Goal: Register for event/course: Sign up to attend an event or enroll in a course

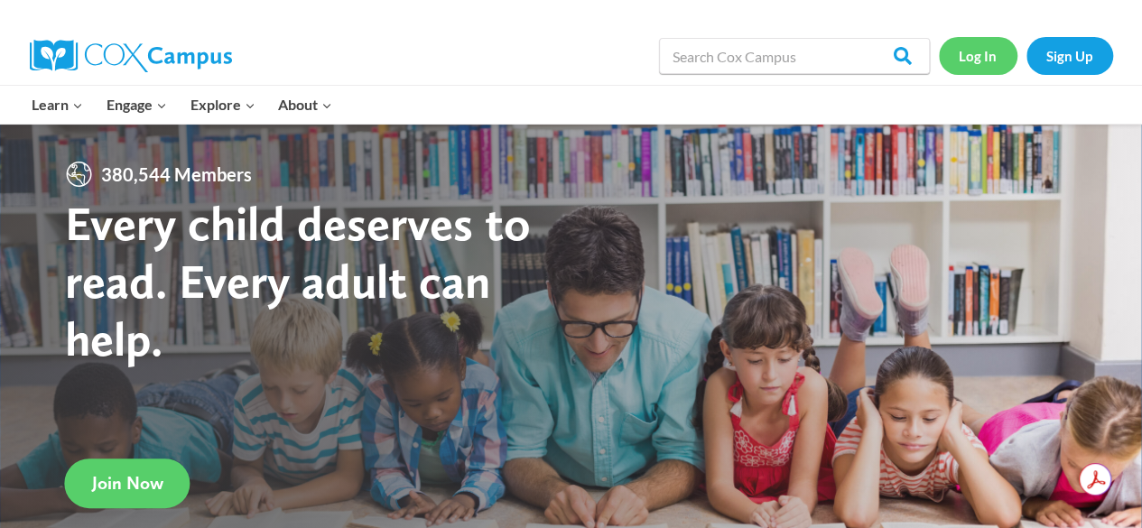
click at [980, 60] on link "Log In" at bounding box center [978, 55] width 79 height 37
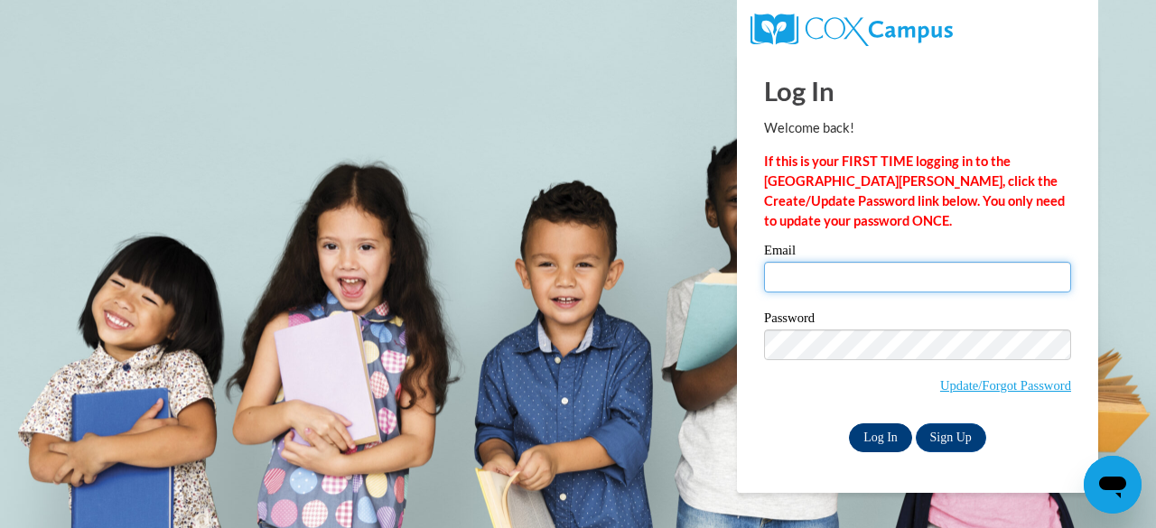
type input "schelskyd@ncp.k12.in.us"
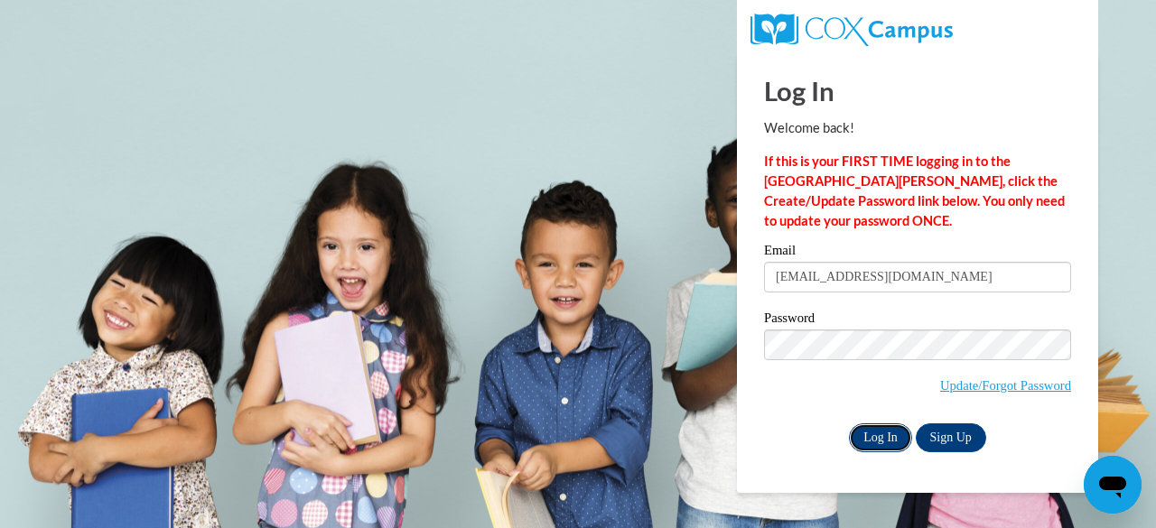
click at [867, 438] on input "Log In" at bounding box center [880, 437] width 63 height 29
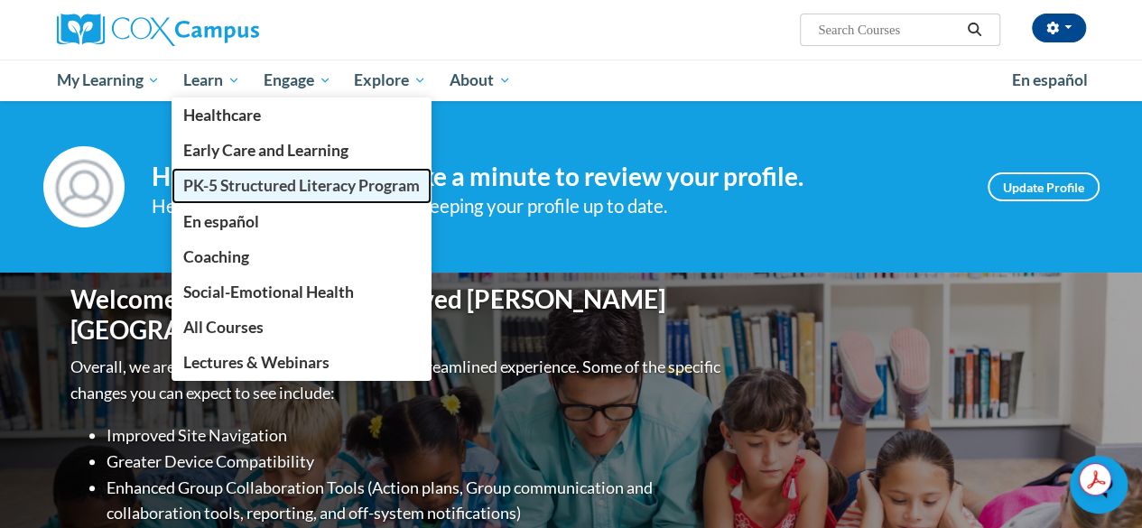
click at [222, 183] on span "PK-5 Structured Literacy Program" at bounding box center [301, 185] width 237 height 19
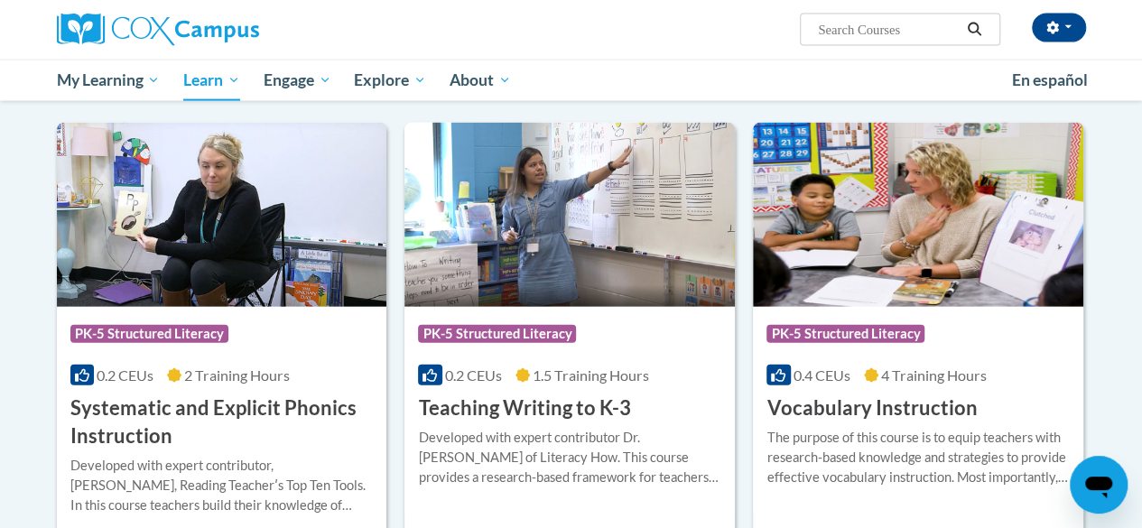
scroll to position [1984, 0]
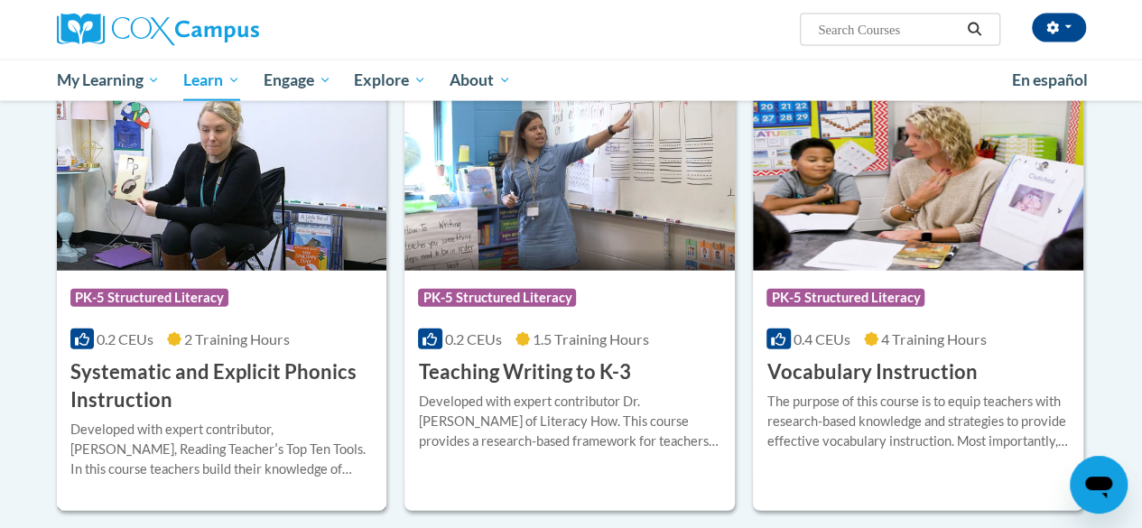
click at [334, 339] on div "0.2 CEUs 2 Training Hours" at bounding box center [221, 340] width 303 height 20
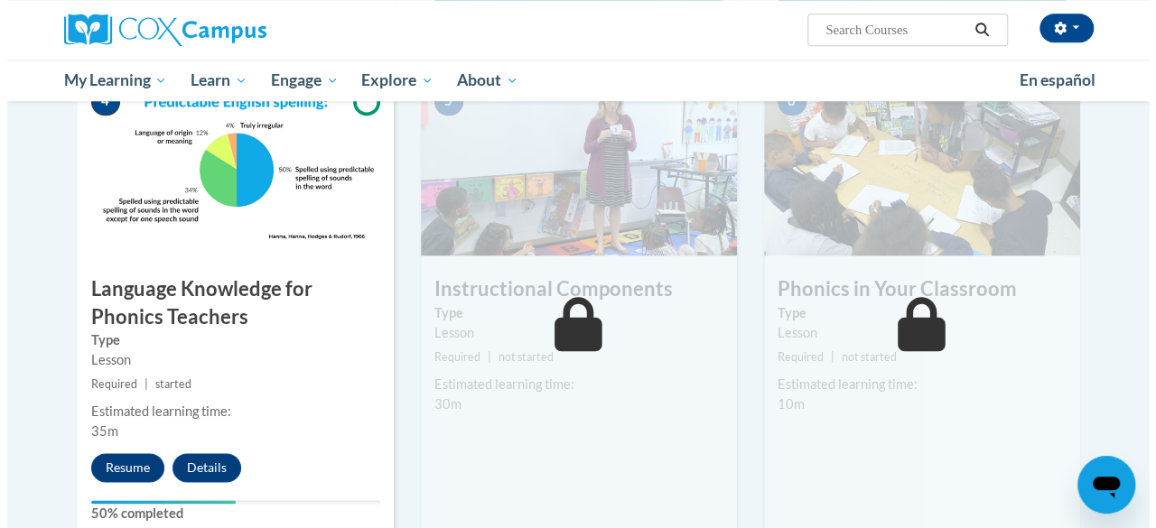
scroll to position [939, 0]
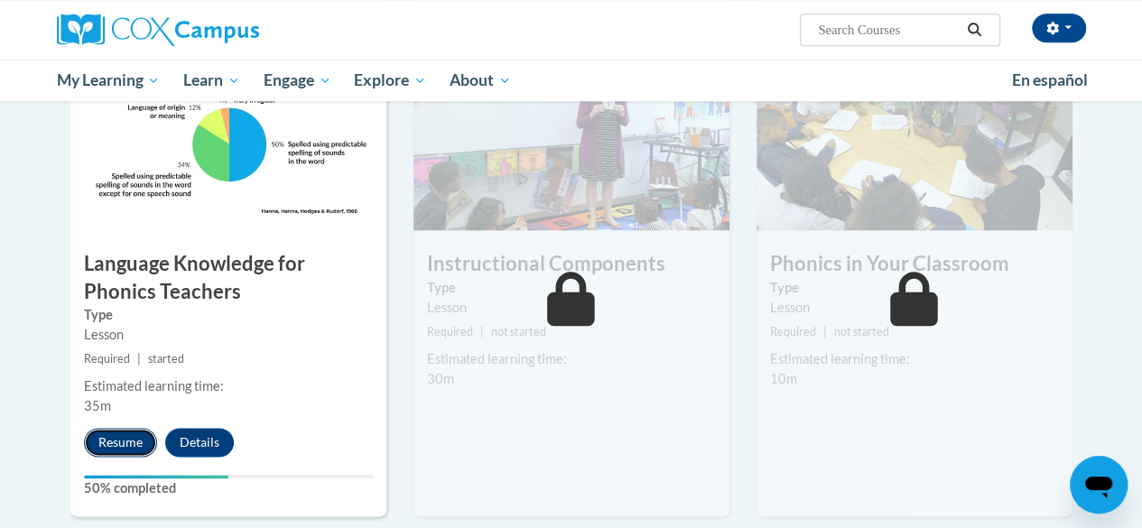
click at [134, 441] on button "Resume" at bounding box center [120, 442] width 73 height 29
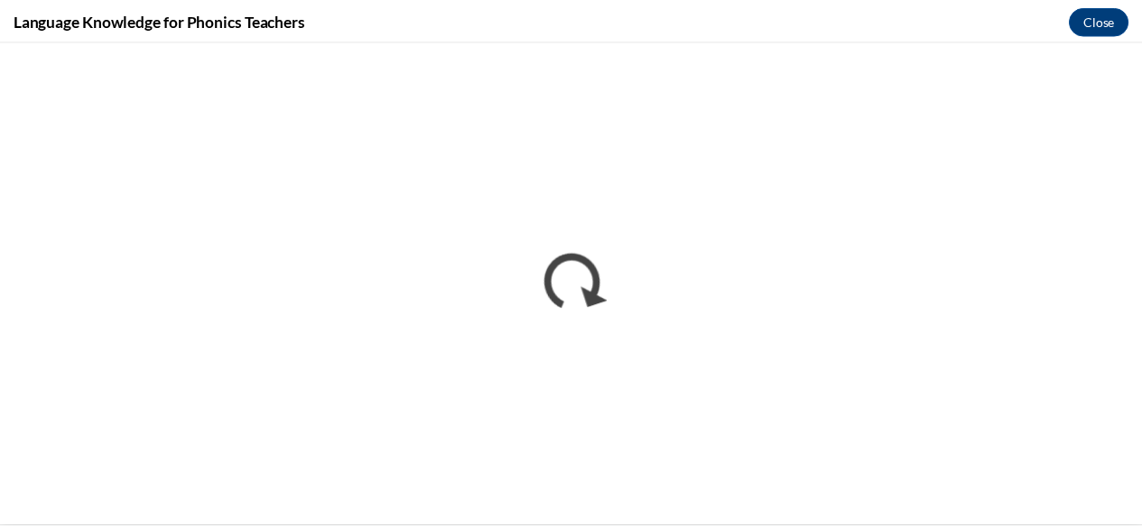
scroll to position [0, 0]
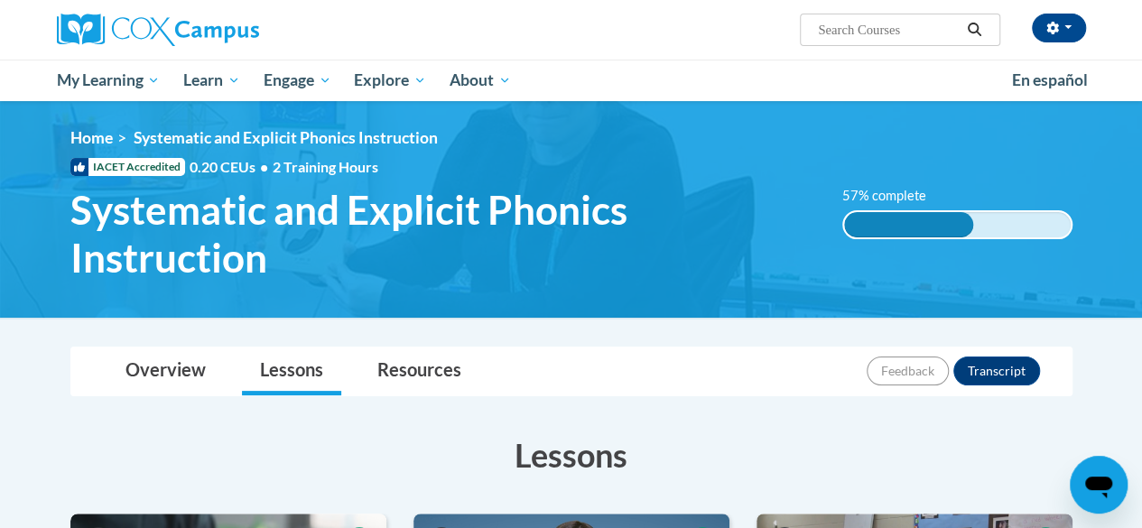
click at [733, 373] on div "Overview Lessons Resources Feedback Transcript" at bounding box center [571, 372] width 973 height 48
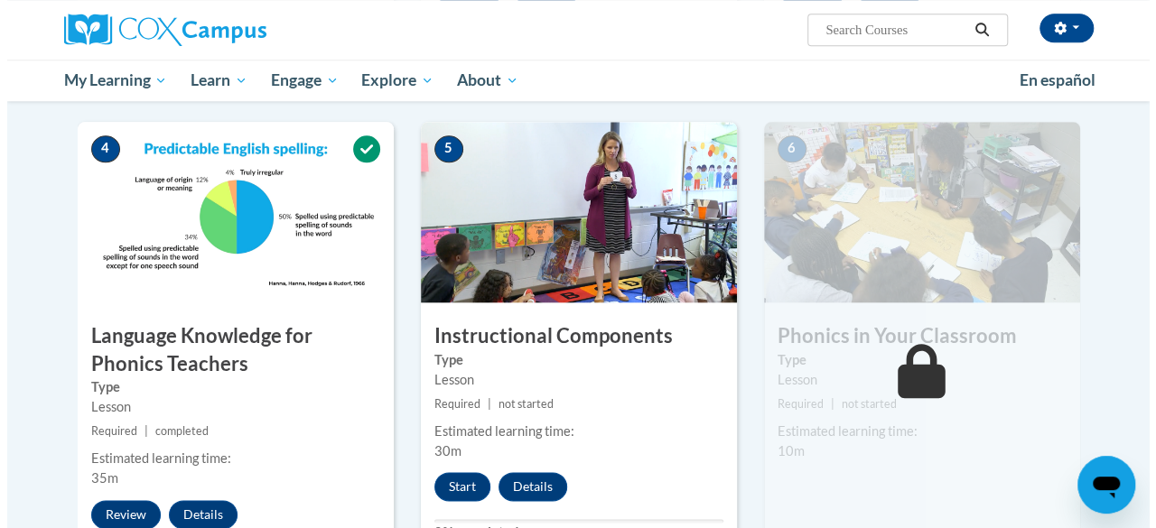
scroll to position [903, 0]
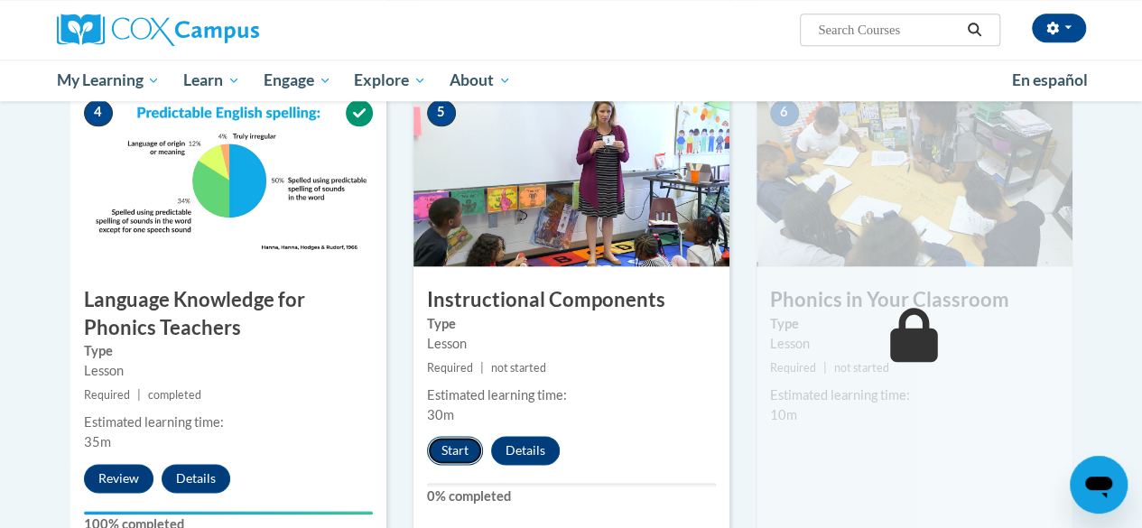
click at [461, 445] on button "Start" at bounding box center [455, 450] width 56 height 29
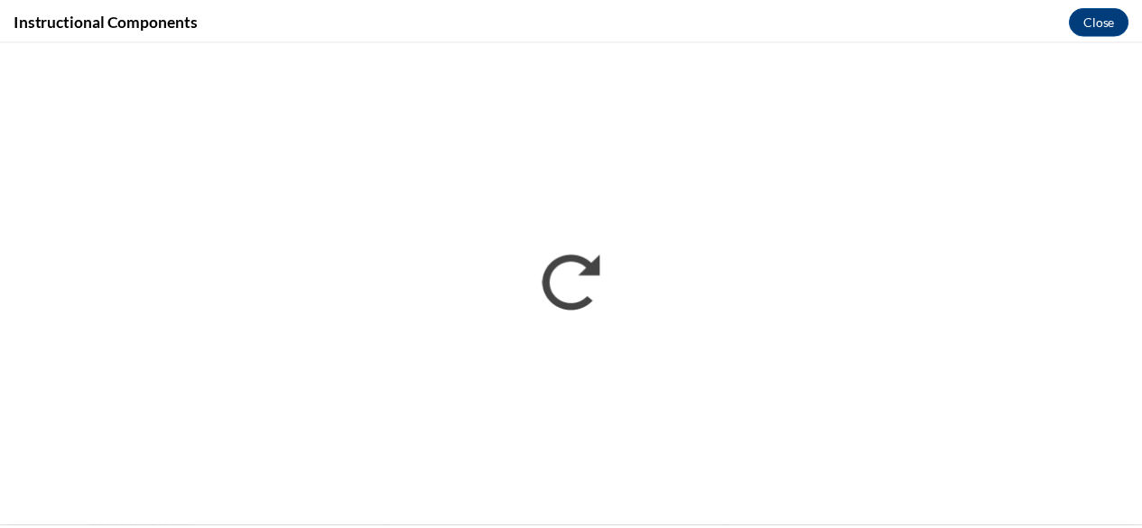
scroll to position [0, 0]
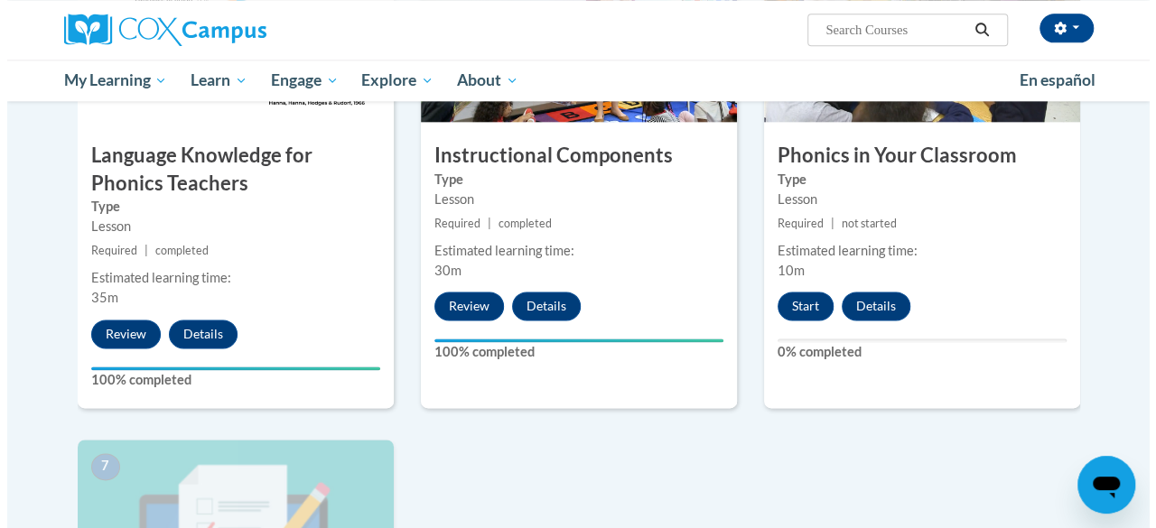
scroll to position [1011, 0]
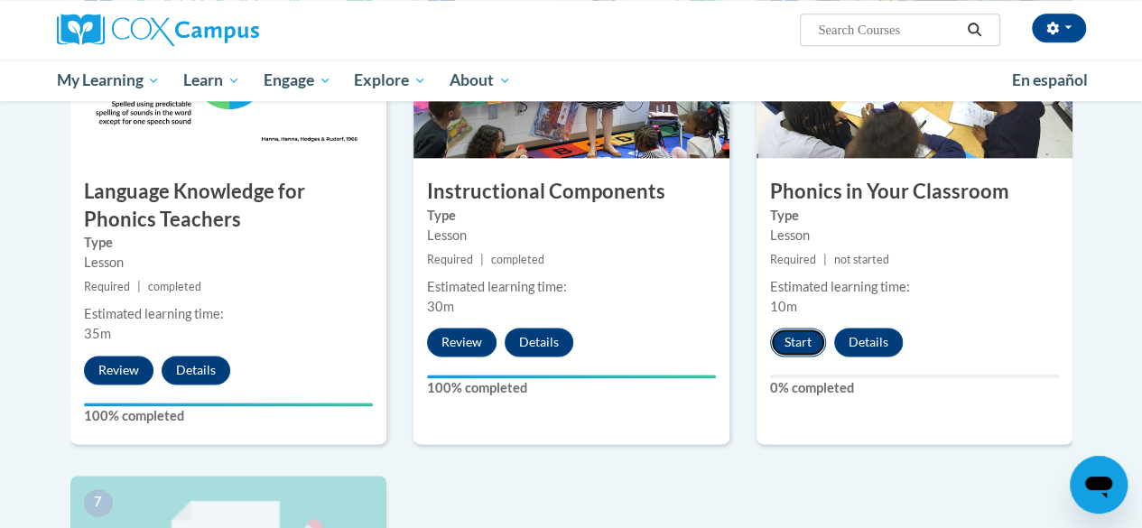
click at [798, 342] on button "Start" at bounding box center [798, 342] width 56 height 29
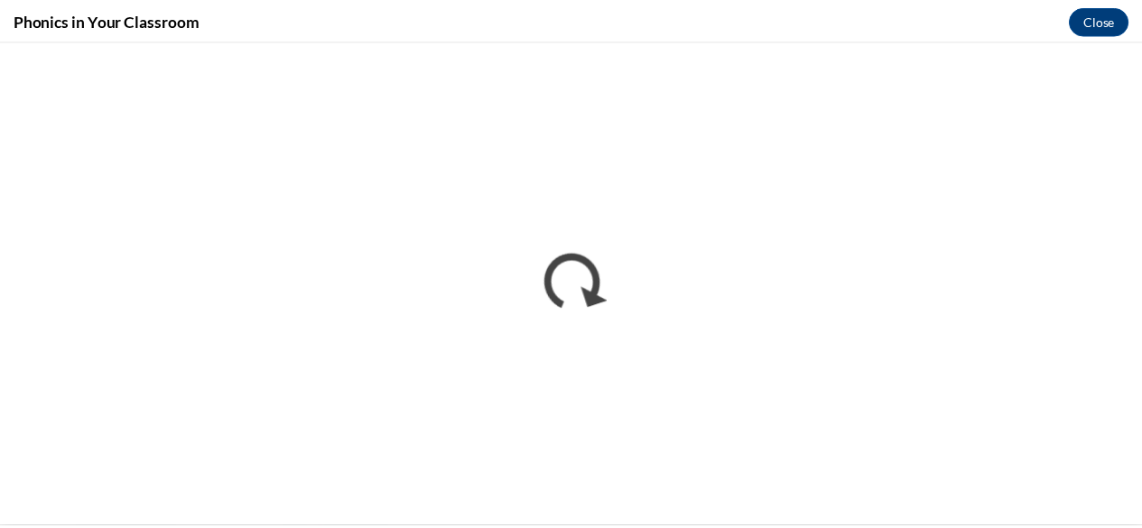
scroll to position [0, 0]
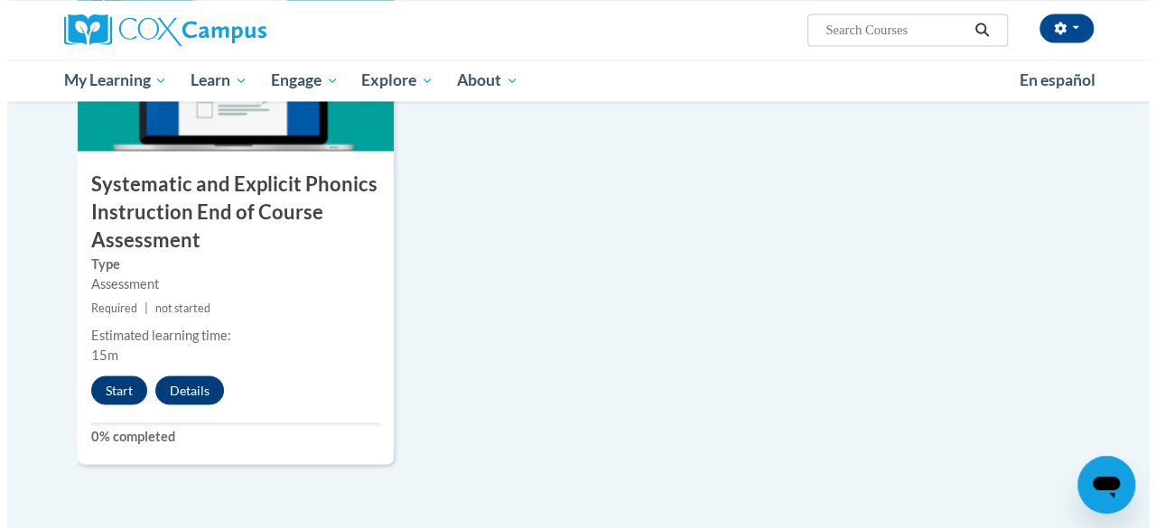
scroll to position [1481, 0]
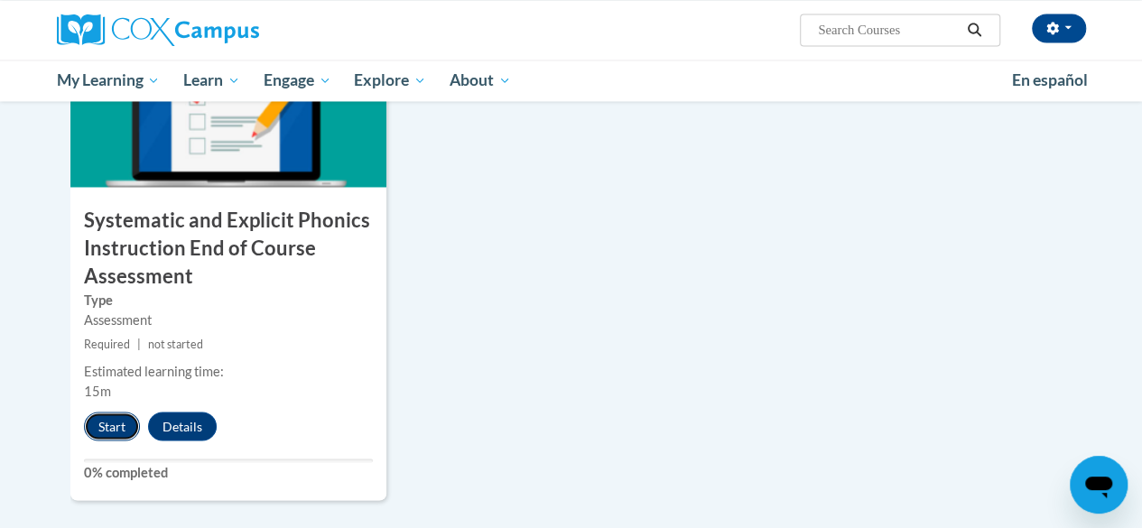
click at [117, 431] on button "Start" at bounding box center [112, 426] width 56 height 29
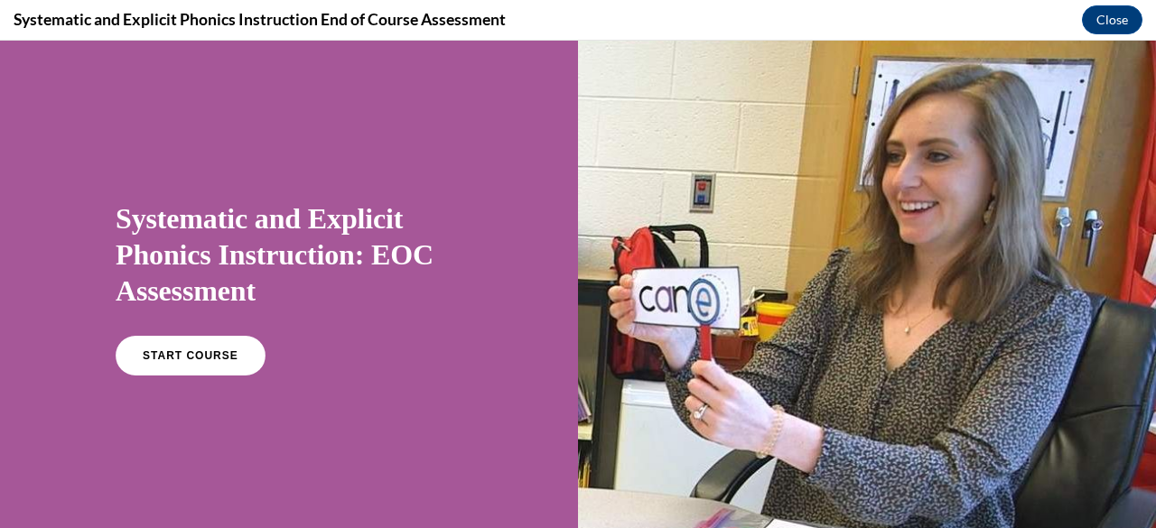
scroll to position [0, 0]
click at [161, 349] on span "START COURSE" at bounding box center [190, 356] width 100 height 14
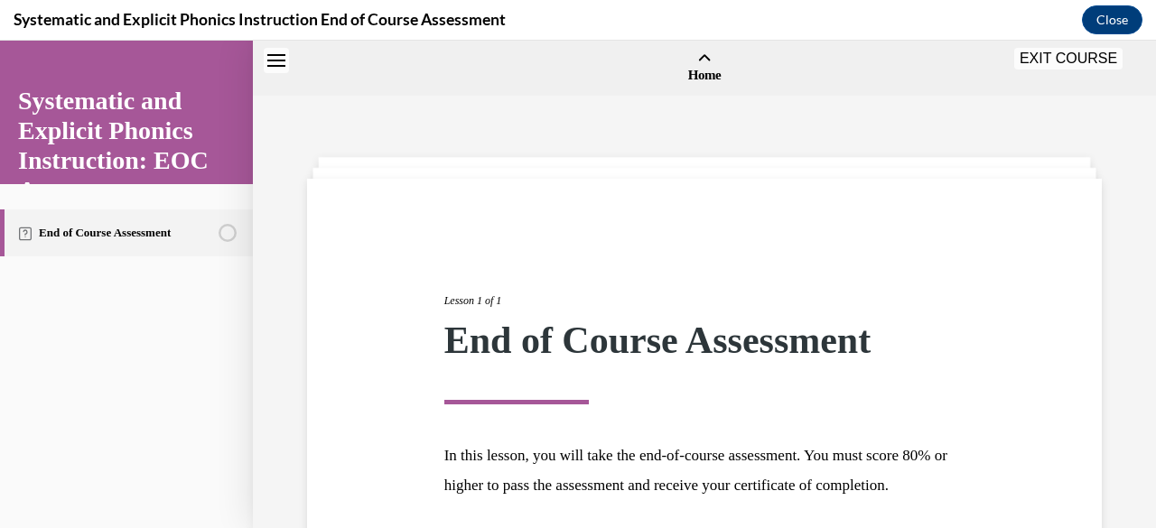
scroll to position [56, 0]
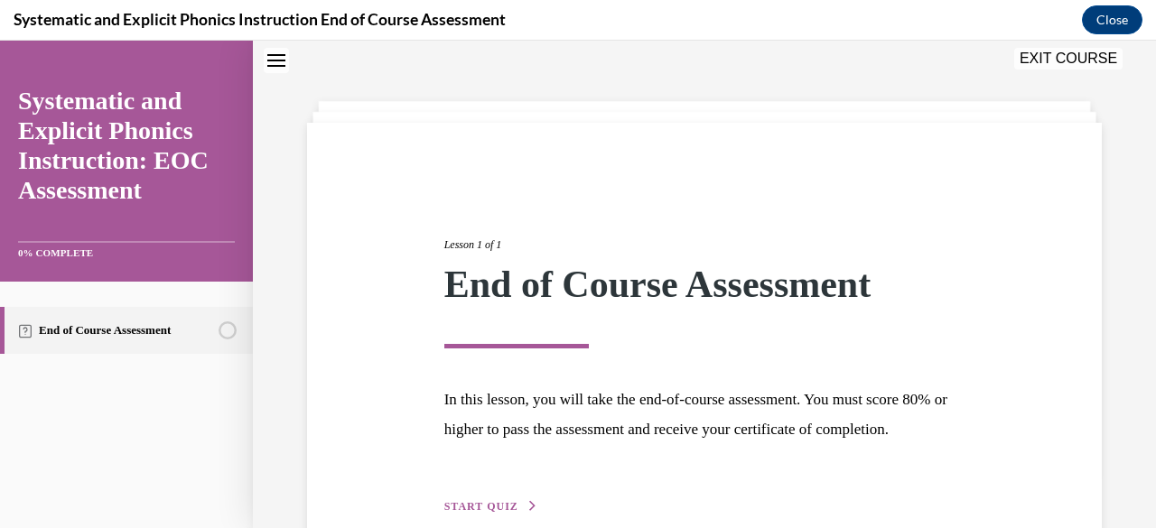
click at [924, 484] on div "Lesson 1 of 1 End of Course Assessment In this lesson, you will take the end-of…" at bounding box center [705, 355] width 548 height 321
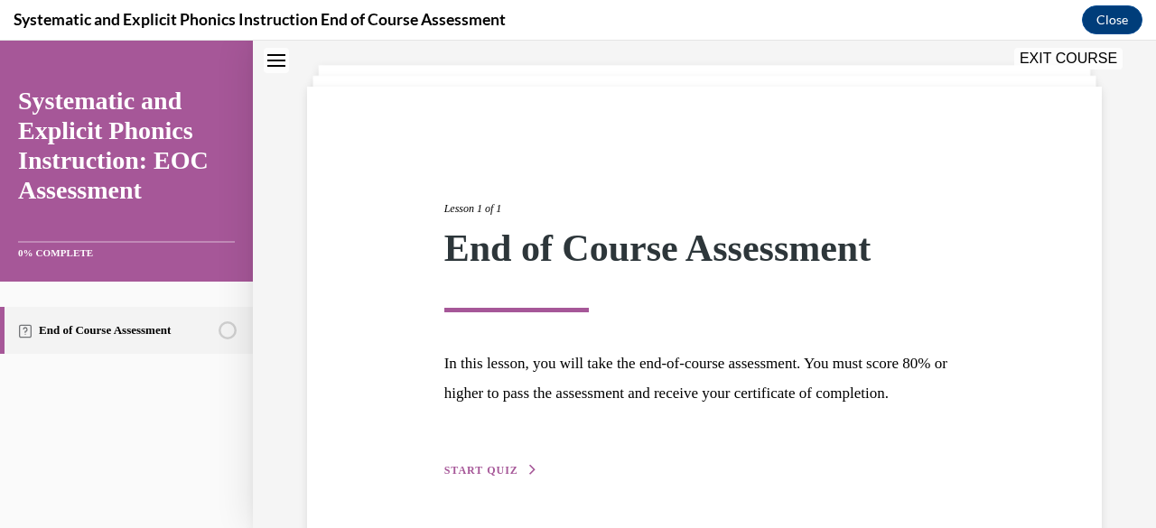
scroll to position [181, 0]
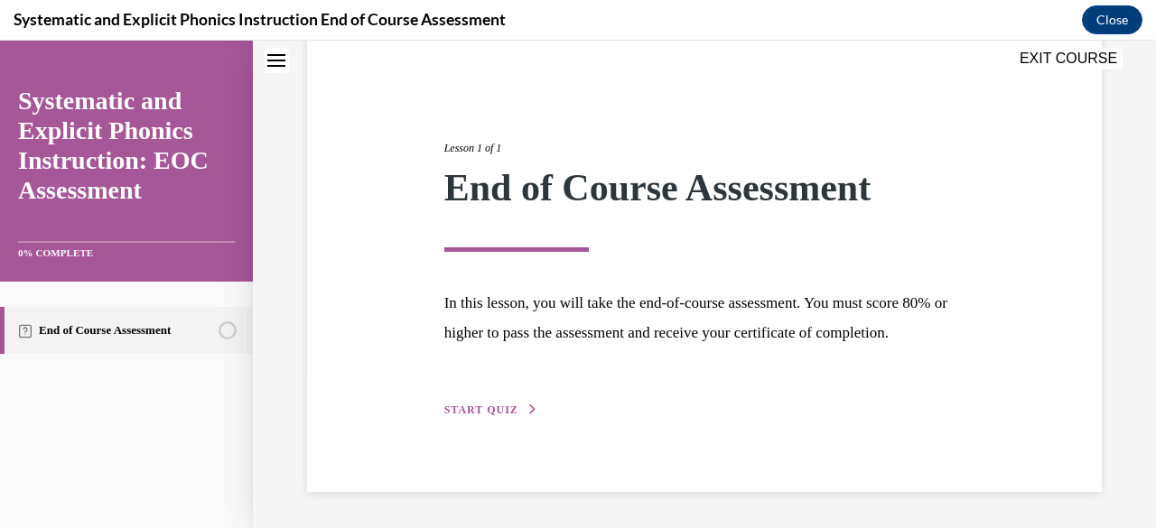
click at [496, 413] on span "START QUIZ" at bounding box center [481, 410] width 74 height 13
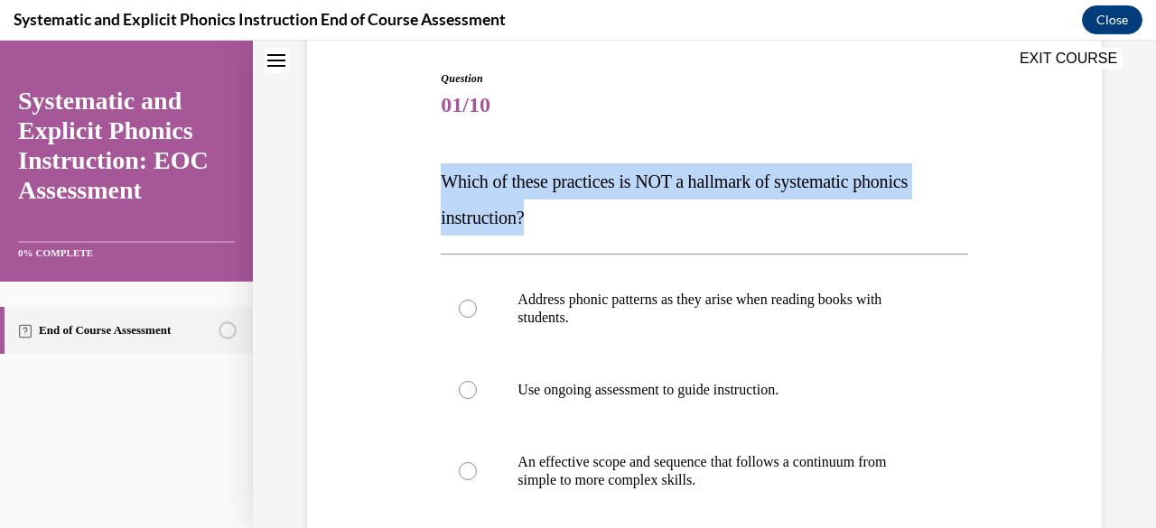
drag, startPoint x: 441, startPoint y: 181, endPoint x: 601, endPoint y: 211, distance: 163.6
click at [601, 211] on p "Which of these practices is NOT a hallmark of systematic phonics instruction?" at bounding box center [704, 199] width 526 height 72
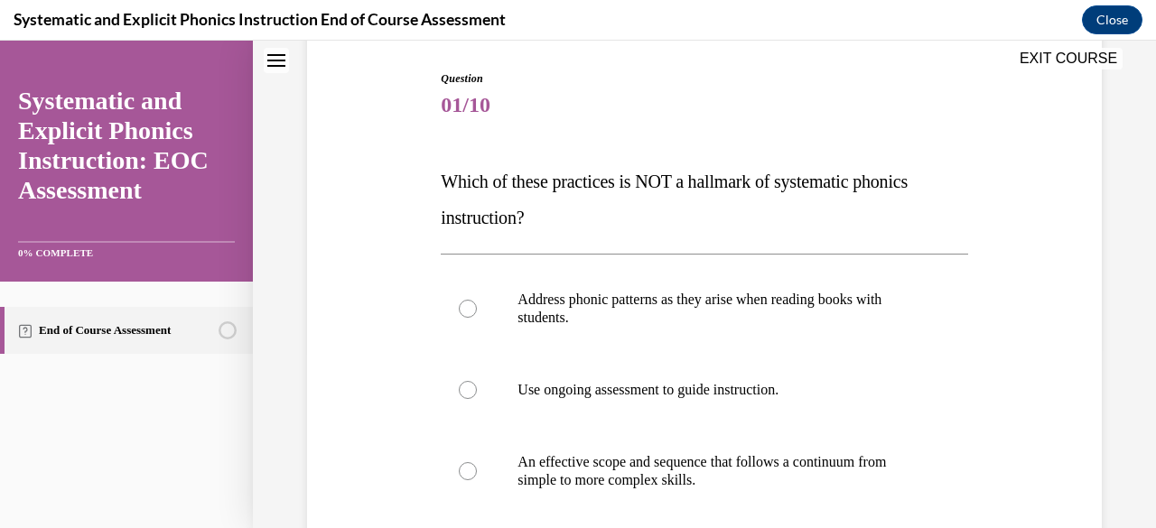
click at [594, 237] on div "Question 01/10 Which of these practices is NOT a hallmark of systematic phonics…" at bounding box center [704, 441] width 526 height 742
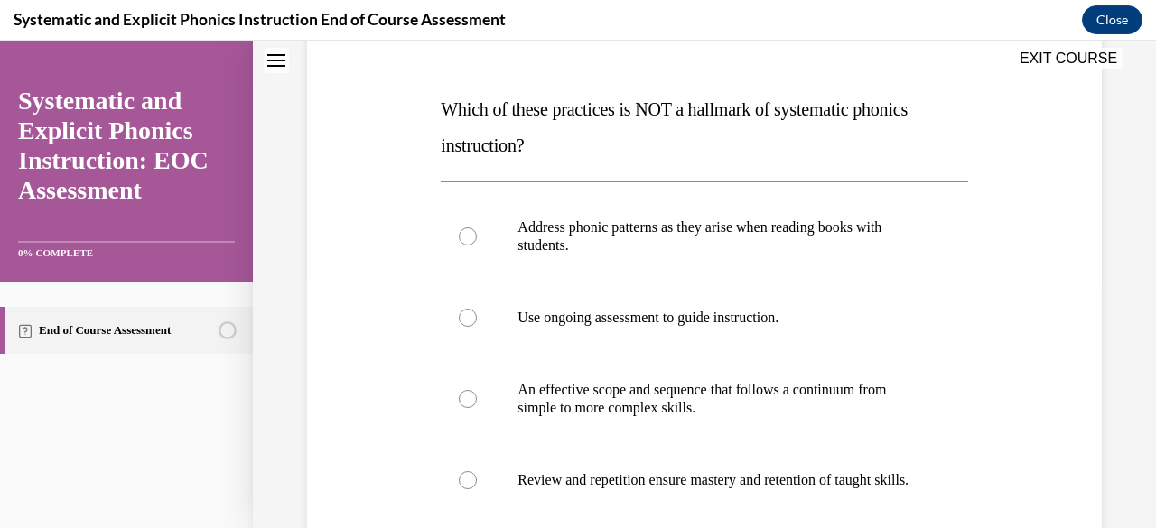
scroll to position [217, 0]
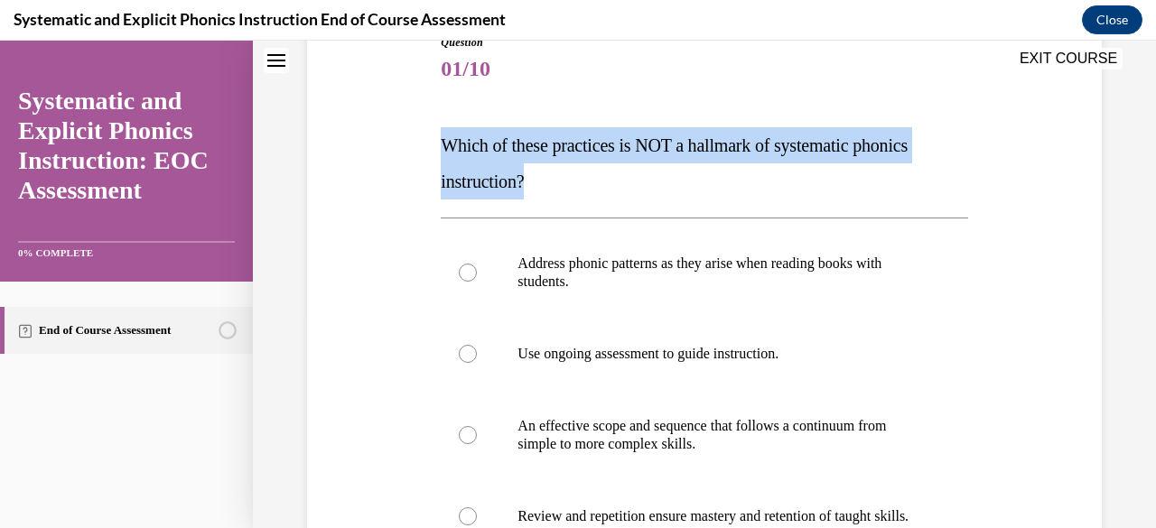
drag, startPoint x: 442, startPoint y: 144, endPoint x: 547, endPoint y: 194, distance: 116.3
click at [547, 194] on p "Which of these practices is NOT a hallmark of systematic phonics instruction?" at bounding box center [704, 163] width 526 height 72
copy span "Which of these practices is NOT a hallmark of systematic phonics instruction?"
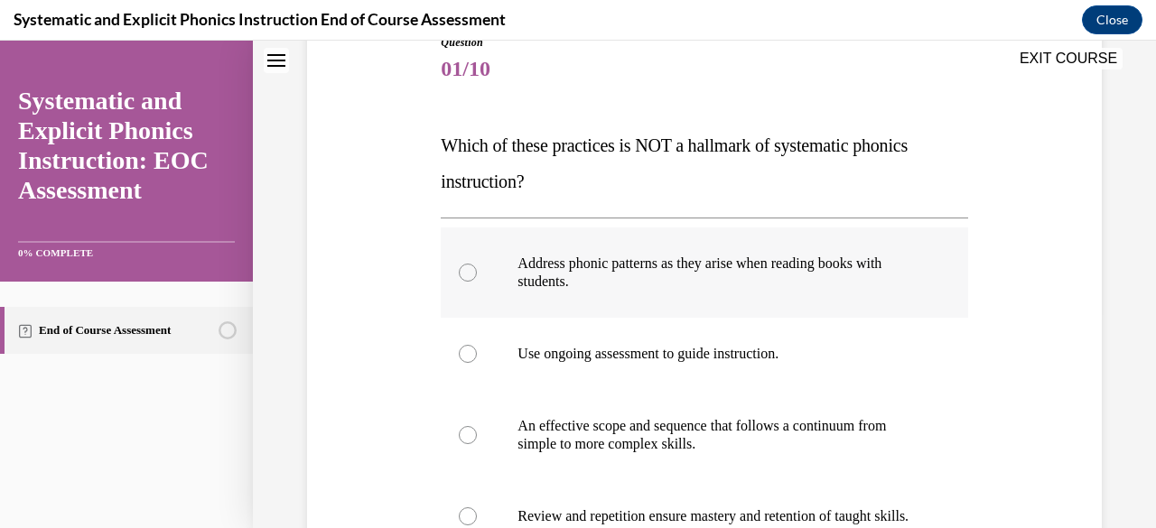
click at [464, 264] on div at bounding box center [468, 273] width 18 height 18
click at [1098, 340] on div "Question 01/10 Which of these practices is NOT a hallmark of systematic phonics…" at bounding box center [704, 347] width 903 height 932
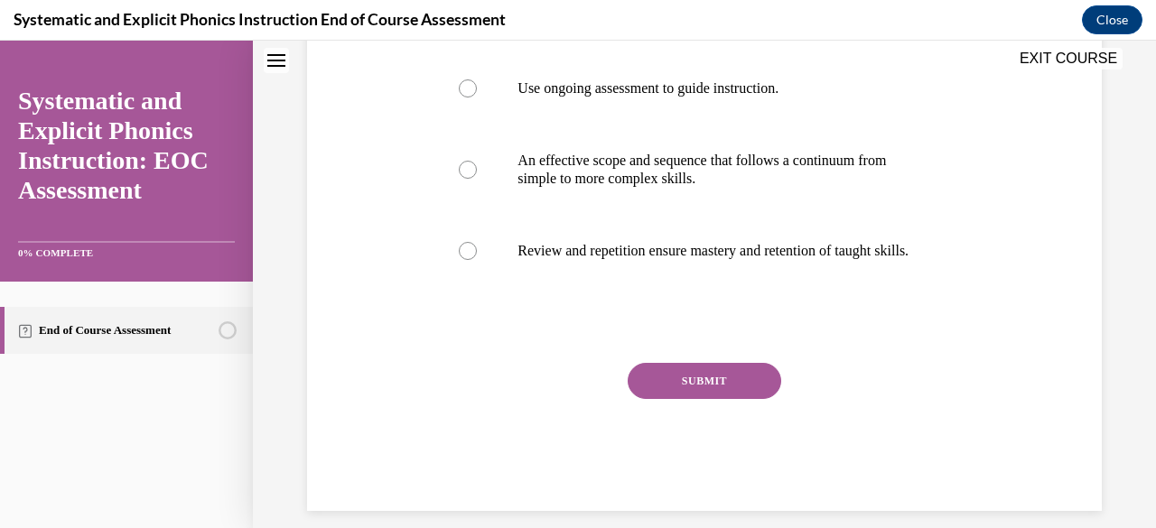
scroll to position [518, 0]
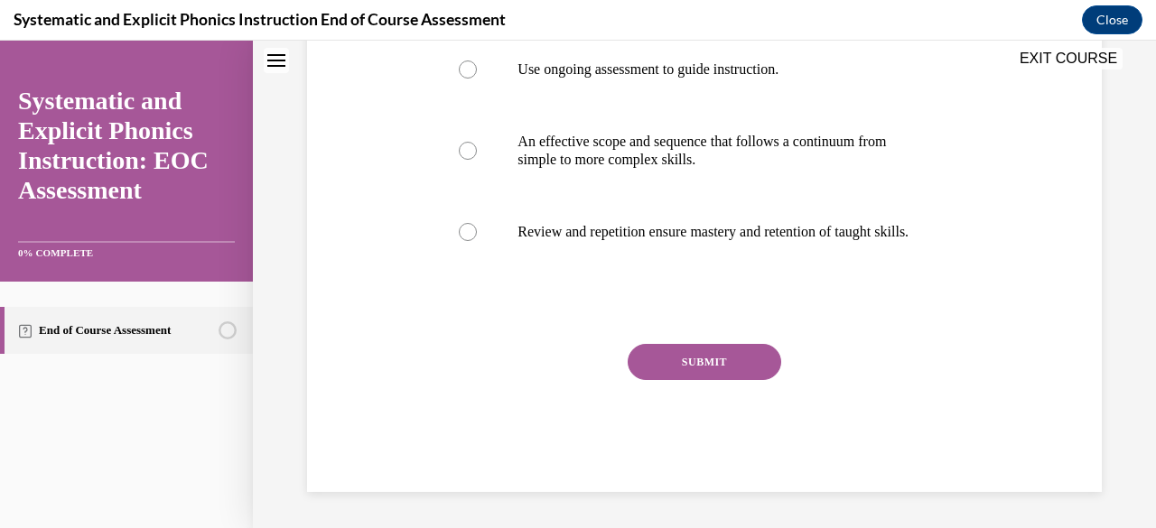
click at [733, 371] on button "SUBMIT" at bounding box center [703, 362] width 153 height 36
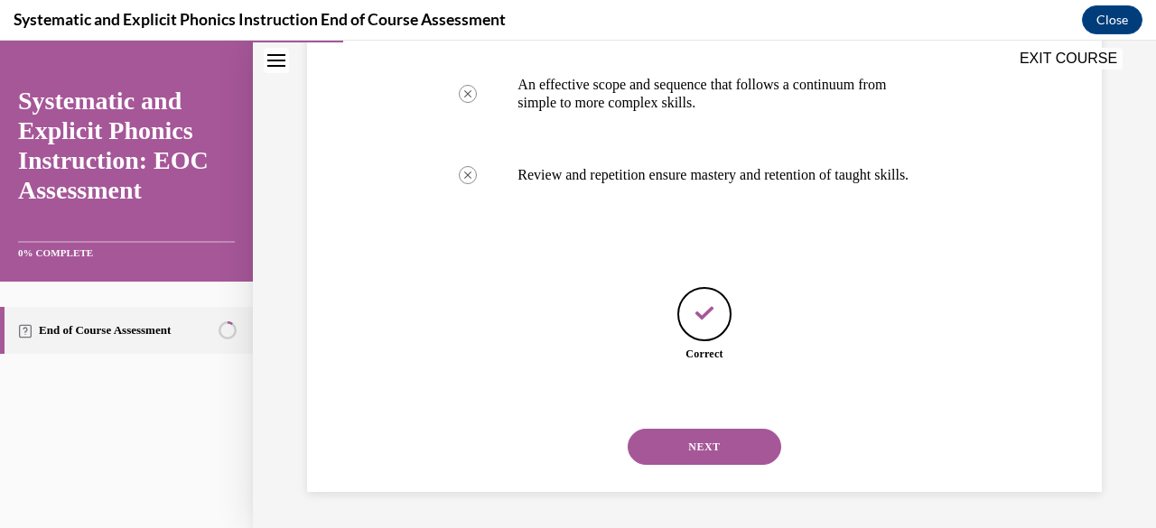
scroll to position [575, 0]
click at [711, 448] on button "NEXT" at bounding box center [703, 447] width 153 height 36
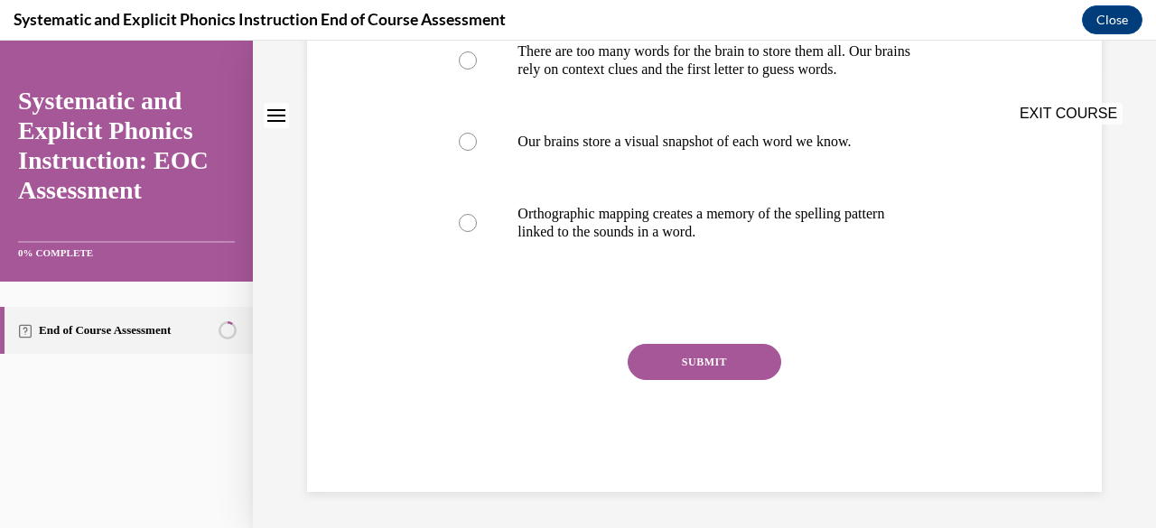
scroll to position [0, 0]
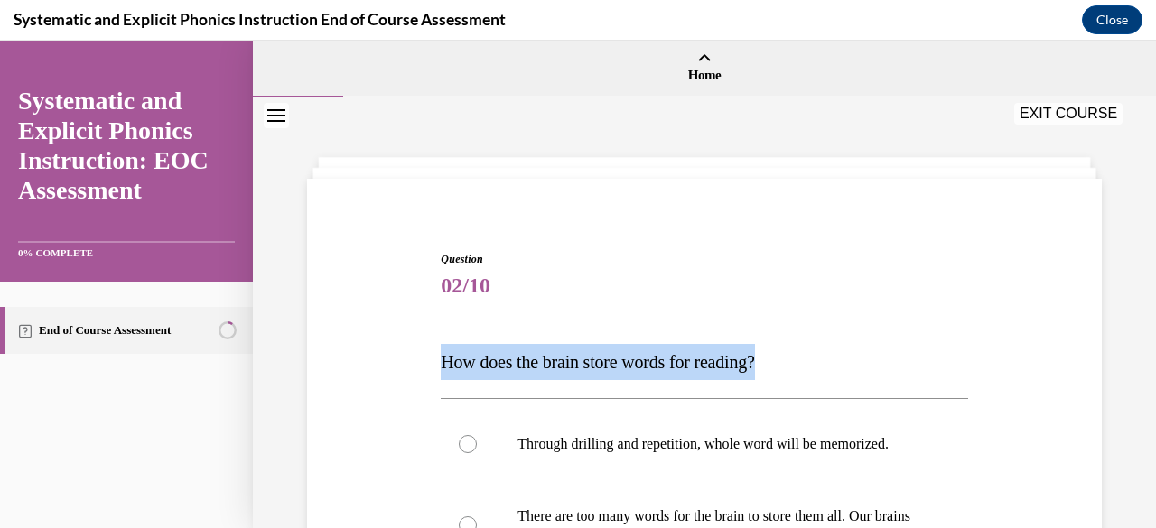
drag, startPoint x: 438, startPoint y: 363, endPoint x: 817, endPoint y: 349, distance: 379.4
click at [817, 349] on p "How does the brain store words for reading?" at bounding box center [704, 362] width 526 height 36
copy span "How does the brain store words for reading?"
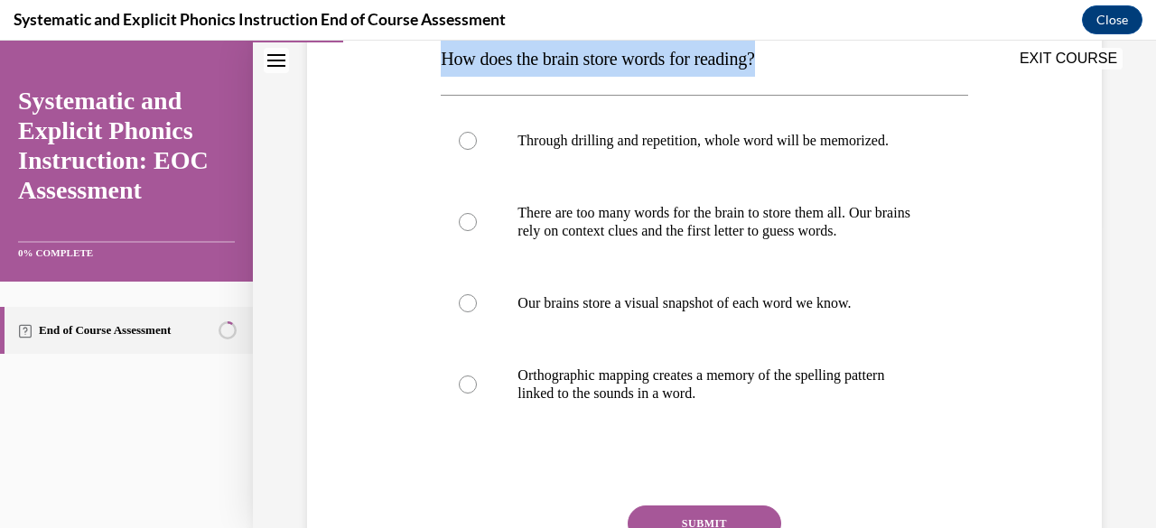
scroll to position [325, 0]
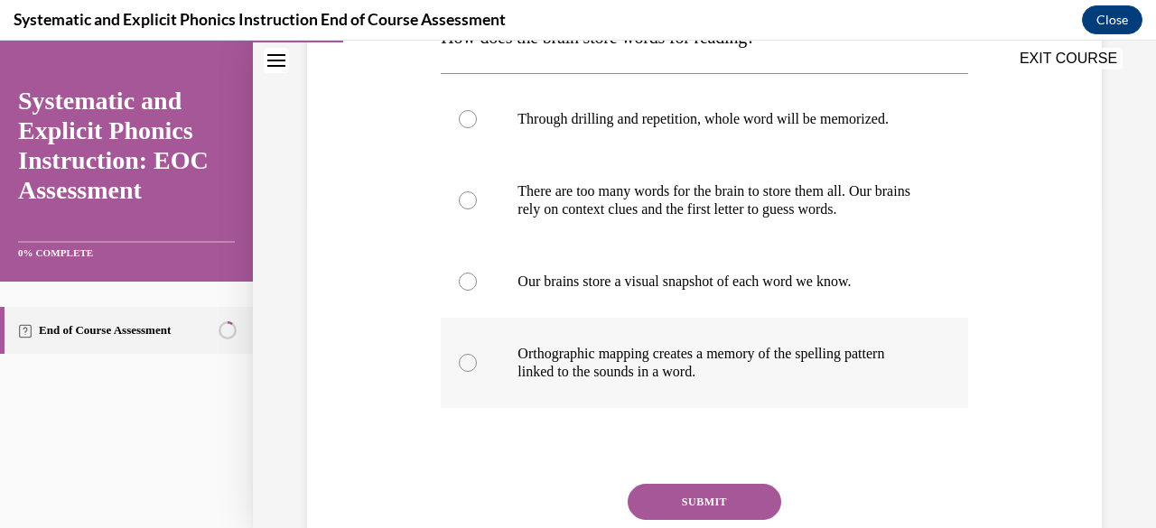
click at [451, 371] on div at bounding box center [704, 363] width 526 height 90
click at [670, 506] on button "SUBMIT" at bounding box center [703, 502] width 153 height 36
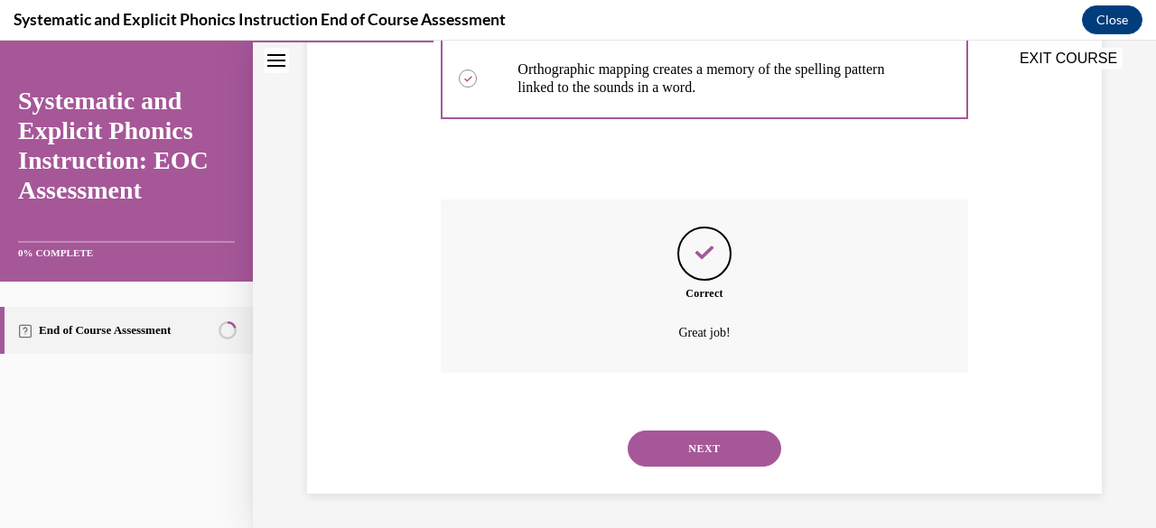
scroll to position [610, 0]
click at [677, 445] on button "NEXT" at bounding box center [703, 448] width 153 height 36
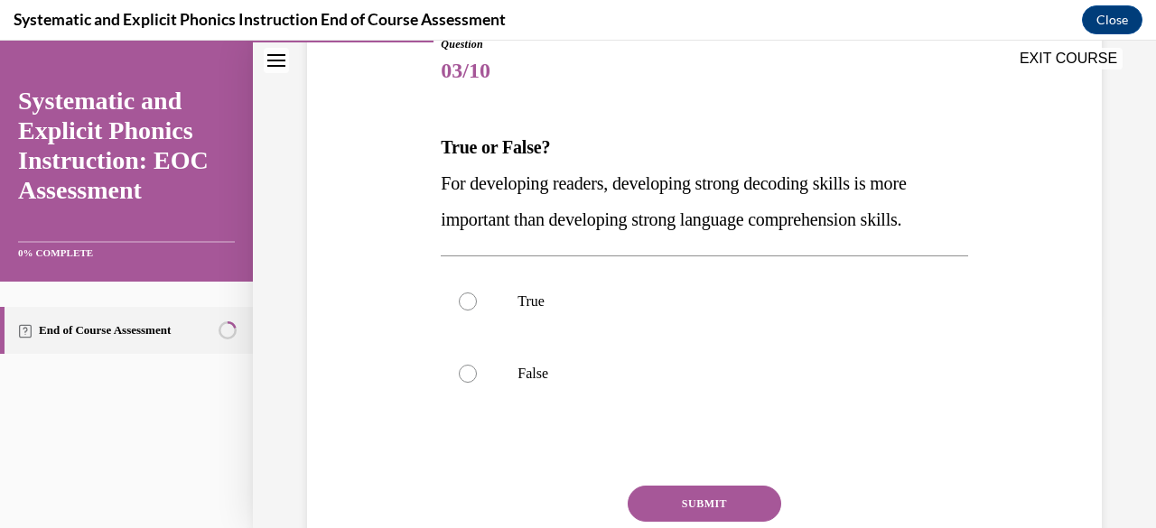
scroll to position [217, 0]
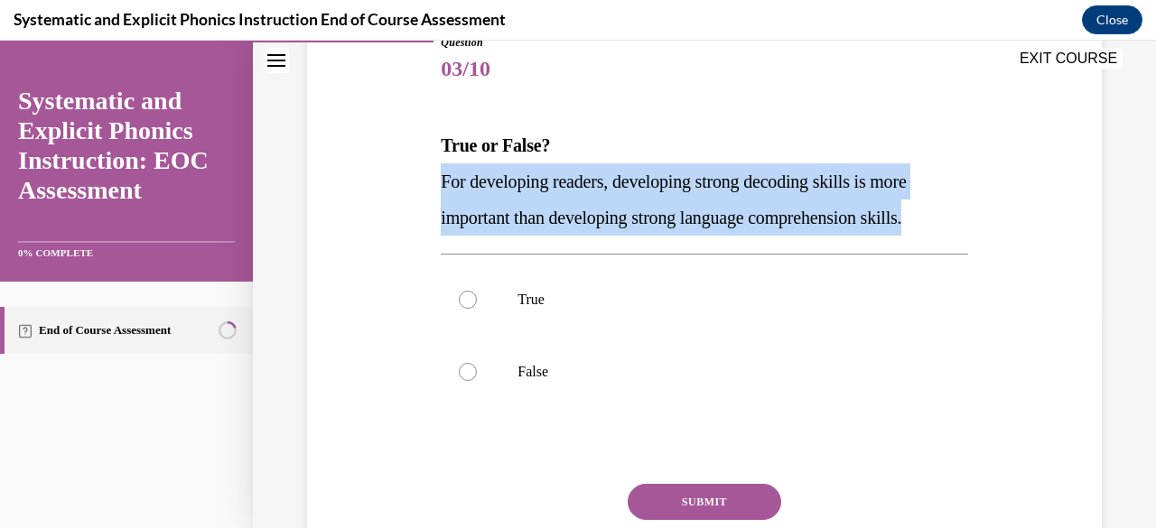
drag, startPoint x: 439, startPoint y: 181, endPoint x: 945, endPoint y: 217, distance: 507.7
click at [945, 217] on p "For developing readers, developing strong decoding skills is more important tha…" at bounding box center [704, 199] width 526 height 72
copy span "For developing readers, developing strong decoding skills is more important tha…"
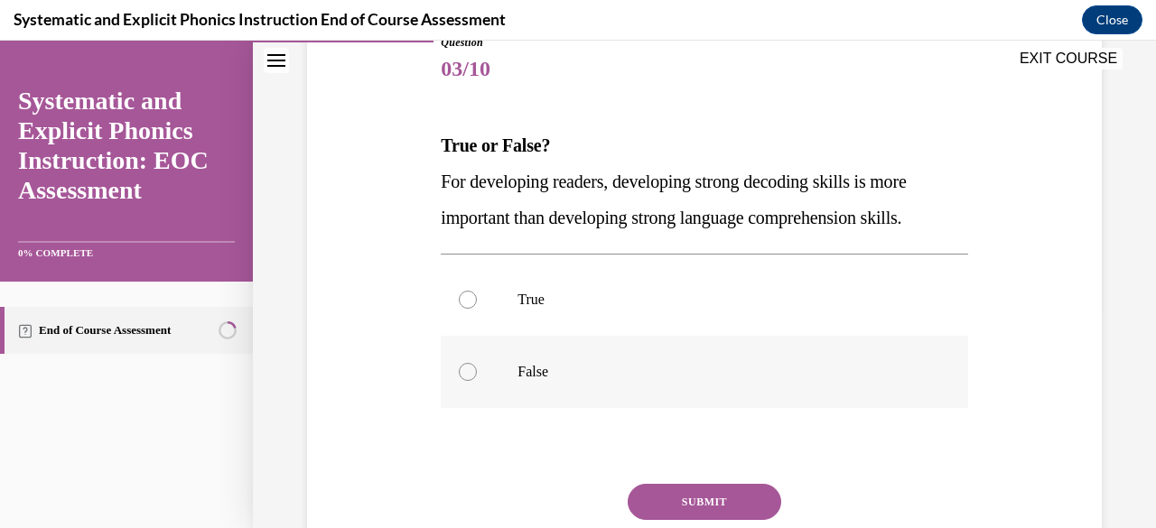
click at [463, 375] on div at bounding box center [468, 372] width 18 height 18
click at [639, 499] on button "SUBMIT" at bounding box center [703, 502] width 153 height 36
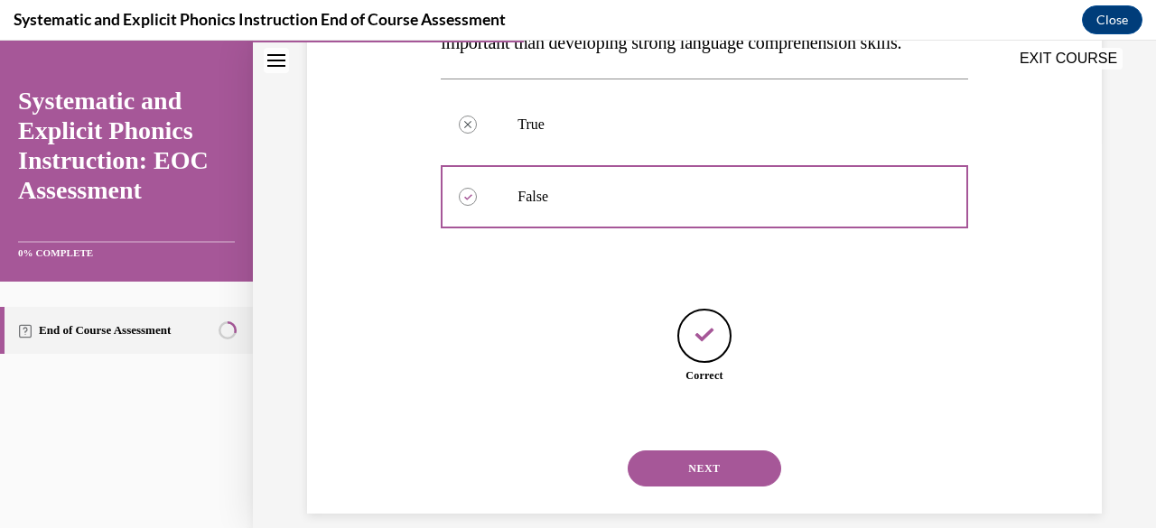
scroll to position [413, 0]
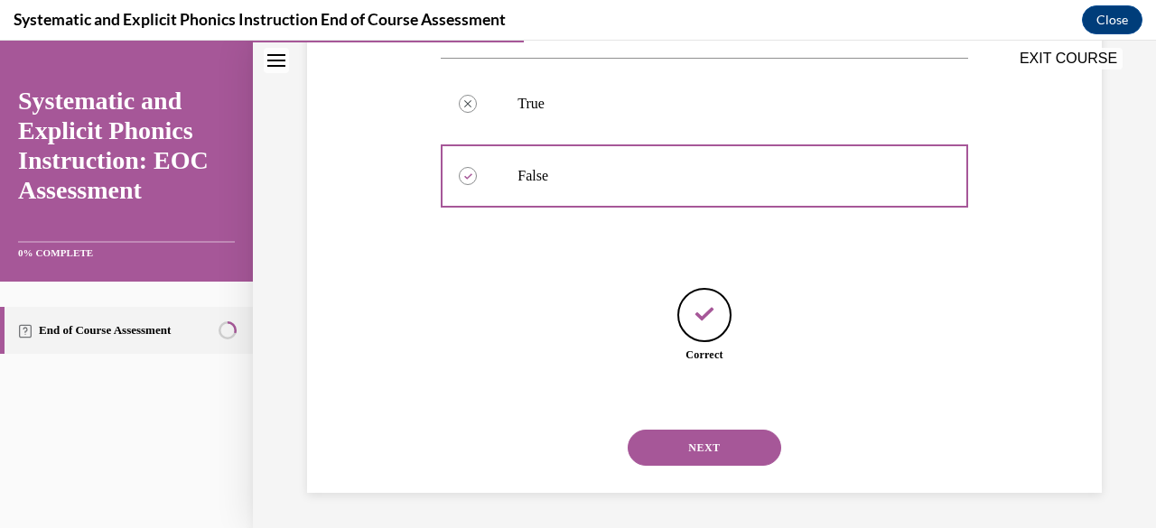
click at [695, 458] on button "NEXT" at bounding box center [703, 448] width 153 height 36
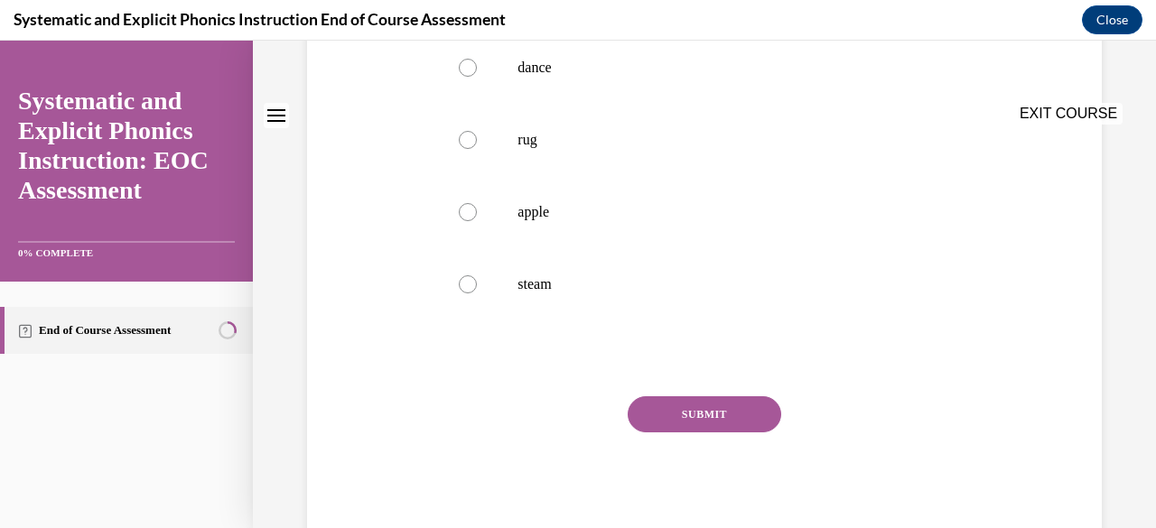
scroll to position [0, 0]
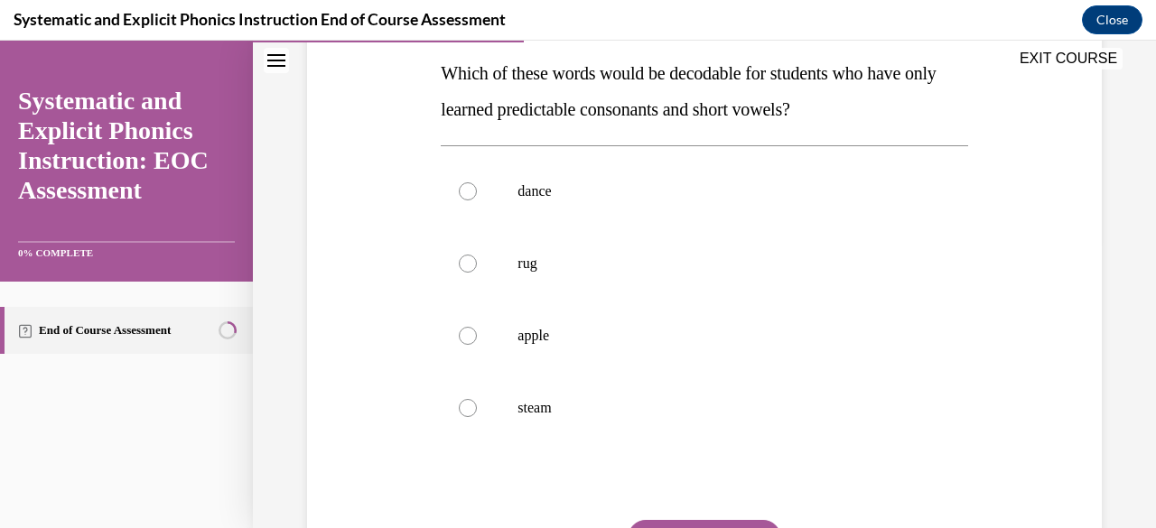
scroll to position [253, 0]
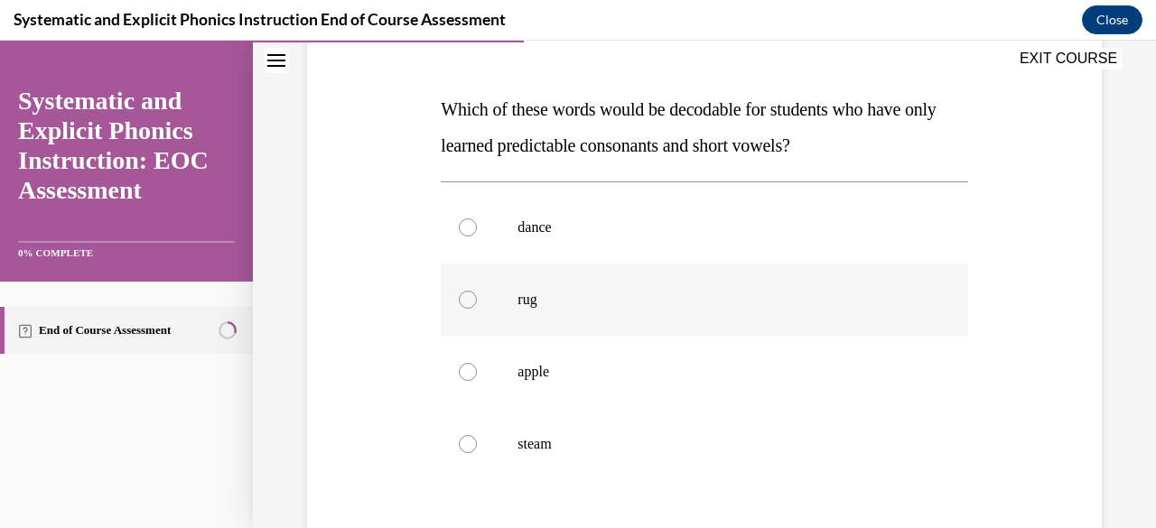
click at [468, 298] on div at bounding box center [468, 300] width 18 height 18
click at [1116, 497] on div "Question 04/10 Which of these words would be decodable for students who have on…" at bounding box center [704, 293] width 903 height 896
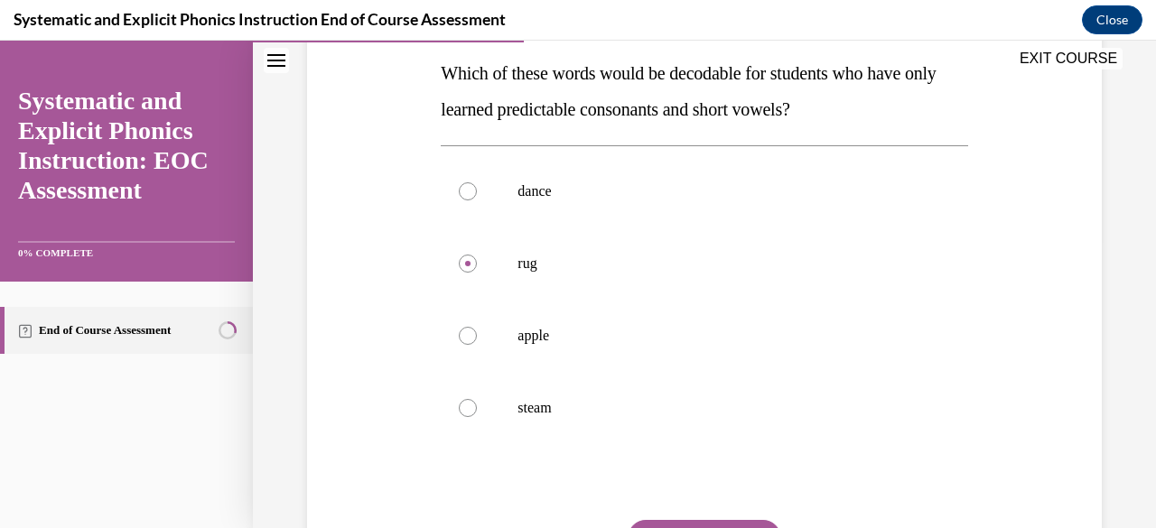
scroll to position [464, 0]
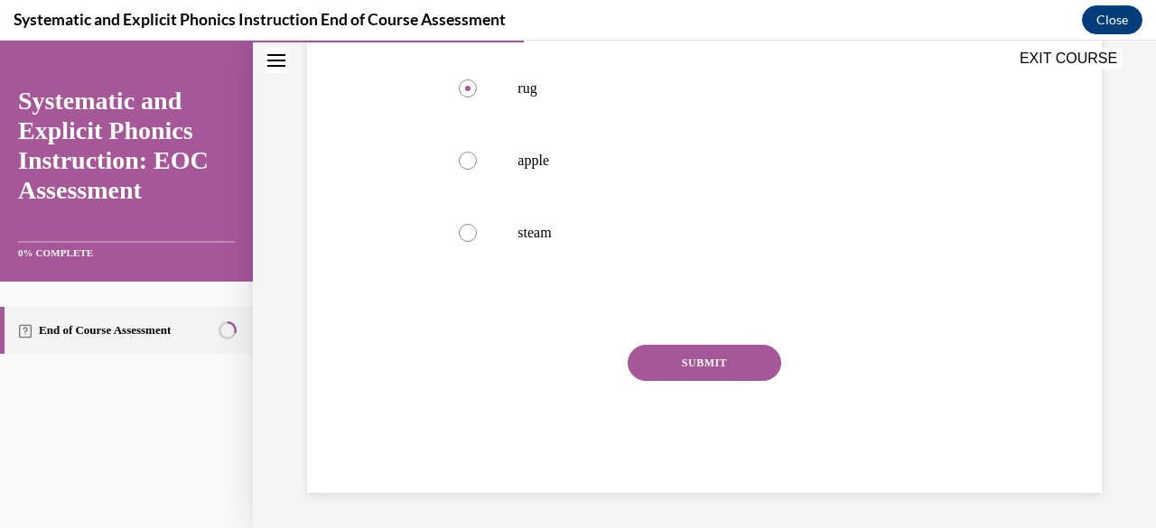
click at [745, 375] on button "SUBMIT" at bounding box center [703, 363] width 153 height 36
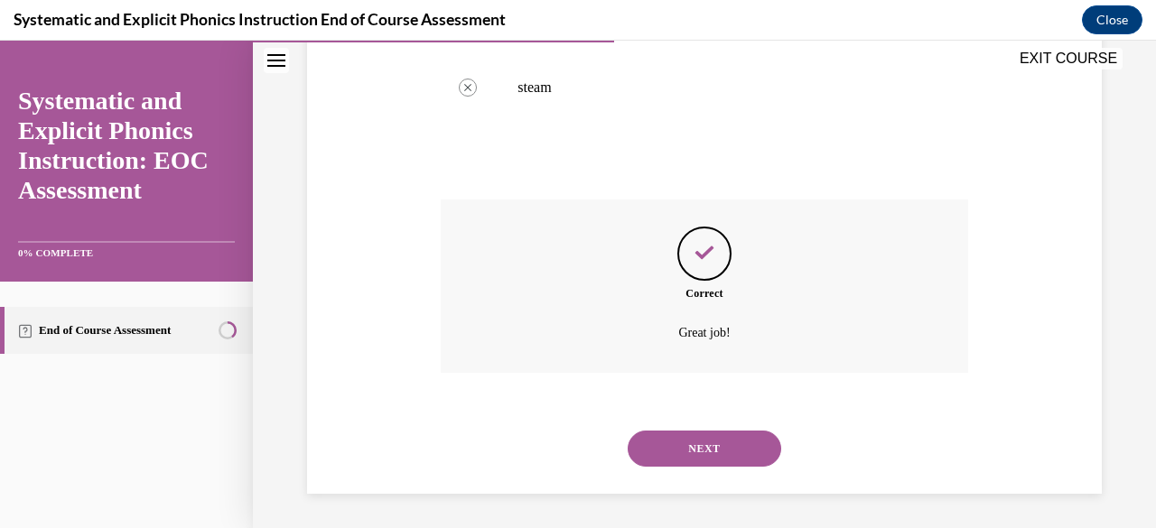
scroll to position [610, 0]
click at [678, 449] on button "NEXT" at bounding box center [703, 448] width 153 height 36
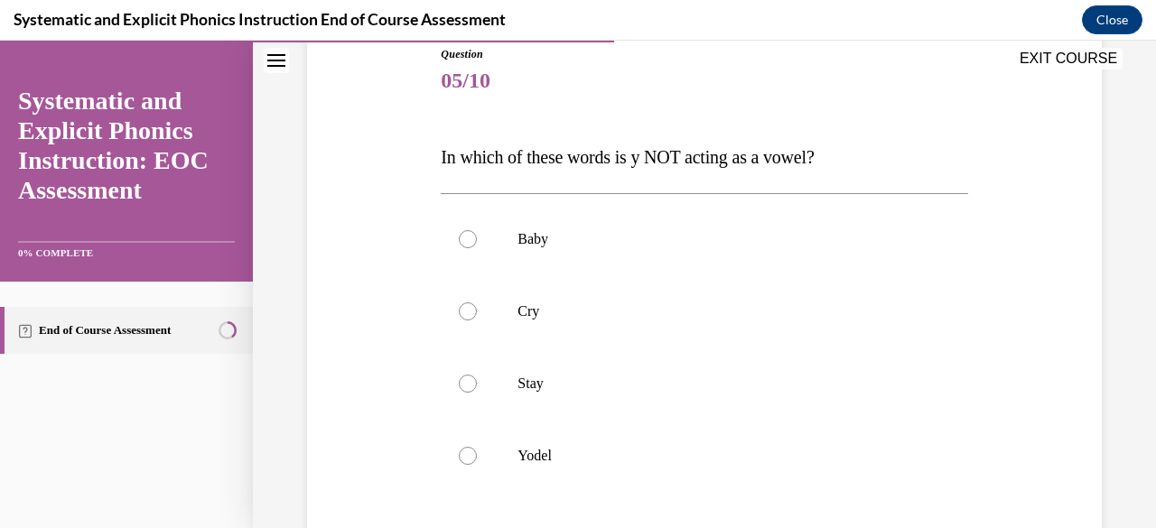
scroll to position [217, 0]
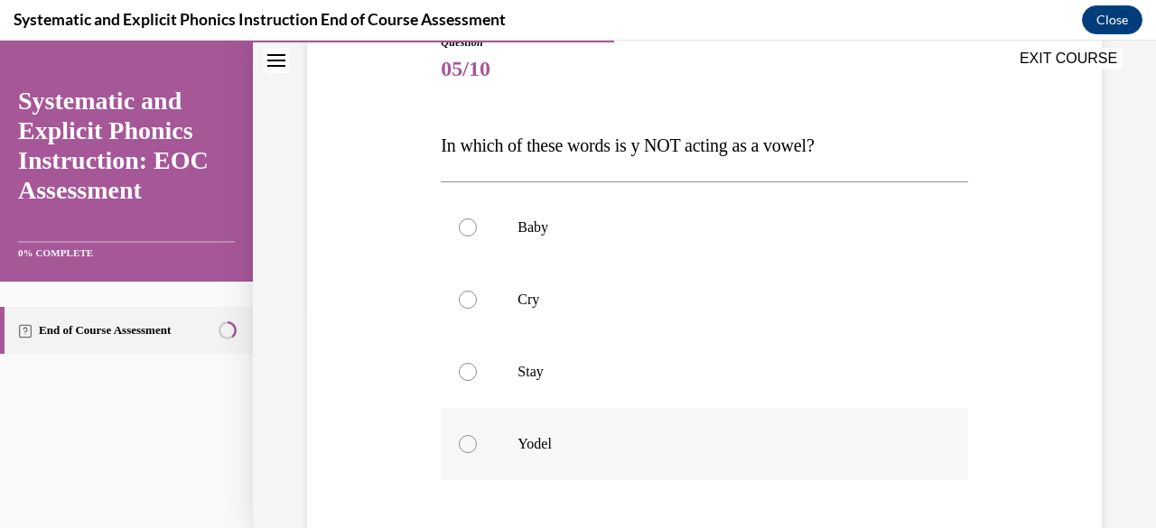
click at [465, 452] on div at bounding box center [468, 444] width 18 height 18
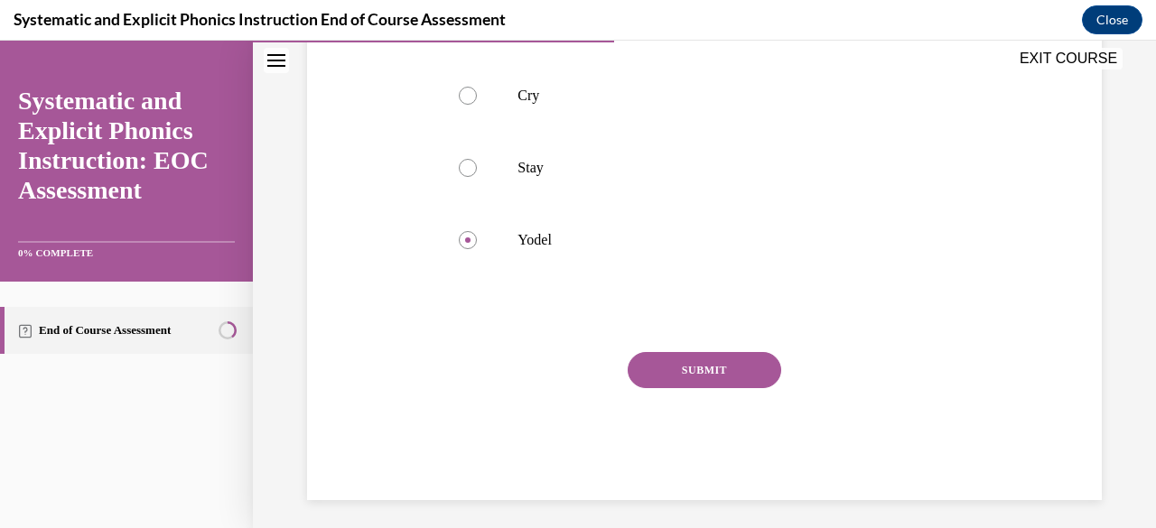
scroll to position [428, 0]
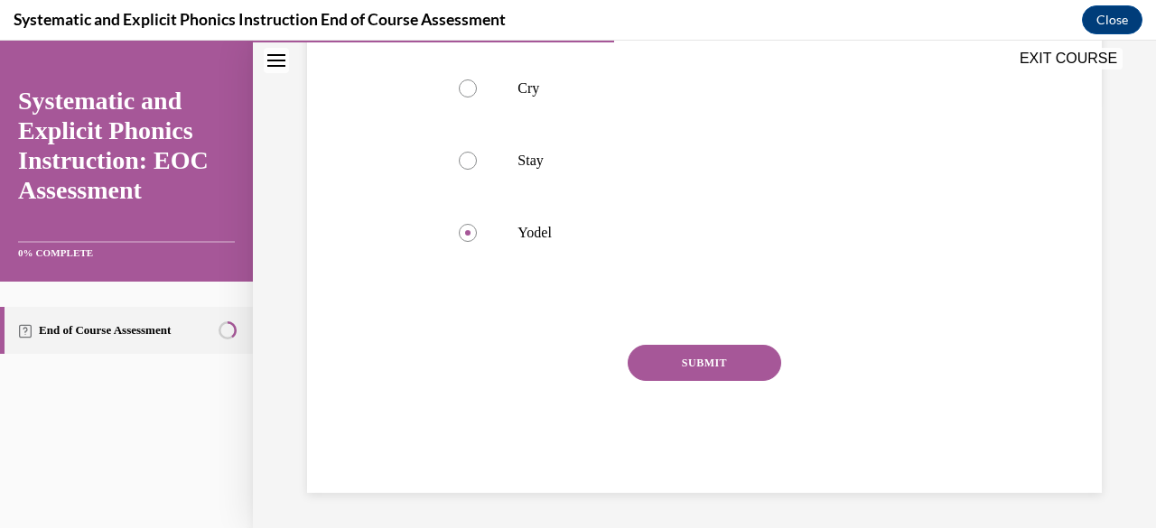
click at [719, 360] on button "SUBMIT" at bounding box center [703, 363] width 153 height 36
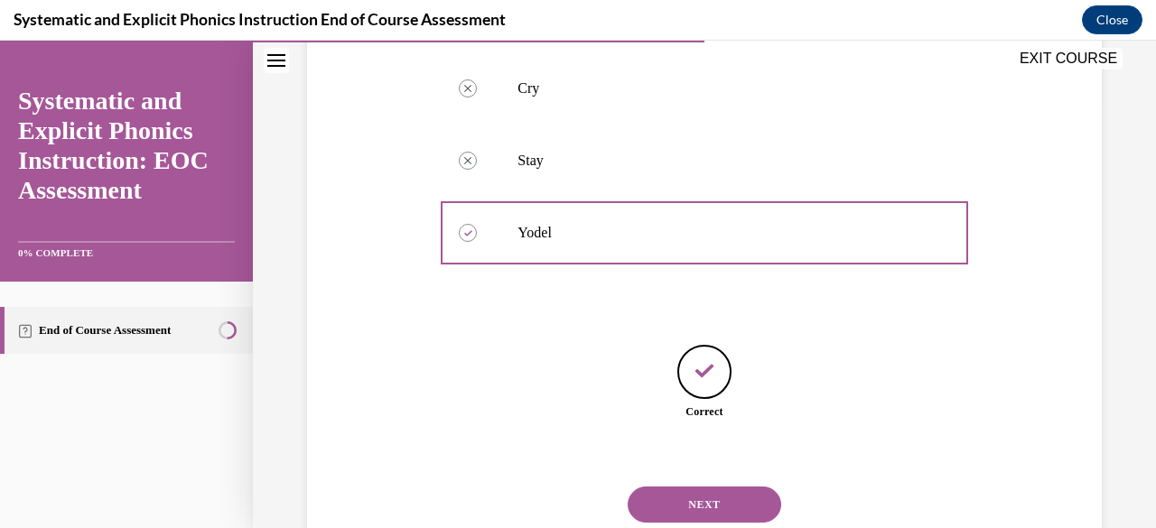
scroll to position [485, 0]
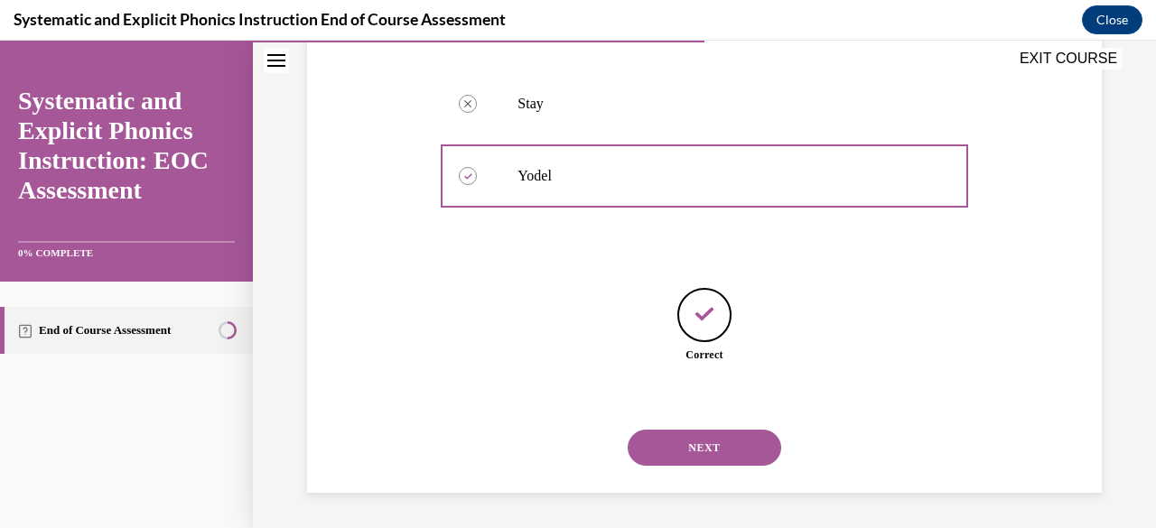
click at [714, 443] on button "NEXT" at bounding box center [703, 448] width 153 height 36
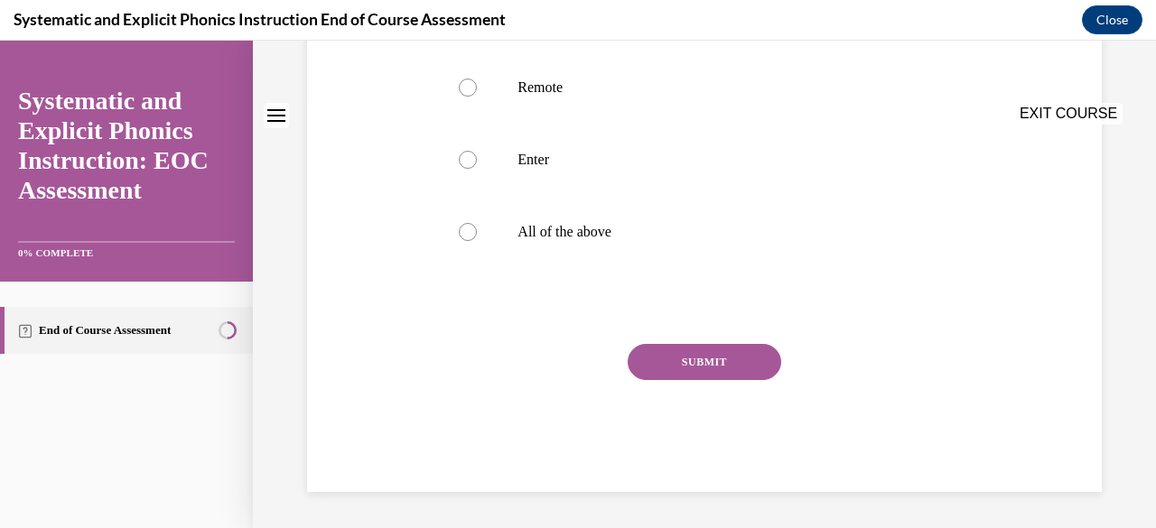
scroll to position [0, 0]
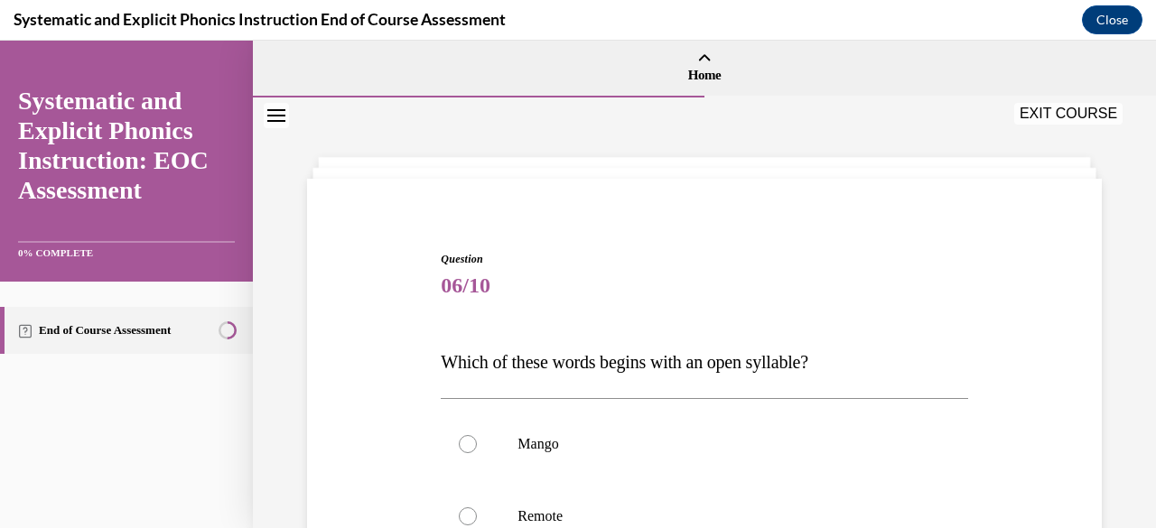
click at [906, 346] on p "Which of these words begins with an open syllable?" at bounding box center [704, 362] width 526 height 36
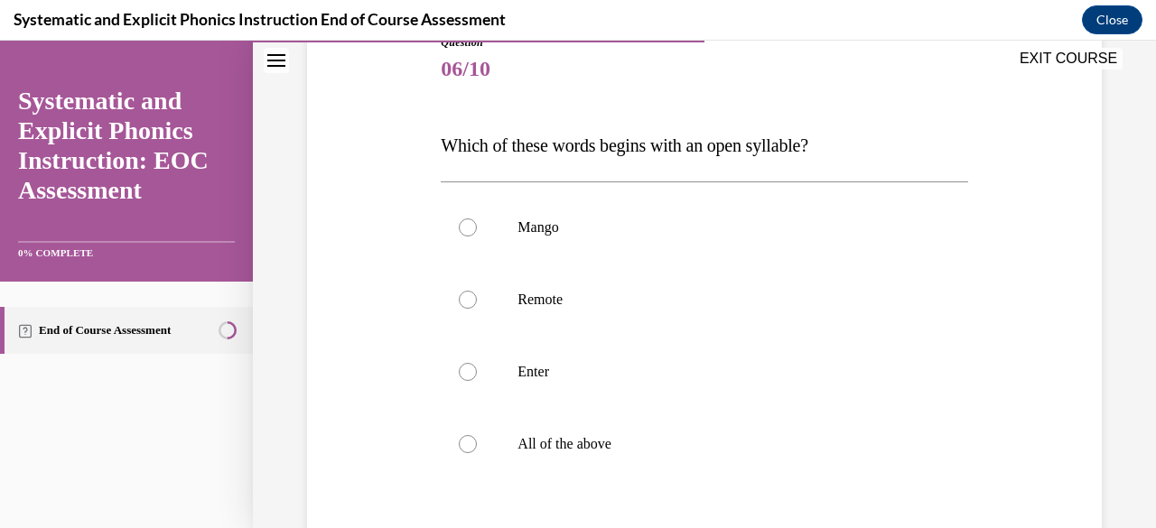
scroll to position [253, 0]
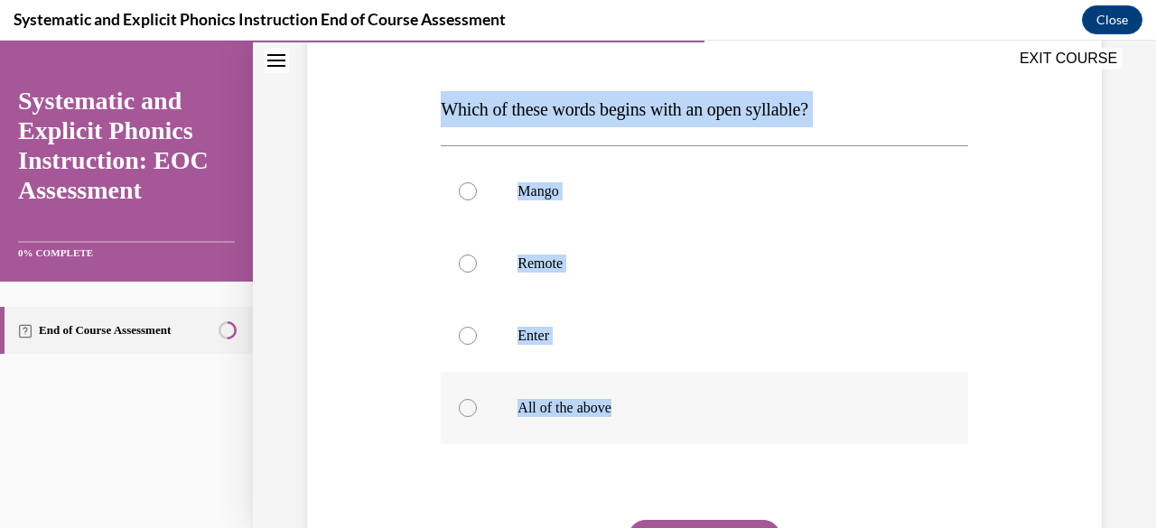
drag, startPoint x: 441, startPoint y: 107, endPoint x: 659, endPoint y: 414, distance: 376.3
click at [659, 414] on div "Question 06/10 Which of these words begins with an open syllable? Mango Remote …" at bounding box center [704, 333] width 526 height 670
copy div "Which of these words begins with an open syllable? Mango Remote Enter All of th…"
click at [468, 266] on div at bounding box center [468, 264] width 18 height 18
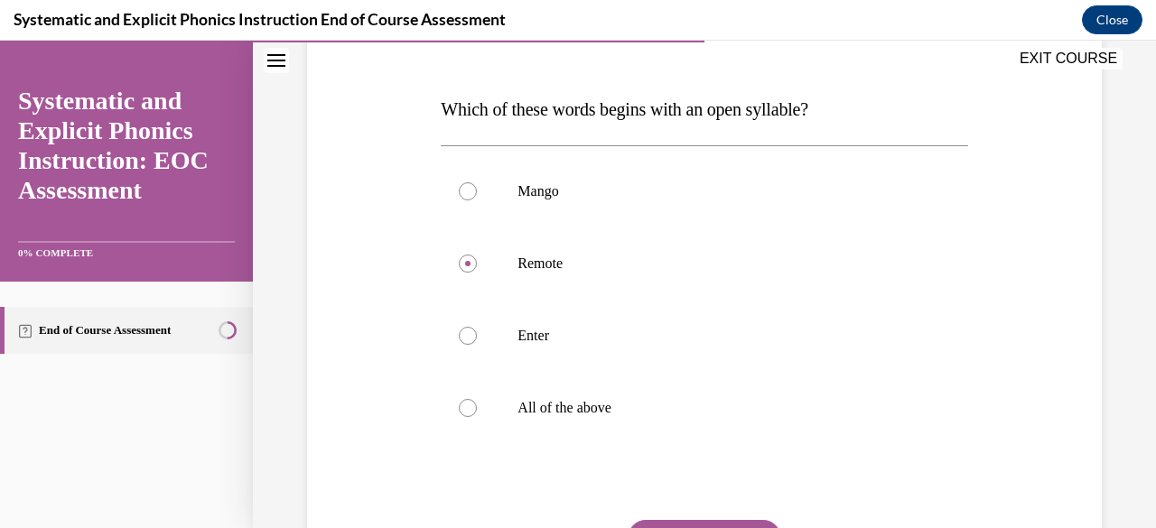
click at [961, 468] on div "Question 06/10 Which of these words begins with an open syllable? Mango Remote …" at bounding box center [704, 306] width 804 height 724
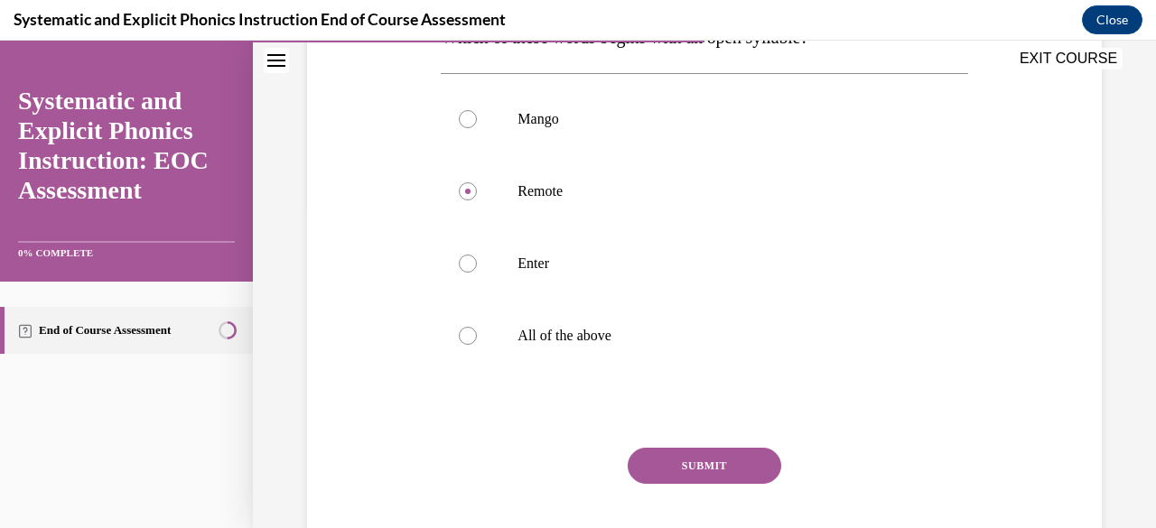
click at [684, 460] on button "SUBMIT" at bounding box center [703, 466] width 153 height 36
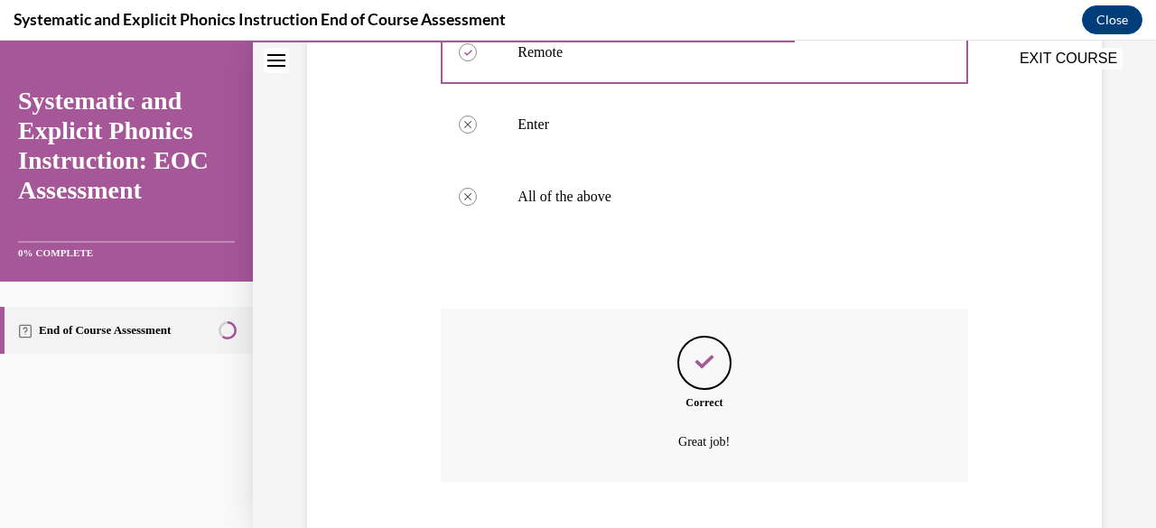
scroll to position [574, 0]
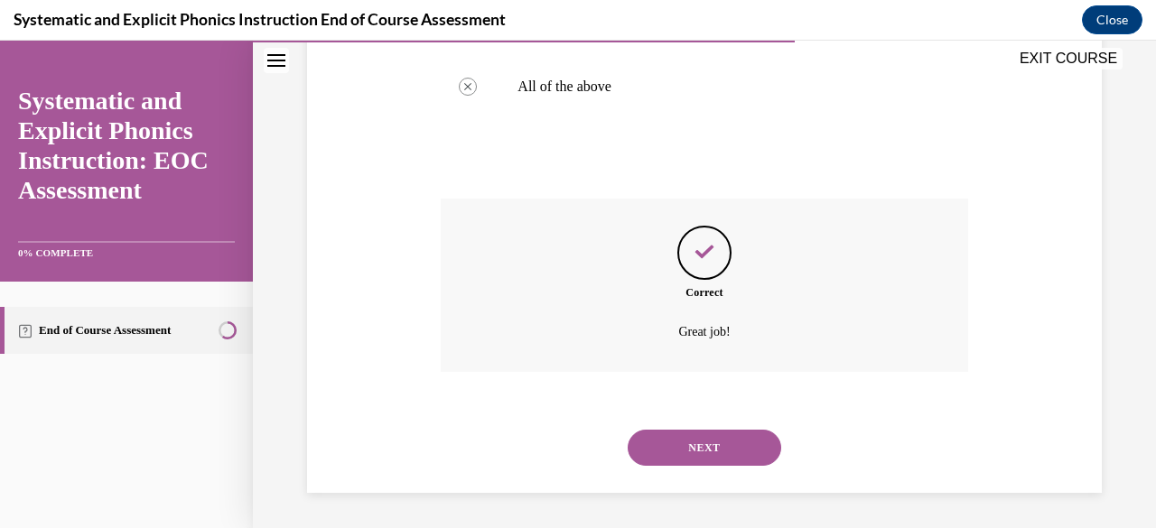
click at [711, 454] on button "NEXT" at bounding box center [703, 448] width 153 height 36
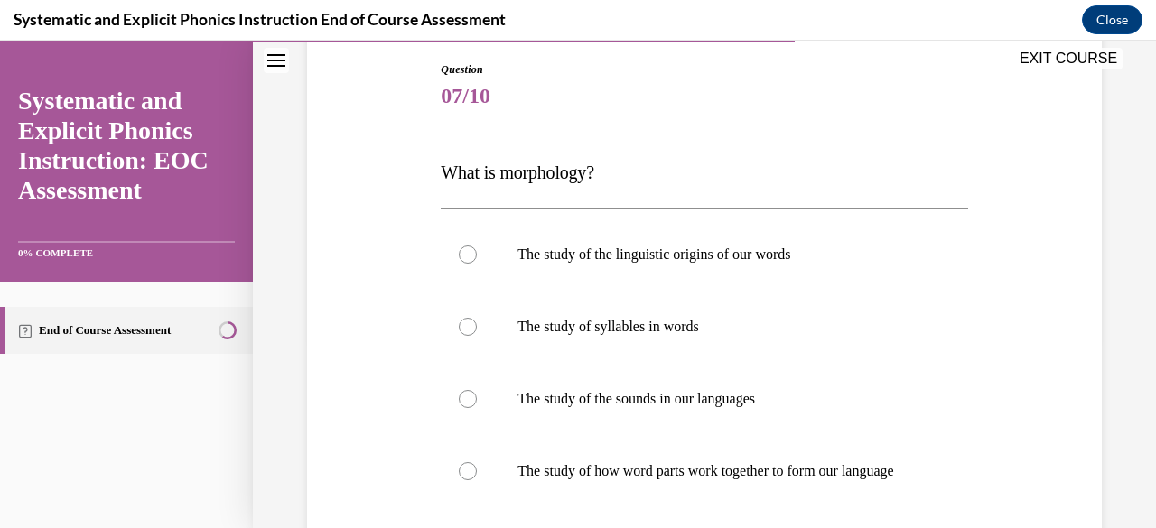
scroll to position [217, 0]
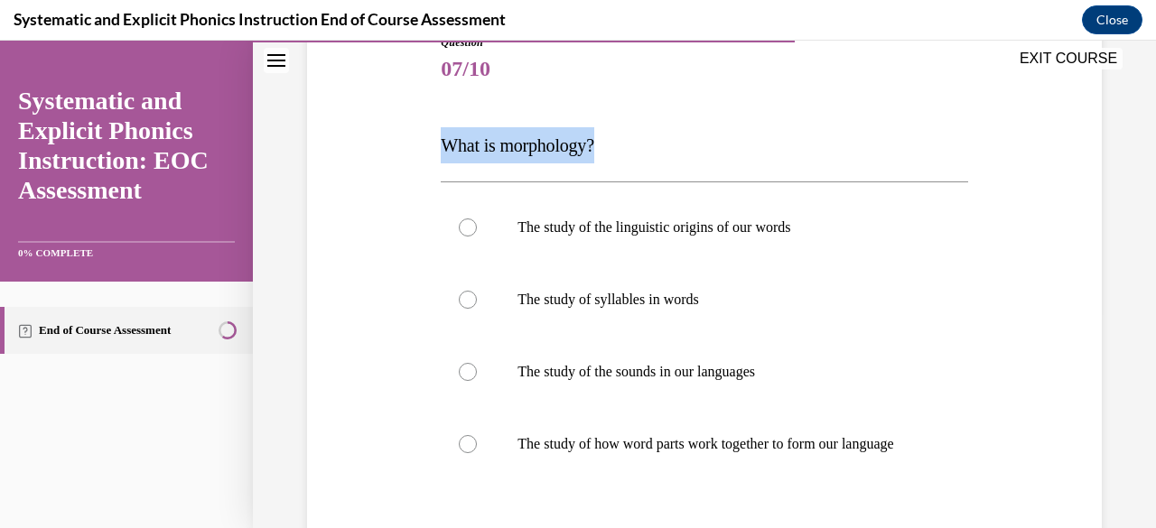
drag, startPoint x: 435, startPoint y: 144, endPoint x: 624, endPoint y: 148, distance: 188.8
click at [624, 148] on div "Question 07/10 What is morphology? The study of the linguistic origins of our w…" at bounding box center [703, 355] width 535 height 697
copy span "What is morphology?"
click at [469, 453] on div at bounding box center [468, 444] width 18 height 18
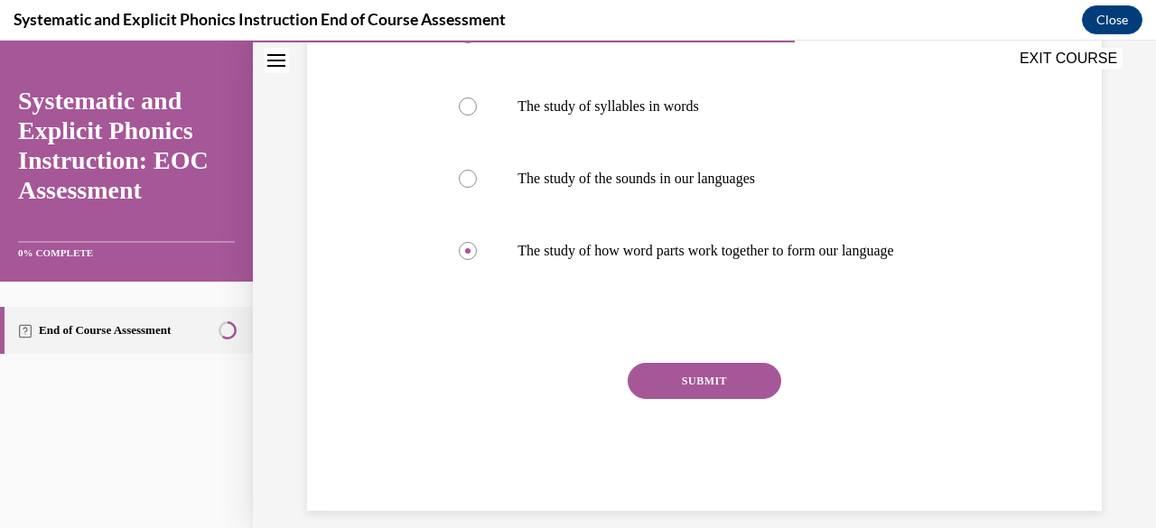
scroll to position [446, 0]
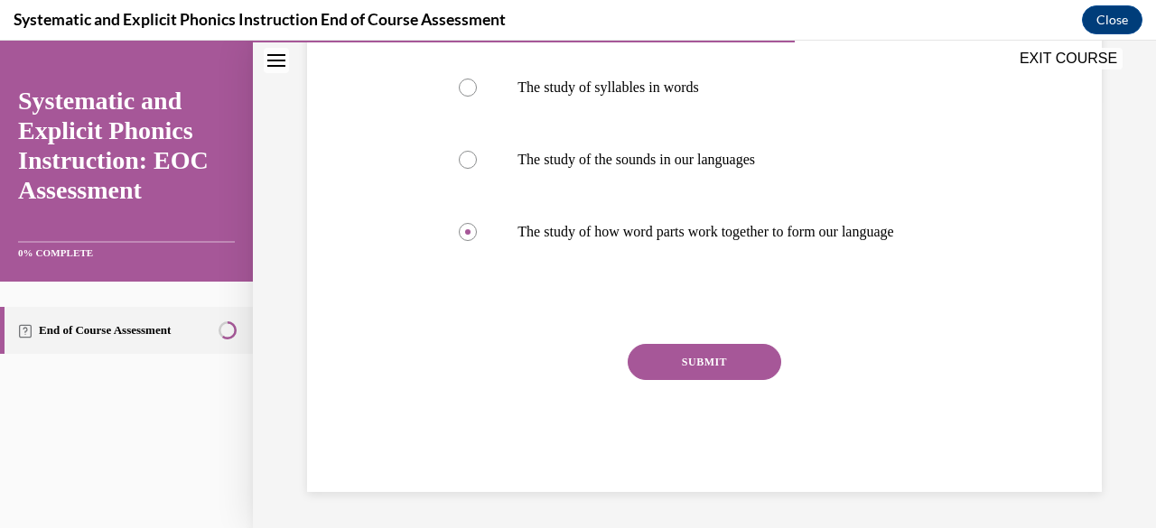
click at [724, 358] on button "SUBMIT" at bounding box center [703, 362] width 153 height 36
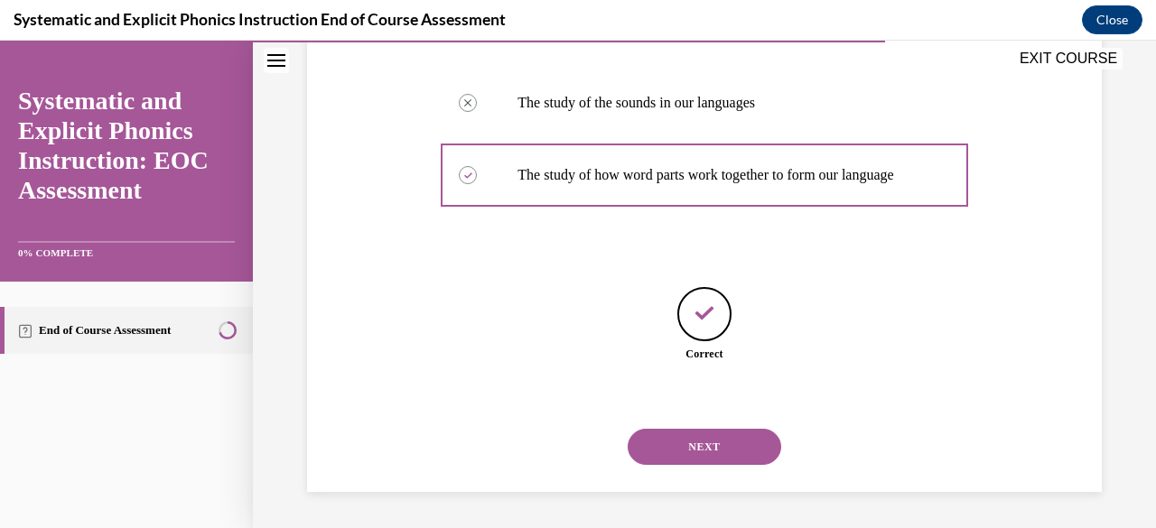
scroll to position [503, 0]
click at [736, 438] on button "NEXT" at bounding box center [703, 447] width 153 height 36
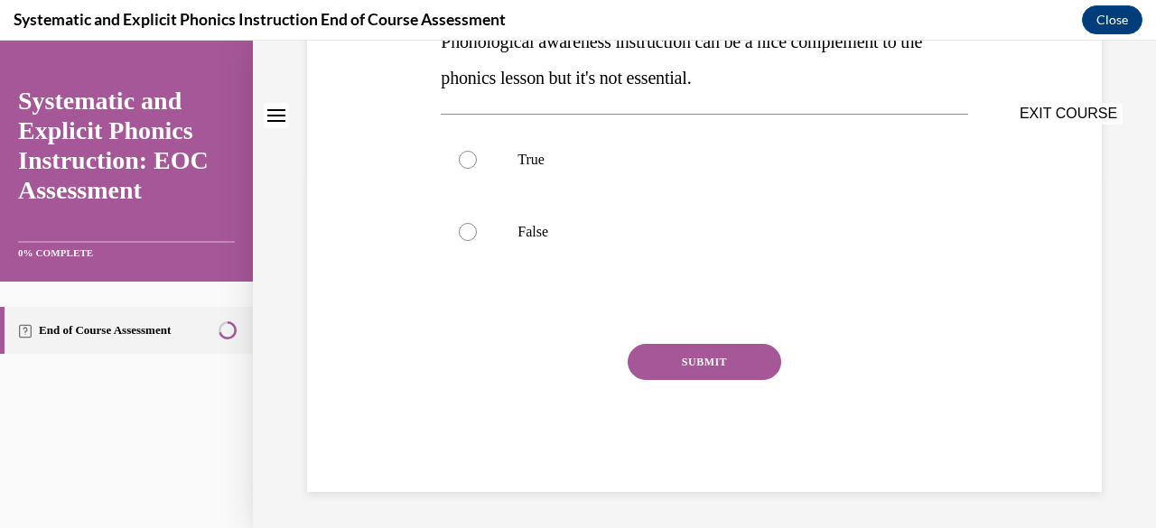
scroll to position [0, 0]
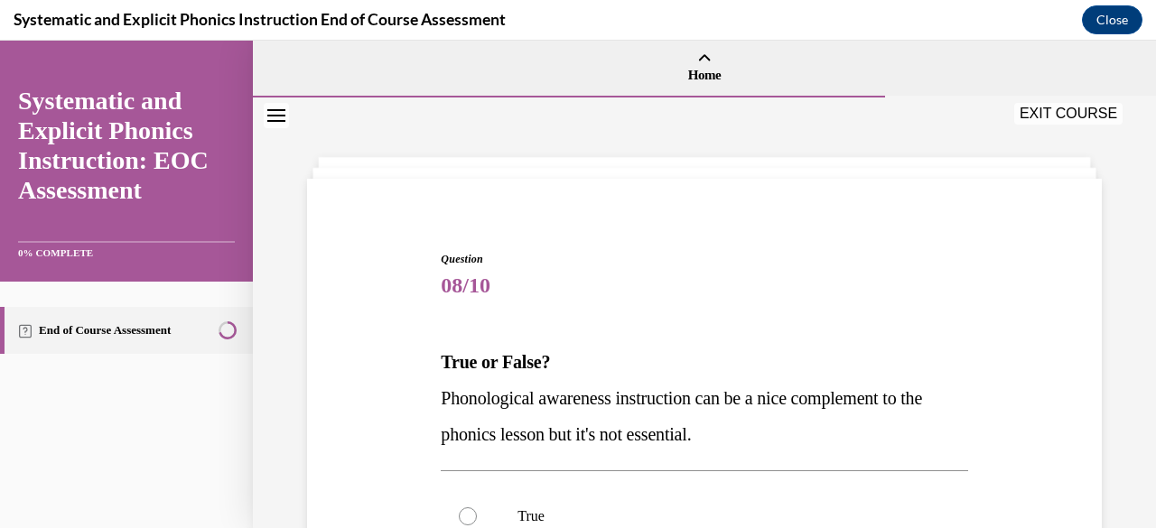
click at [839, 289] on span "08/10" at bounding box center [704, 285] width 526 height 36
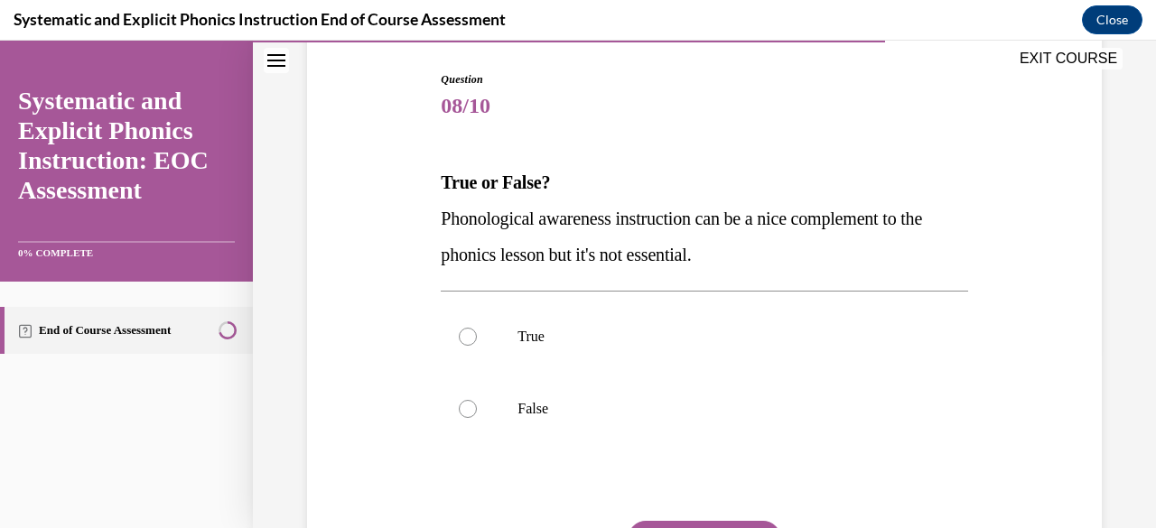
scroll to position [181, 0]
click at [450, 218] on span "Phonological awareness instruction can be a nice complement to the phonics less…" at bounding box center [681, 236] width 481 height 56
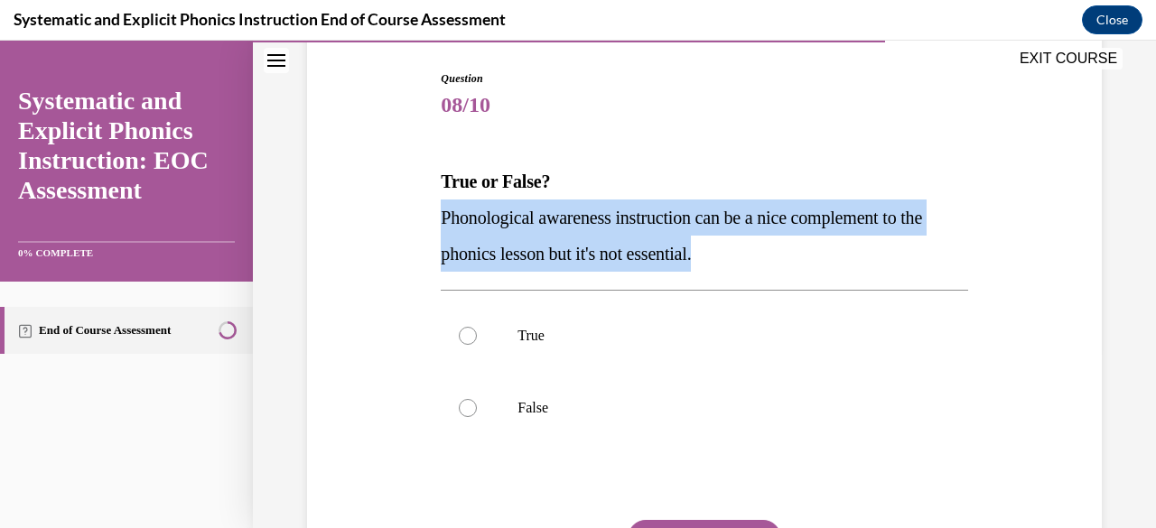
drag, startPoint x: 441, startPoint y: 218, endPoint x: 760, endPoint y: 256, distance: 321.7
click at [760, 256] on p "Phonological awareness instruction can be a nice complement to the phonics less…" at bounding box center [704, 236] width 526 height 72
copy span "Phonological awareness instruction can be a nice complement to the phonics less…"
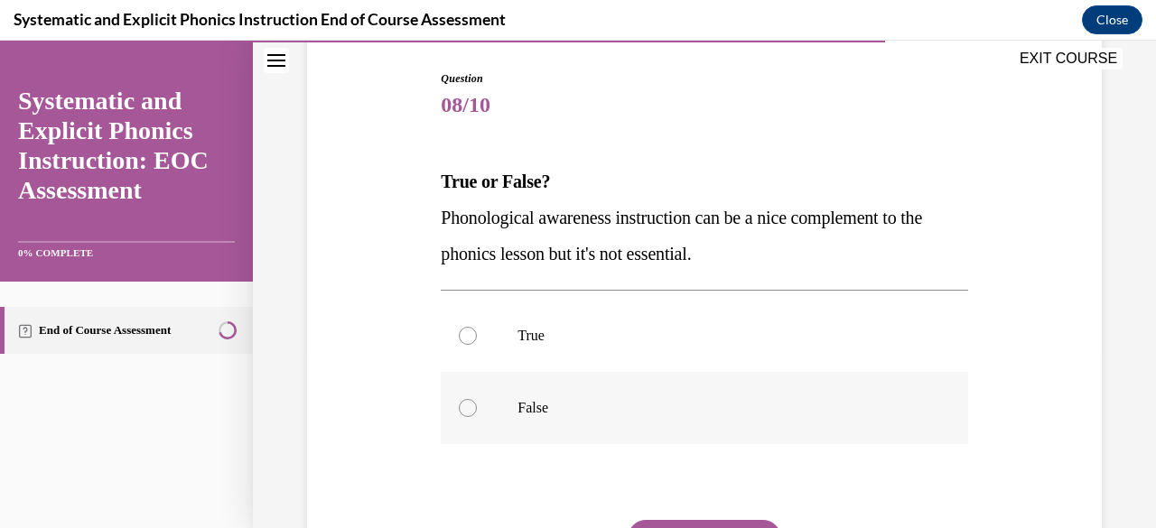
click at [468, 407] on div at bounding box center [468, 408] width 18 height 18
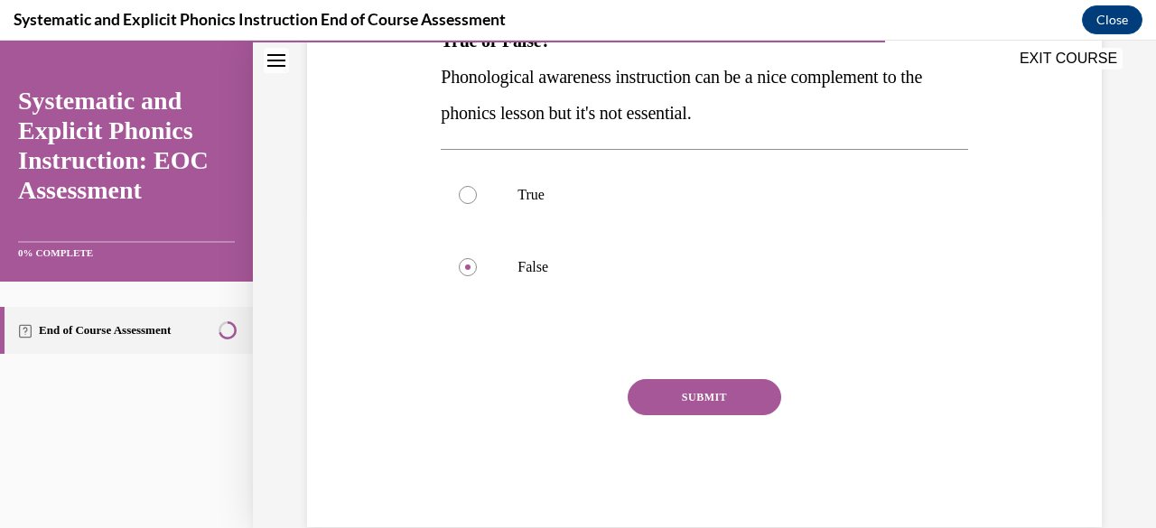
scroll to position [325, 0]
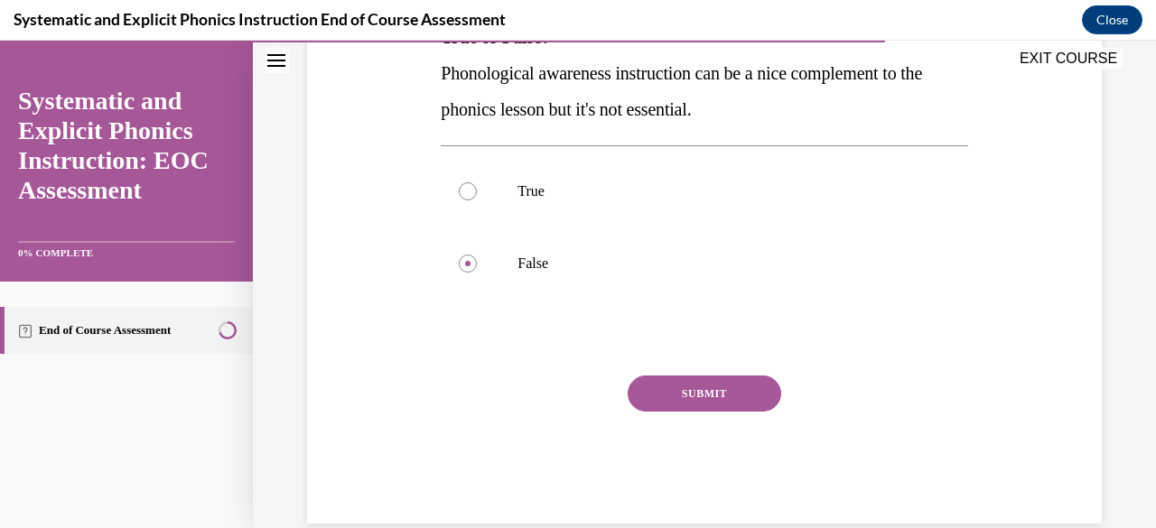
click at [717, 392] on button "SUBMIT" at bounding box center [703, 394] width 153 height 36
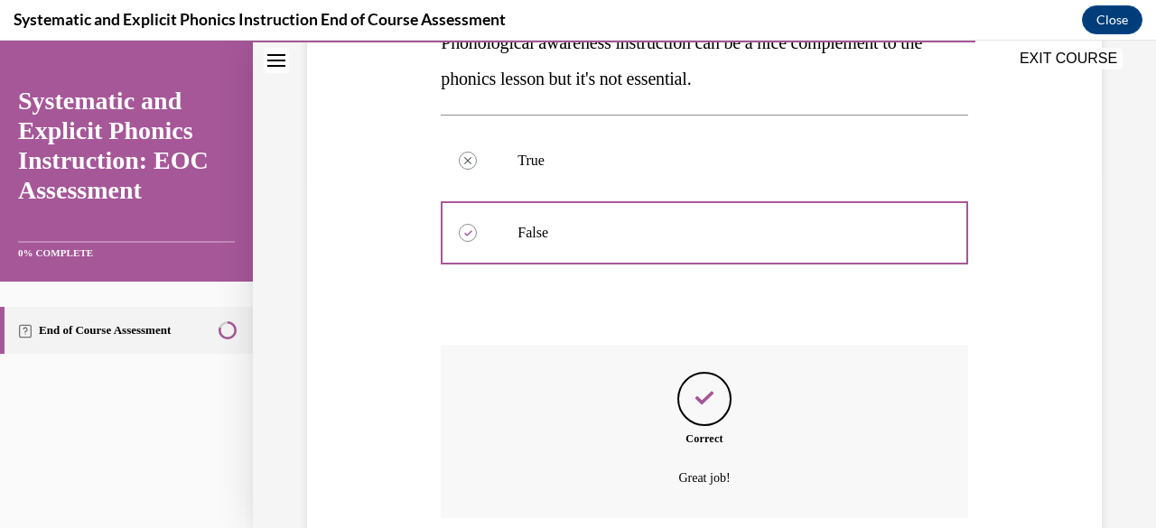
scroll to position [502, 0]
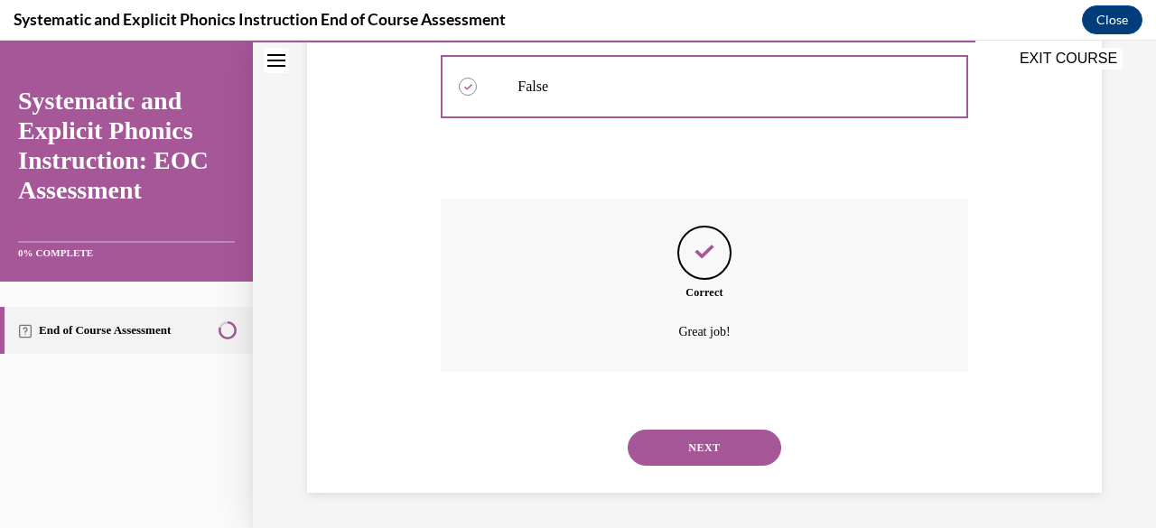
click at [722, 441] on button "NEXT" at bounding box center [703, 448] width 153 height 36
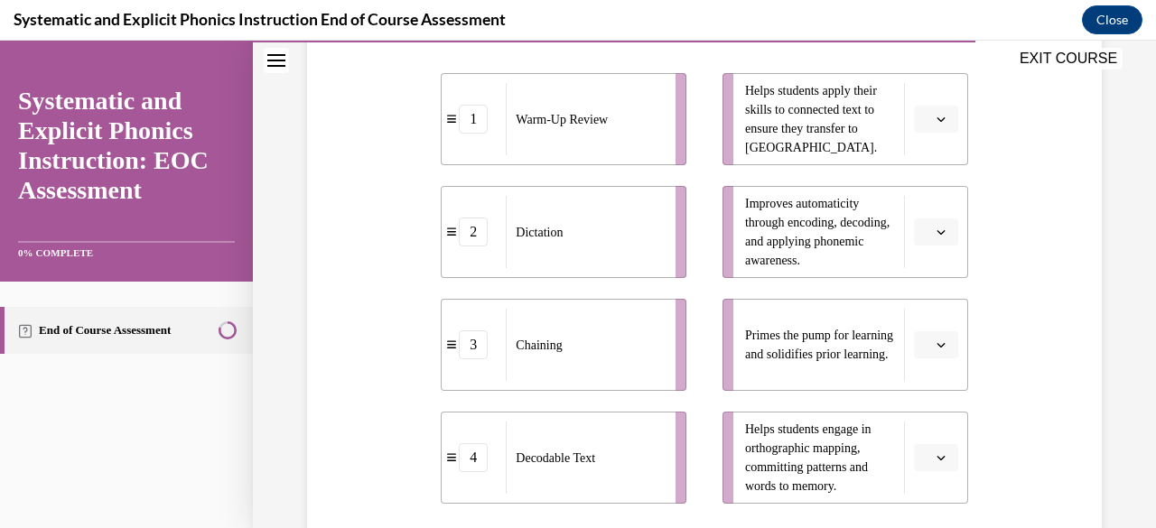
scroll to position [398, 0]
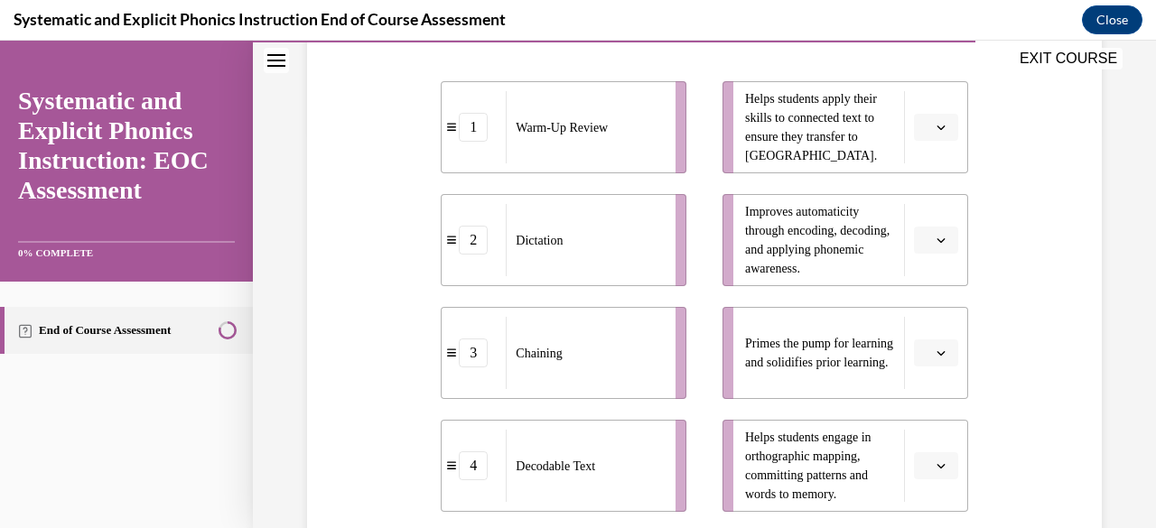
drag, startPoint x: 418, startPoint y: 65, endPoint x: 384, endPoint y: 66, distance: 34.3
click at [384, 66] on div "EXIT COURSE" at bounding box center [695, 61] width 885 height 40
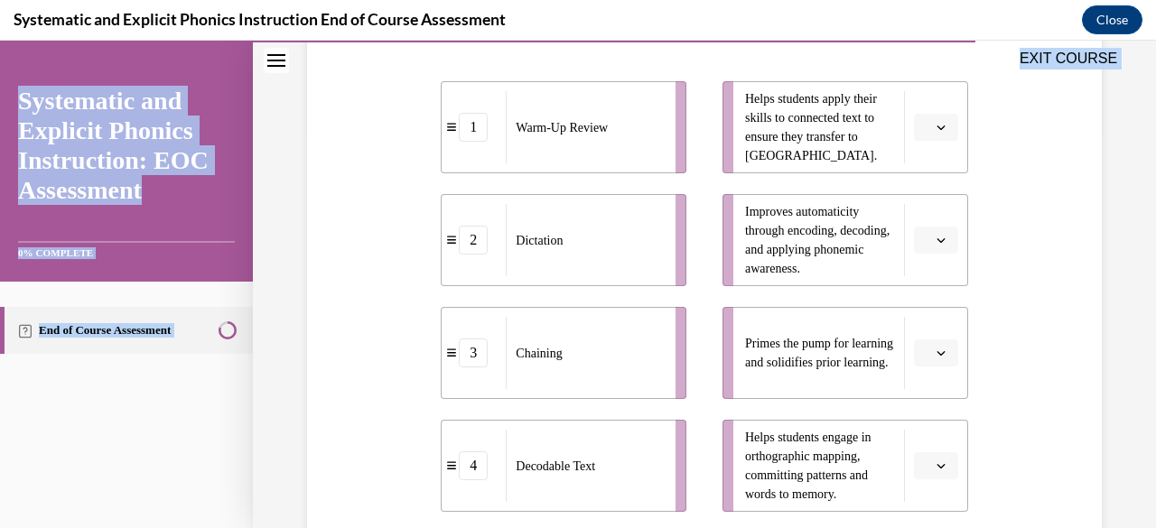
drag, startPoint x: 460, startPoint y: 70, endPoint x: 388, endPoint y: 178, distance: 129.5
click at [388, 178] on div "EXIT COURSE Systematic and Explicit Phonics Instruction: EOC Assessment 0% COMP…" at bounding box center [578, 285] width 1156 height 488
click at [358, 174] on div "Question 09/10 Match these instructional components from an effective phonics l…" at bounding box center [704, 267] width 804 height 937
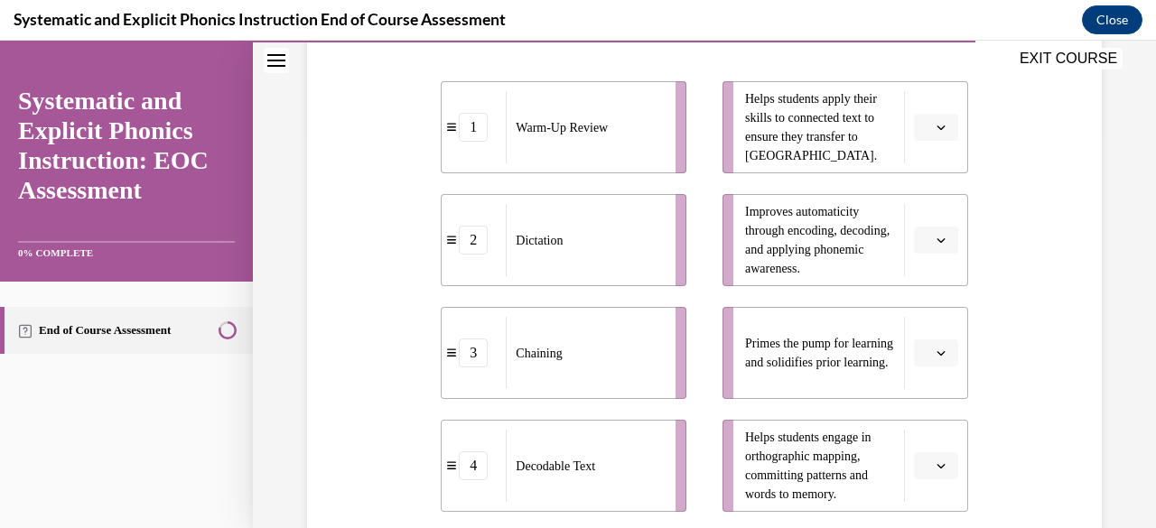
click at [524, 129] on span "Warm-Up Review" at bounding box center [562, 127] width 92 height 19
drag, startPoint x: 609, startPoint y: 131, endPoint x: 661, endPoint y: 131, distance: 51.5
click at [660, 131] on span "Warm-Up Review" at bounding box center [614, 126] width 92 height 19
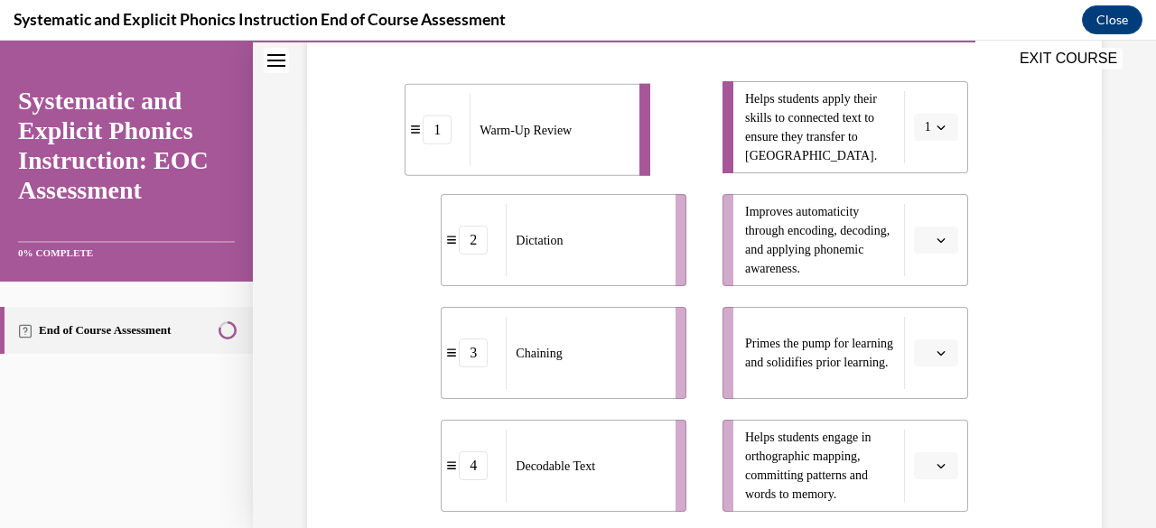
drag, startPoint x: 612, startPoint y: 132, endPoint x: 530, endPoint y: 135, distance: 82.2
click at [530, 135] on span "Warm-Up Review" at bounding box center [525, 129] width 92 height 19
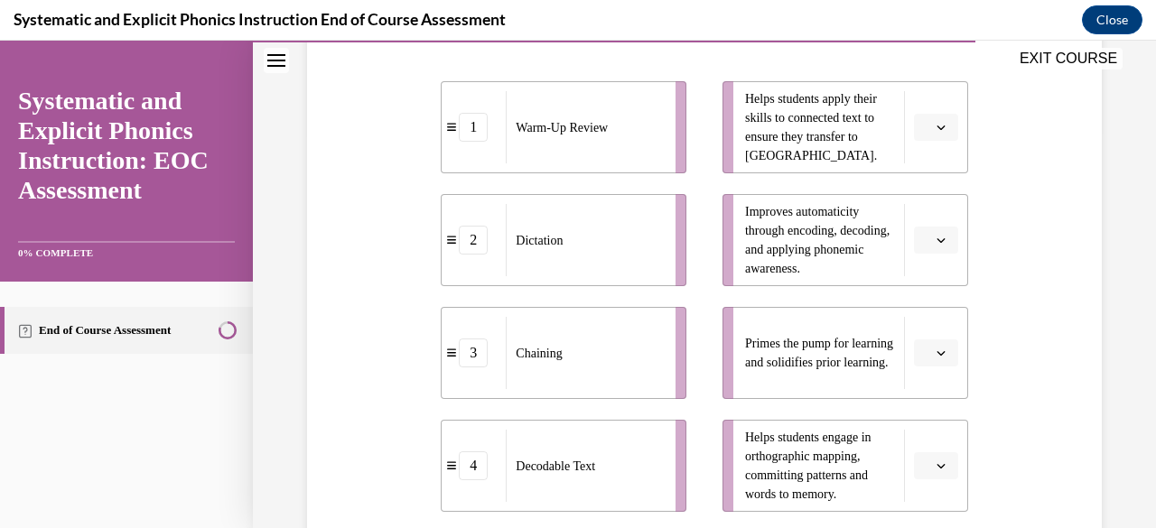
click at [917, 476] on button "button" at bounding box center [936, 465] width 44 height 27
click at [906, 399] on div "3" at bounding box center [921, 389] width 44 height 36
click at [936, 126] on icon "button" at bounding box center [940, 127] width 9 height 9
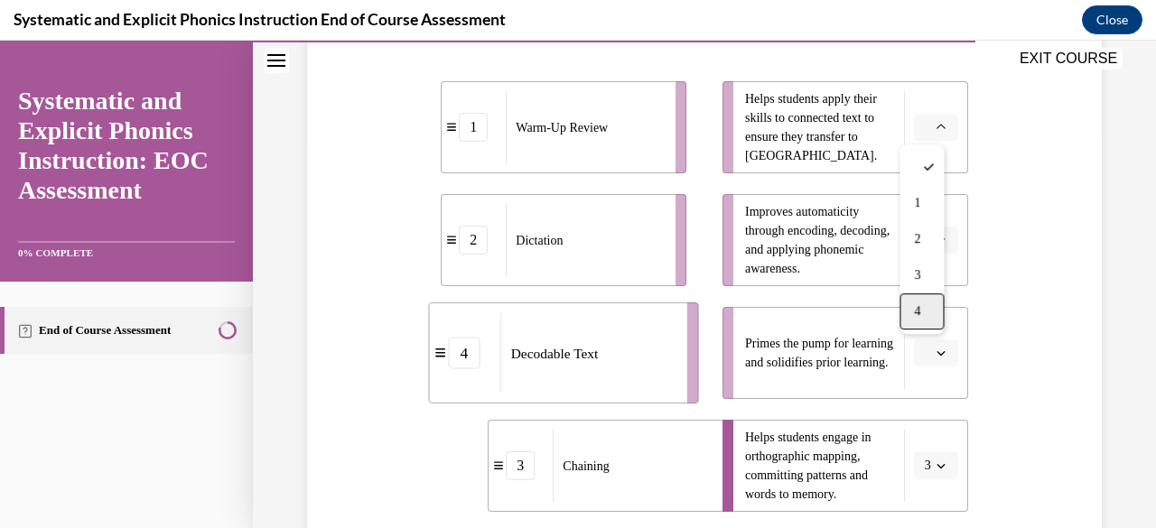
click at [928, 321] on div "4" at bounding box center [921, 311] width 44 height 36
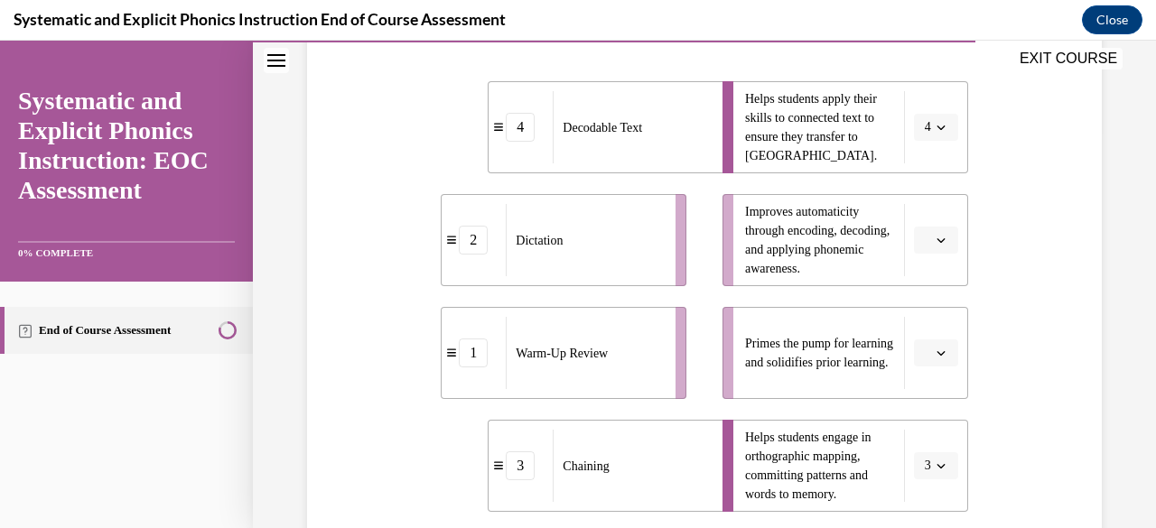
click at [936, 350] on icon "button" at bounding box center [940, 353] width 9 height 9
click at [914, 209] on span "1" at bounding box center [917, 204] width 6 height 14
click at [936, 239] on icon "button" at bounding box center [940, 240] width 8 height 5
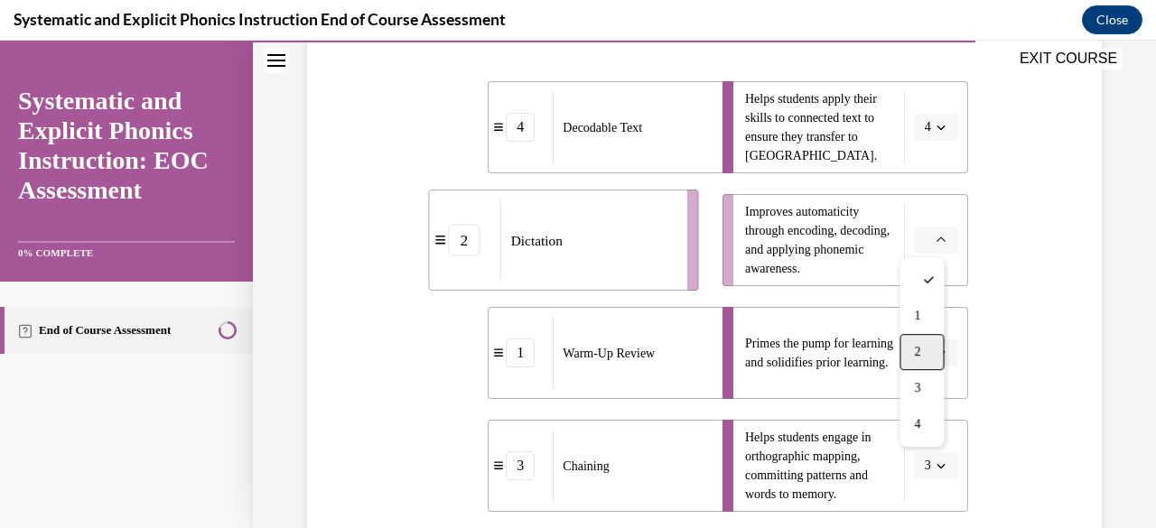
click at [925, 349] on div "2" at bounding box center [921, 352] width 44 height 36
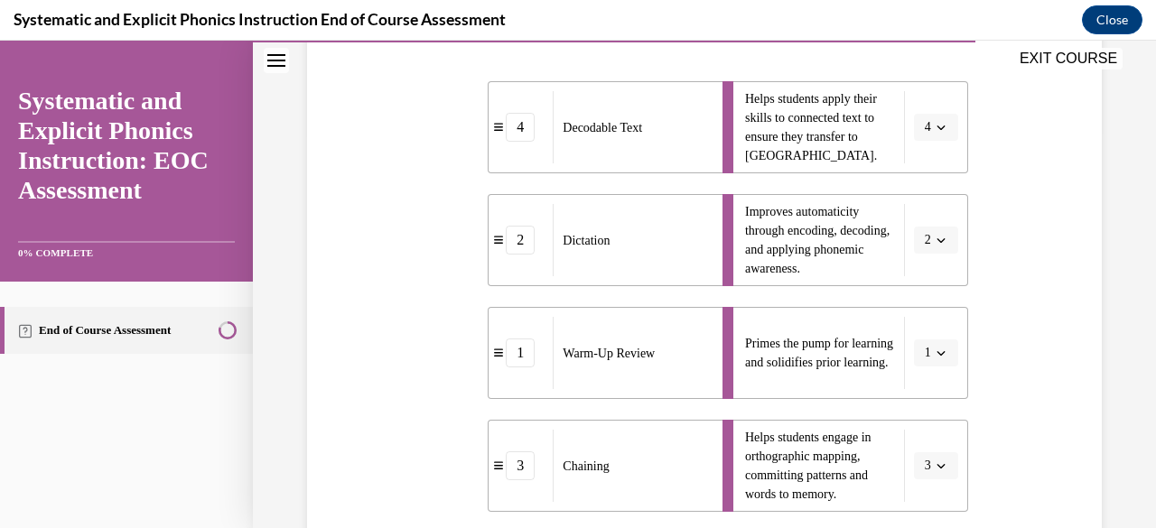
click at [1009, 393] on div "Question 09/10 Match these instructional components from an effective phonics l…" at bounding box center [704, 267] width 804 height 937
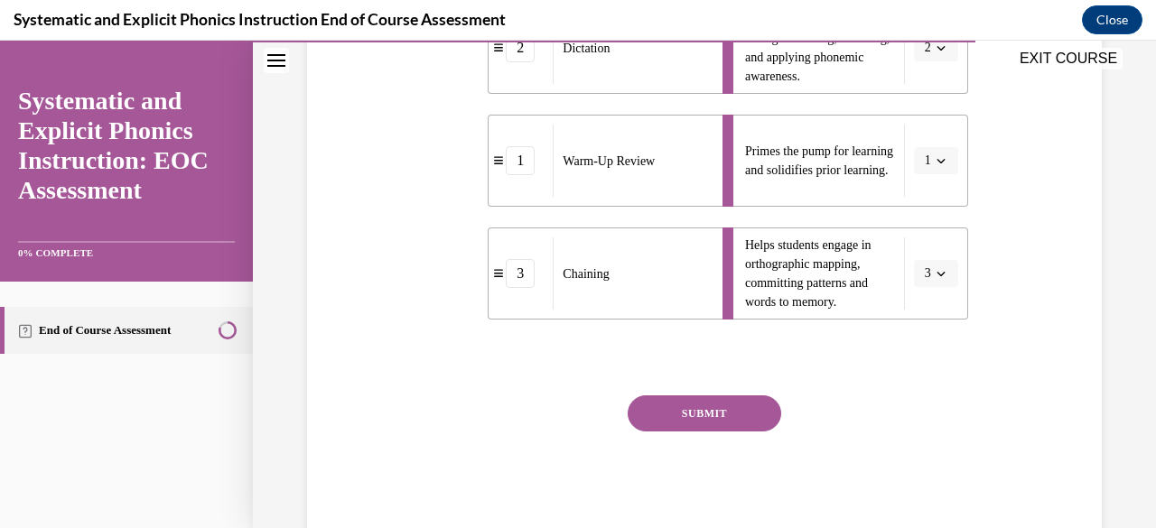
scroll to position [641, 0]
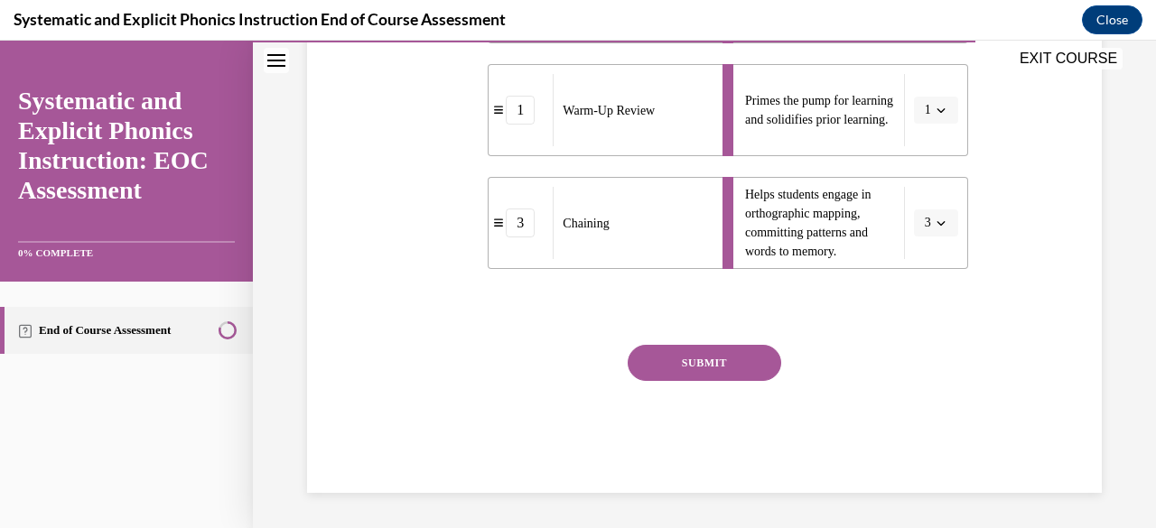
click at [733, 358] on button "SUBMIT" at bounding box center [703, 363] width 153 height 36
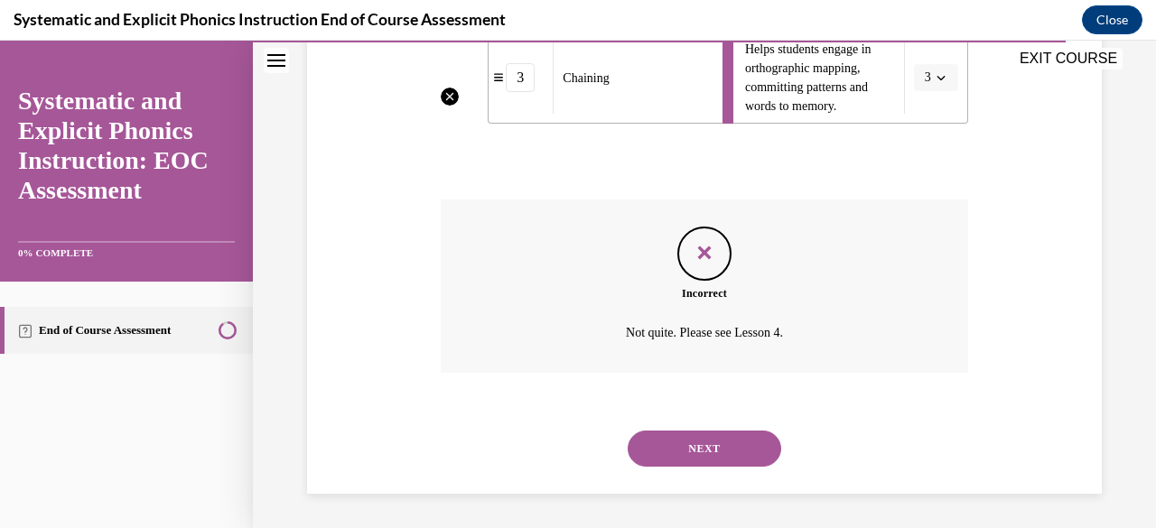
scroll to position [787, 0]
click at [740, 446] on button "NEXT" at bounding box center [703, 448] width 153 height 36
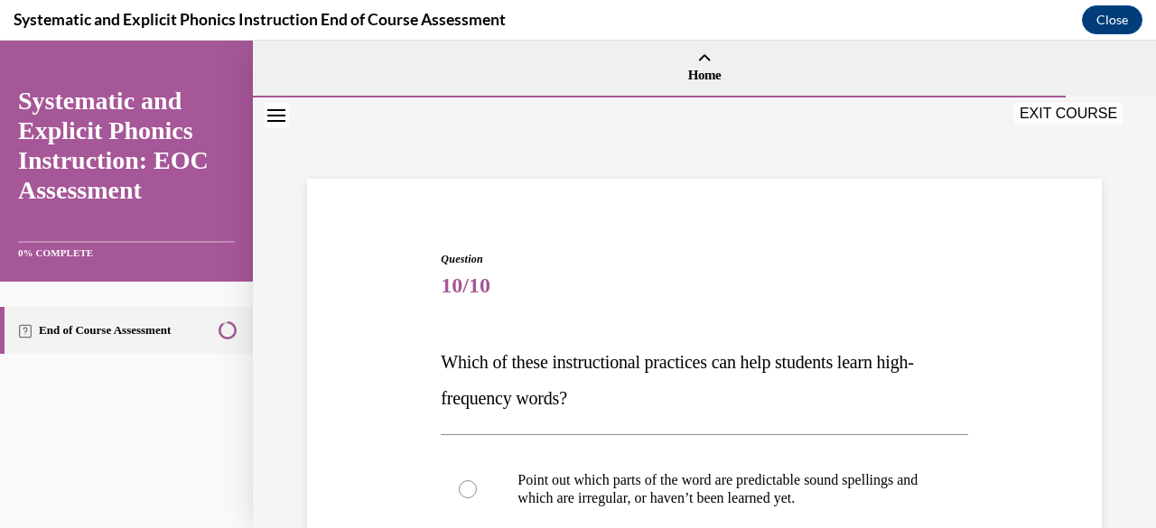
click at [798, 284] on span "10/10" at bounding box center [704, 285] width 526 height 36
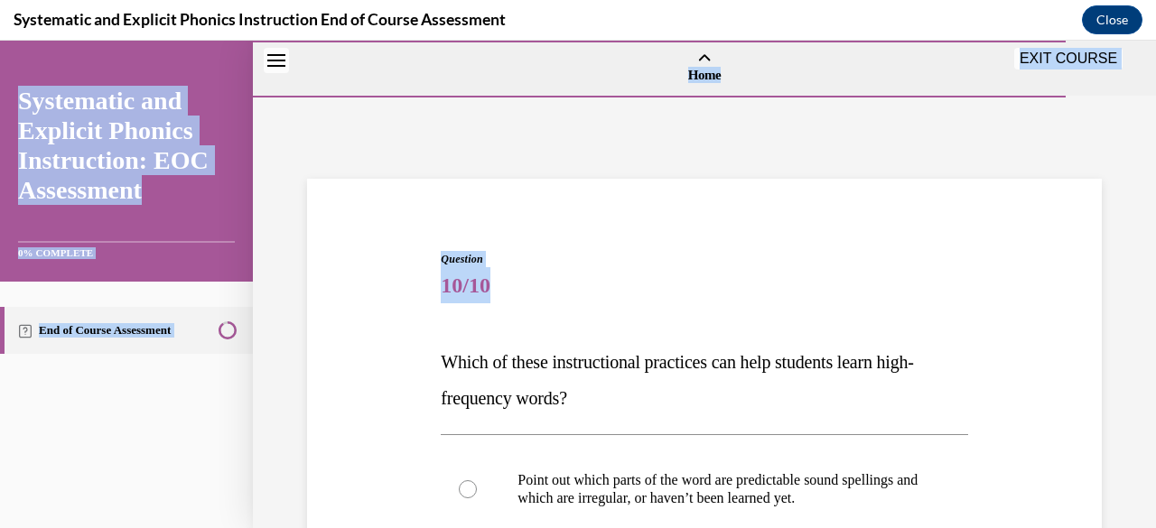
scroll to position [500, 0]
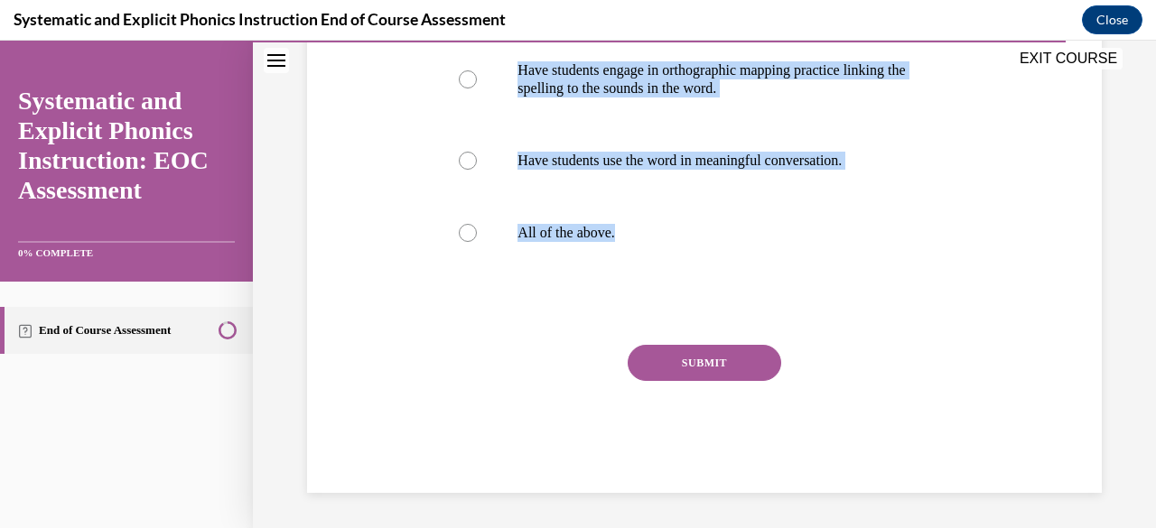
drag, startPoint x: 441, startPoint y: 360, endPoint x: 767, endPoint y: 283, distance: 335.1
click at [767, 283] on div "Question 10/10 Which of these instructional practices can help students learn h…" at bounding box center [704, 122] width 526 height 742
copy div "Which of these instructional practices can help students learn high-frequency w…"
click at [469, 232] on div at bounding box center [468, 233] width 18 height 18
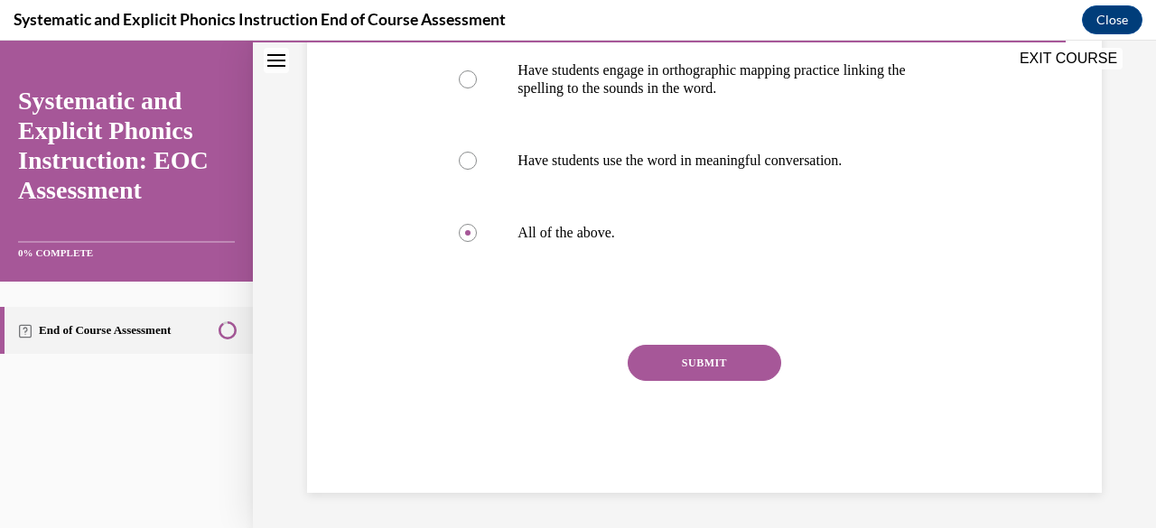
click at [717, 367] on button "SUBMIT" at bounding box center [703, 363] width 153 height 36
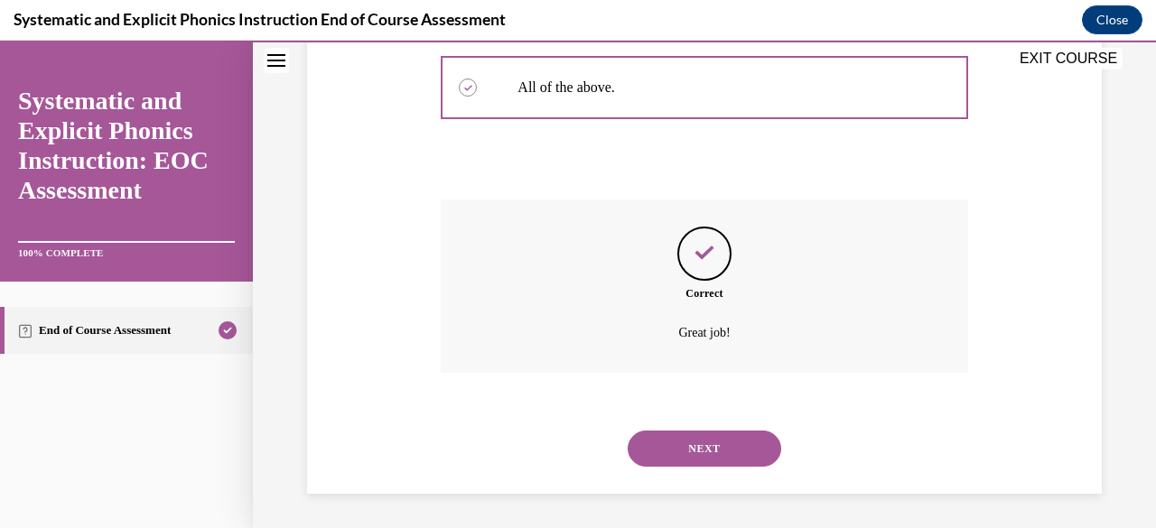
scroll to position [646, 0]
click at [706, 449] on button "NEXT" at bounding box center [703, 448] width 153 height 36
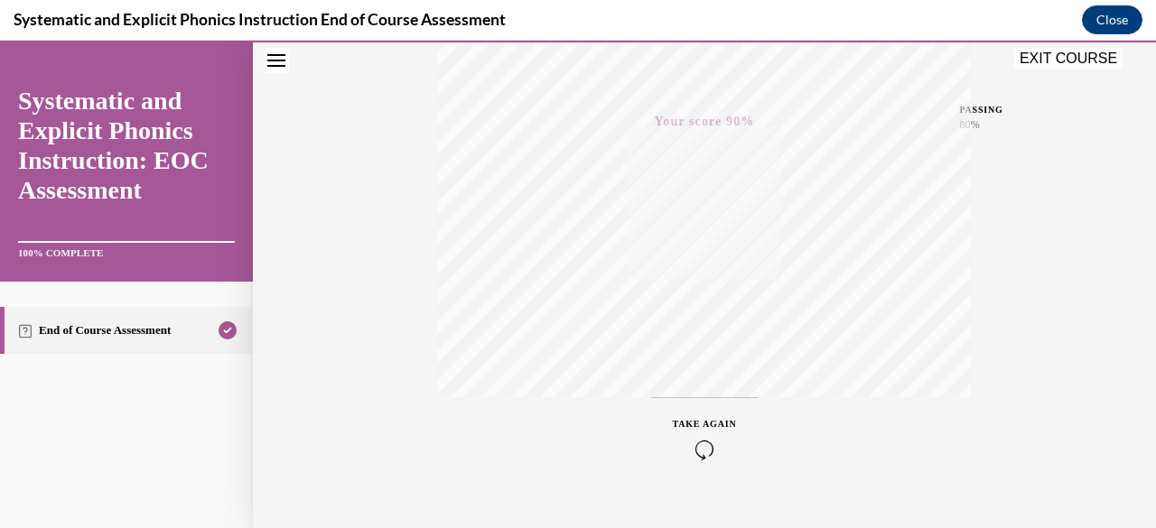
scroll to position [437, 0]
click at [1104, 23] on button "Close" at bounding box center [1112, 19] width 60 height 29
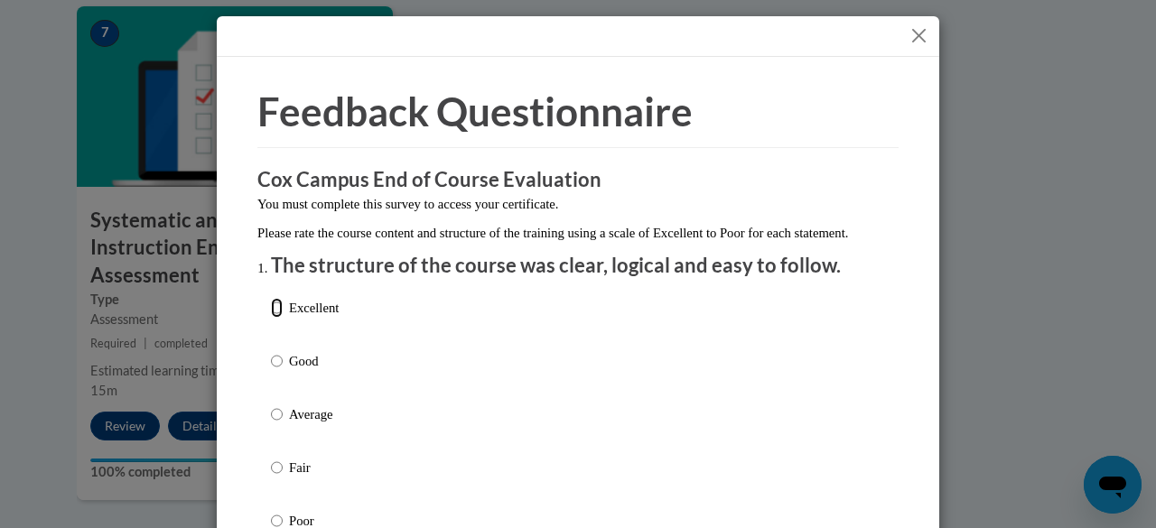
click at [271, 318] on input "Excellent" at bounding box center [277, 308] width 12 height 20
radio input "true"
click at [421, 335] on div "Excellent Good Average Fair Poor" at bounding box center [578, 436] width 614 height 294
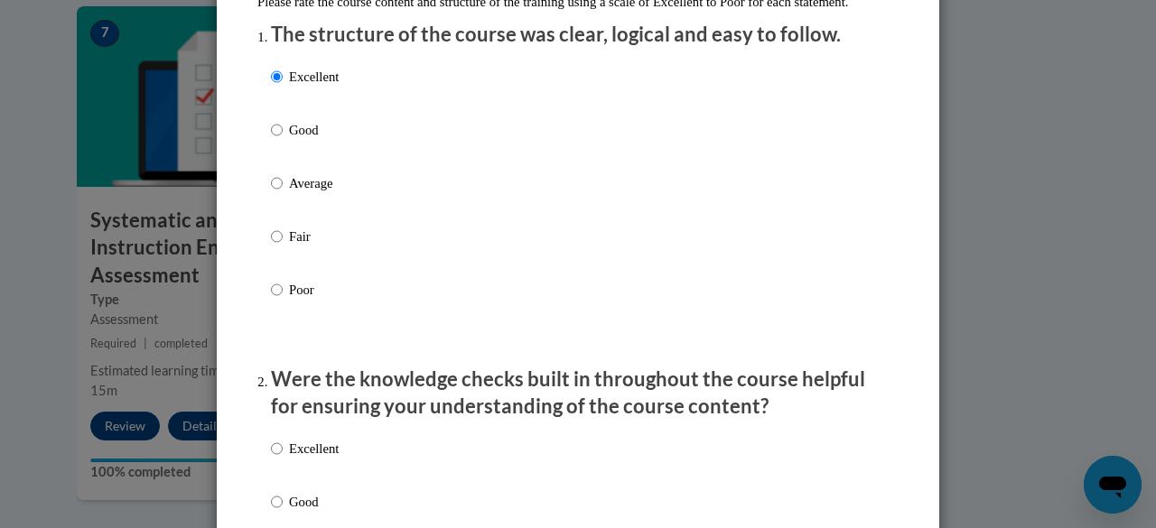
scroll to position [433, 0]
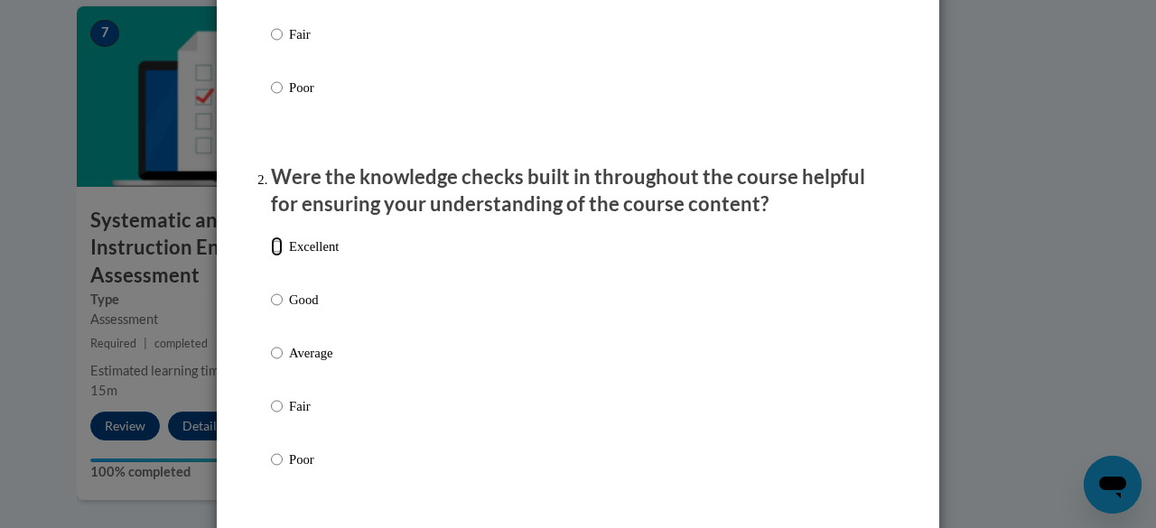
click at [273, 256] on input "Excellent" at bounding box center [277, 247] width 12 height 20
radio input "true"
click at [552, 308] on div "Excellent Good Average Fair Poor" at bounding box center [578, 375] width 614 height 294
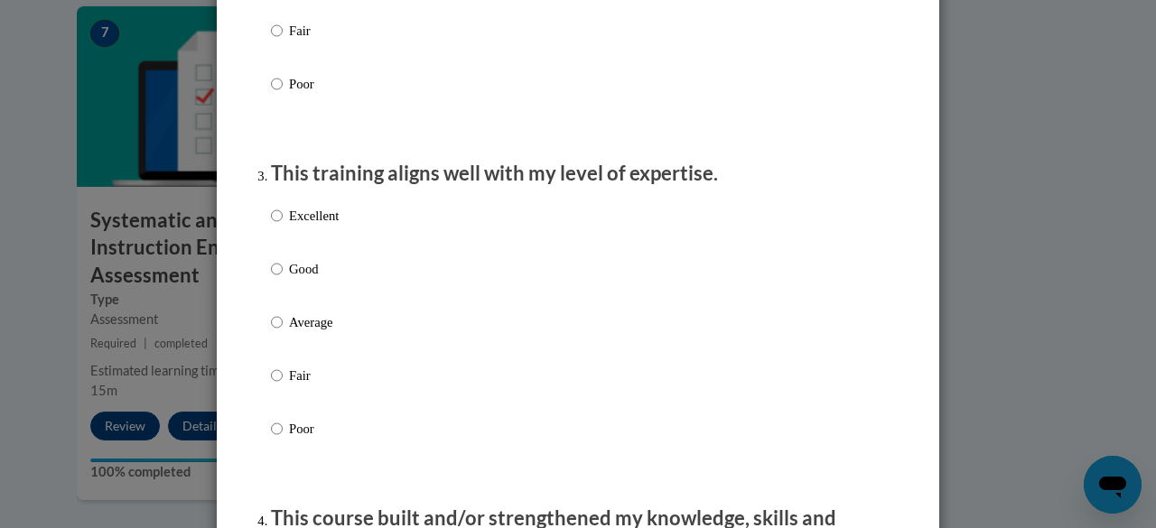
scroll to position [867, 0]
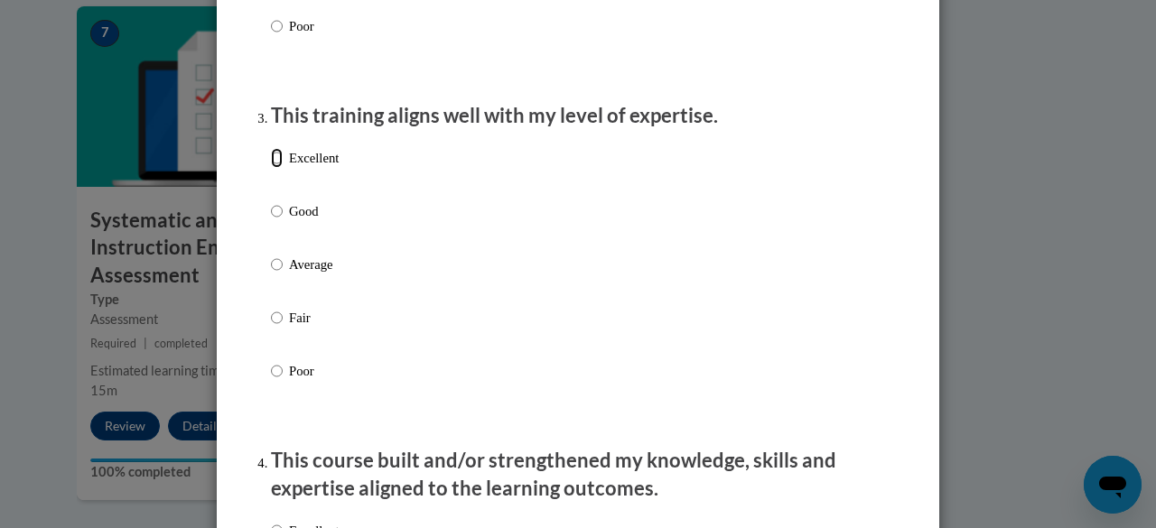
click at [271, 168] on input "Excellent" at bounding box center [277, 158] width 12 height 20
radio input "true"
click at [480, 251] on div "Excellent Good Average Fair Poor" at bounding box center [578, 286] width 614 height 294
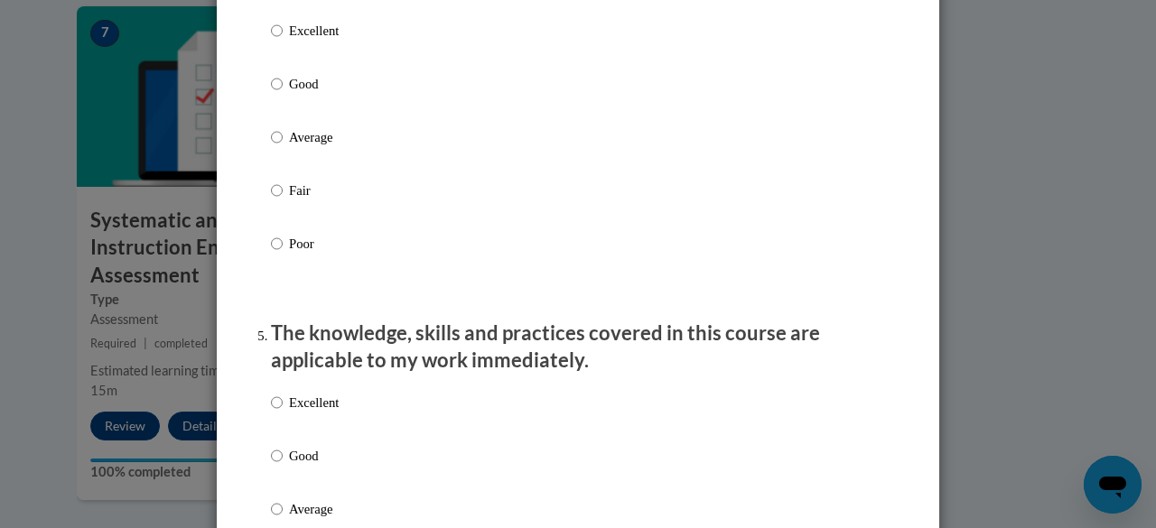
scroll to position [1372, 0]
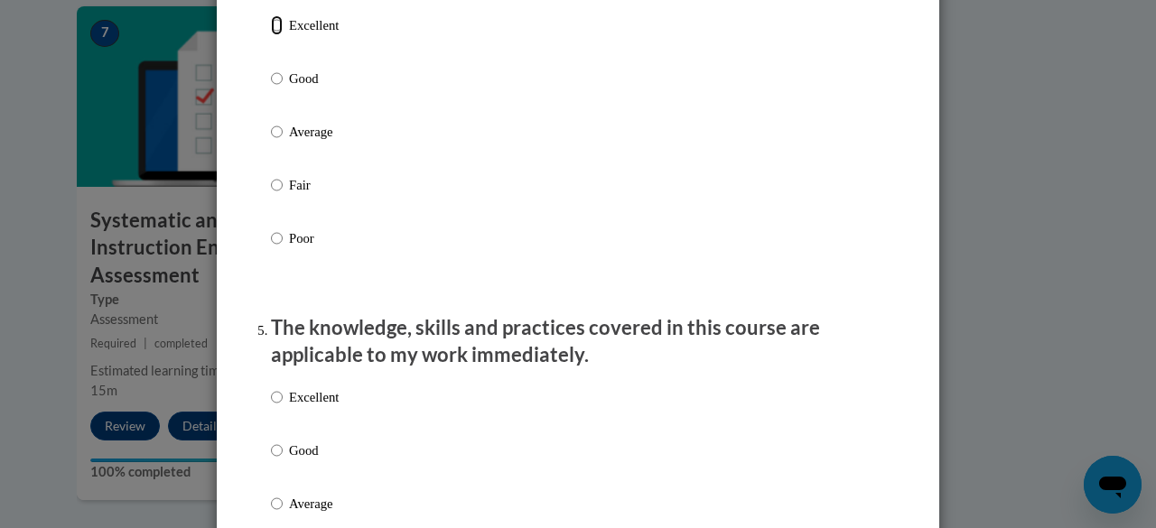
click at [273, 35] on input "Excellent" at bounding box center [277, 25] width 12 height 20
radio input "true"
click at [493, 121] on div "Excellent Good Average Fair Poor" at bounding box center [578, 153] width 614 height 294
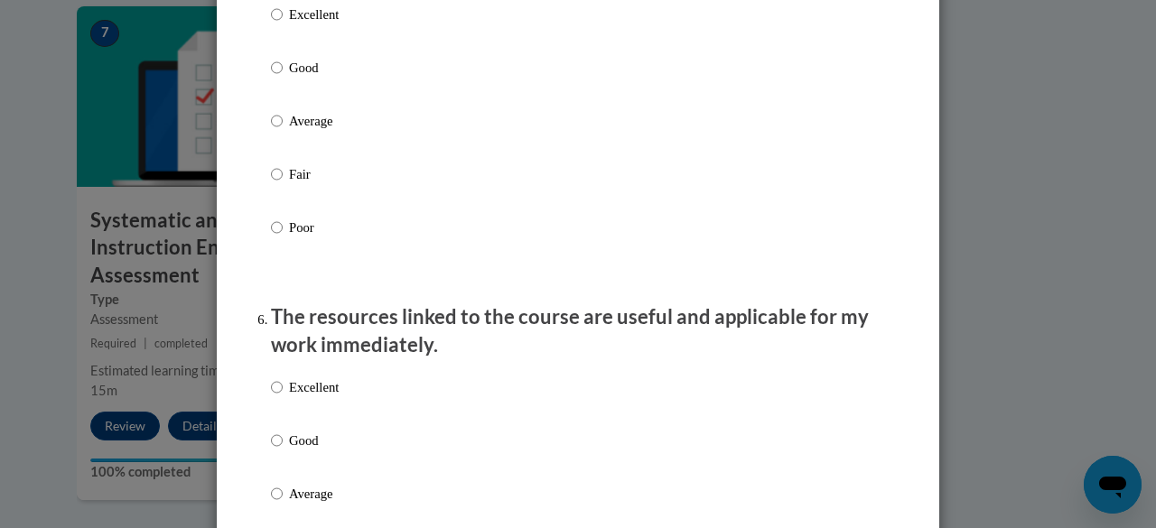
scroll to position [1733, 0]
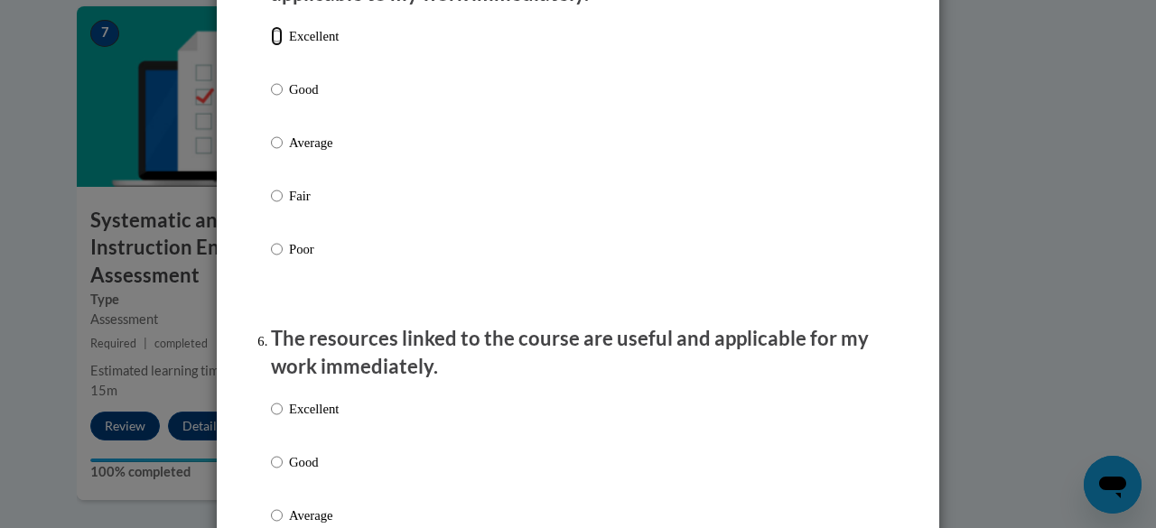
click at [271, 46] on input "Excellent" at bounding box center [277, 36] width 12 height 20
radio input "true"
click at [627, 181] on div "Excellent Good Average Fair Poor" at bounding box center [578, 164] width 614 height 294
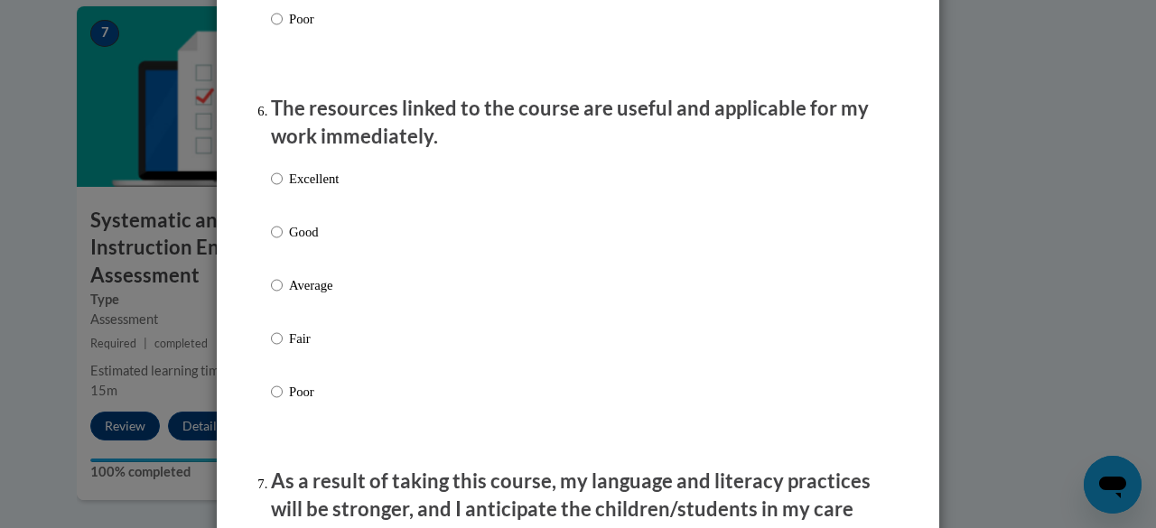
scroll to position [2095, 0]
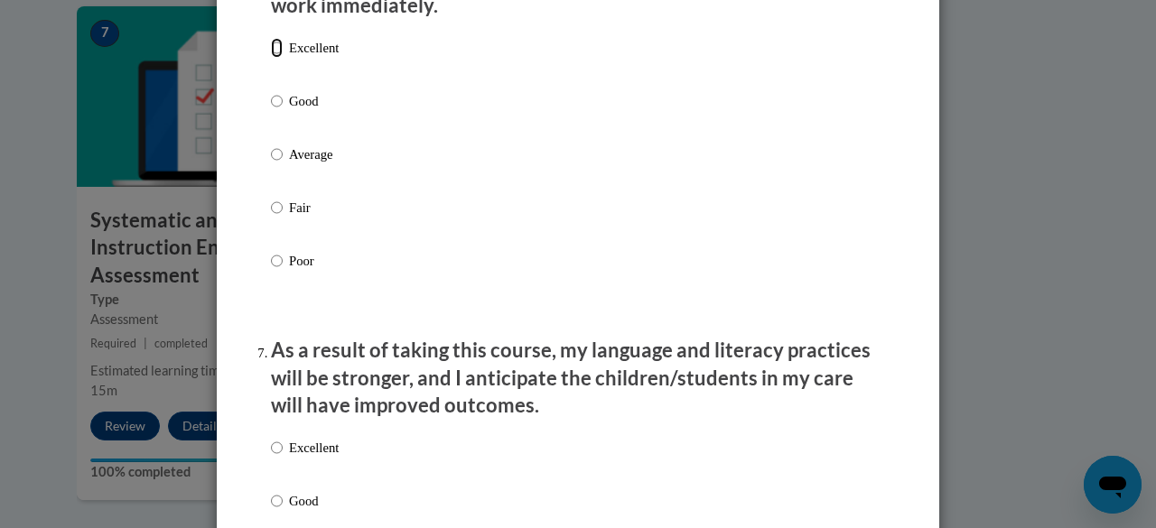
click at [271, 58] on input "Excellent" at bounding box center [277, 48] width 12 height 20
radio input "true"
click at [561, 168] on div "Excellent Good Average Fair Poor" at bounding box center [578, 176] width 614 height 294
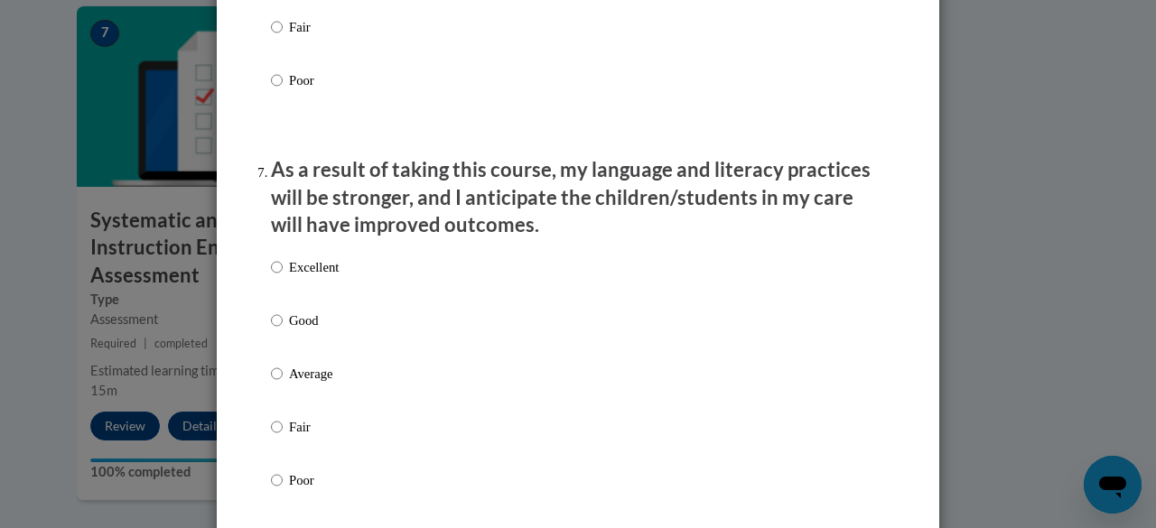
scroll to position [2311, 0]
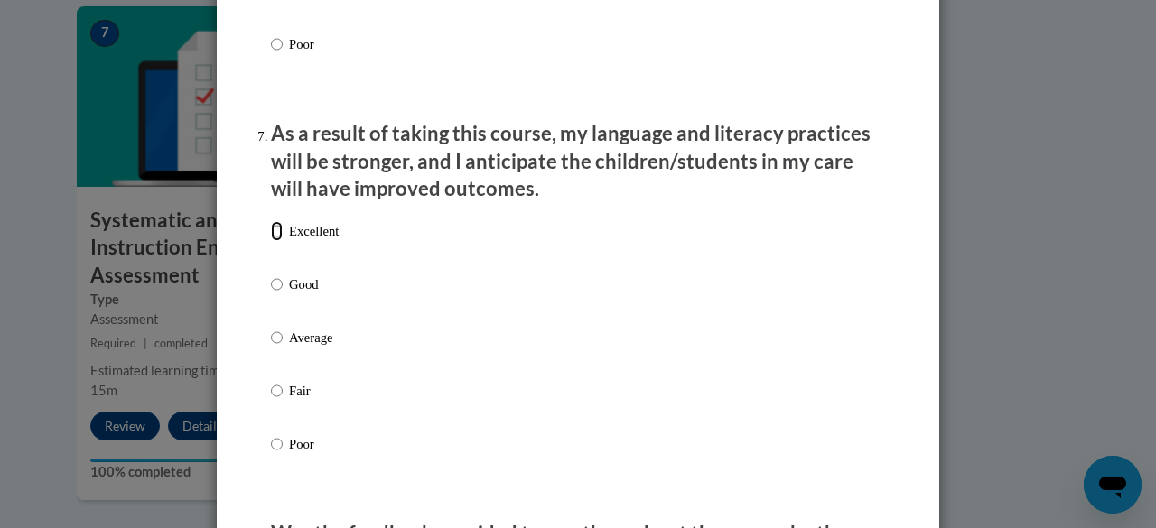
click at [271, 241] on input "Excellent" at bounding box center [277, 231] width 12 height 20
radio input "true"
click at [576, 261] on div "Excellent Good Average Fair Poor" at bounding box center [578, 359] width 614 height 294
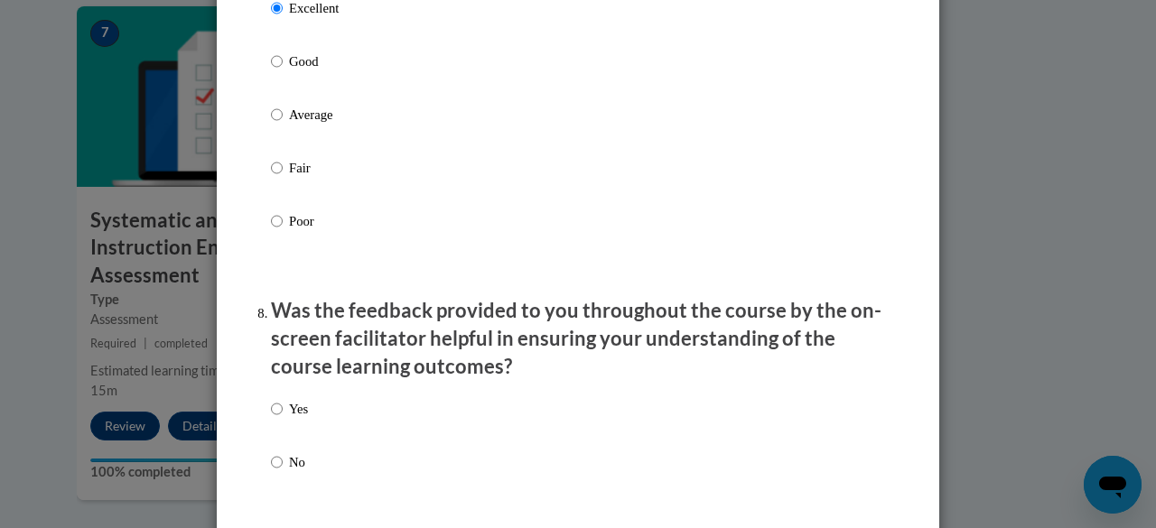
scroll to position [2672, 0]
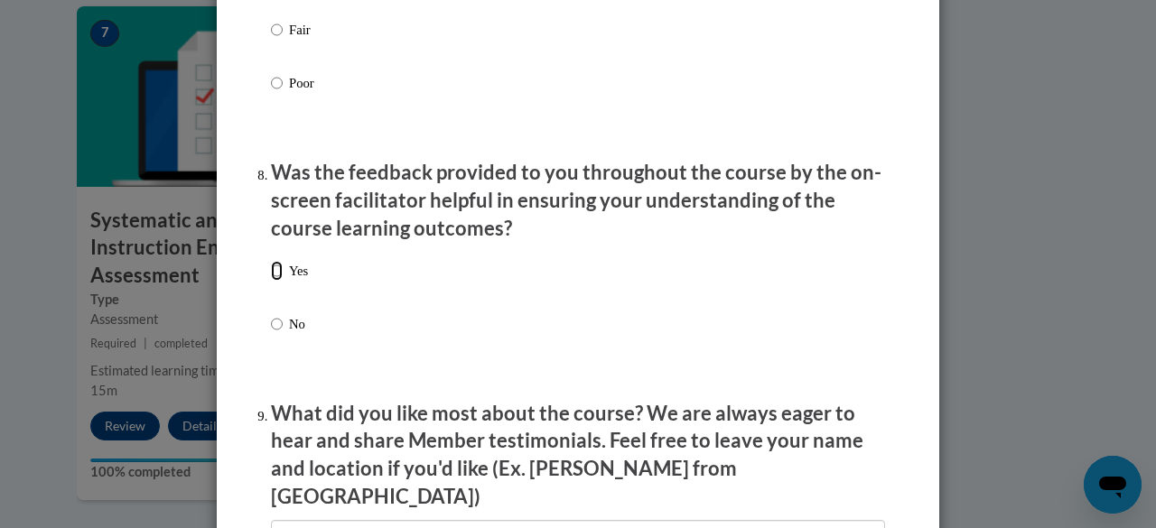
click at [271, 281] on input "Yes" at bounding box center [277, 271] width 12 height 20
radio input "true"
click at [552, 323] on div "Yes No" at bounding box center [578, 319] width 614 height 135
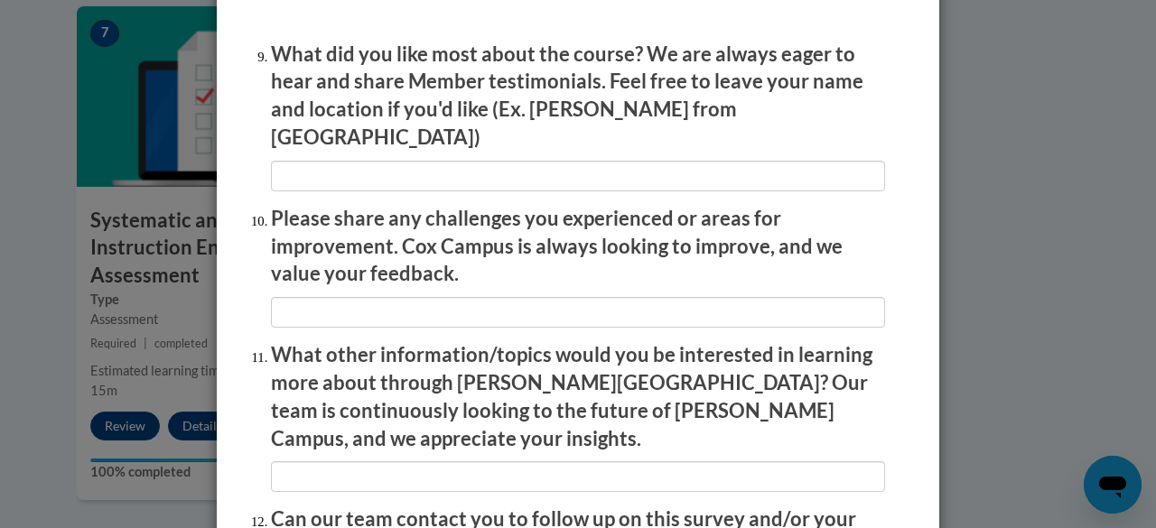
scroll to position [3034, 0]
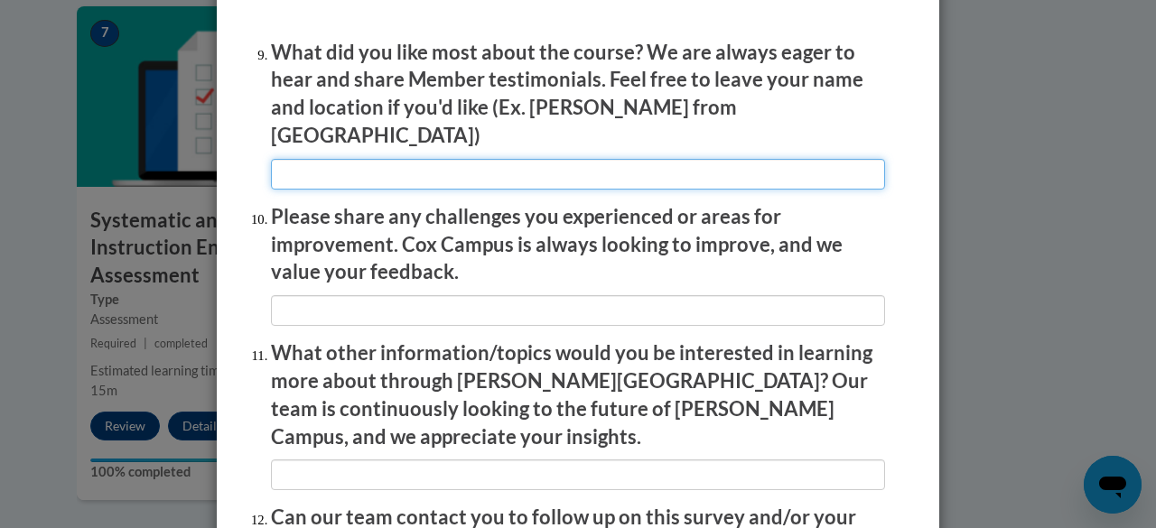
click at [439, 159] on input "textbox" at bounding box center [578, 174] width 614 height 31
type input "real teachers in videos"
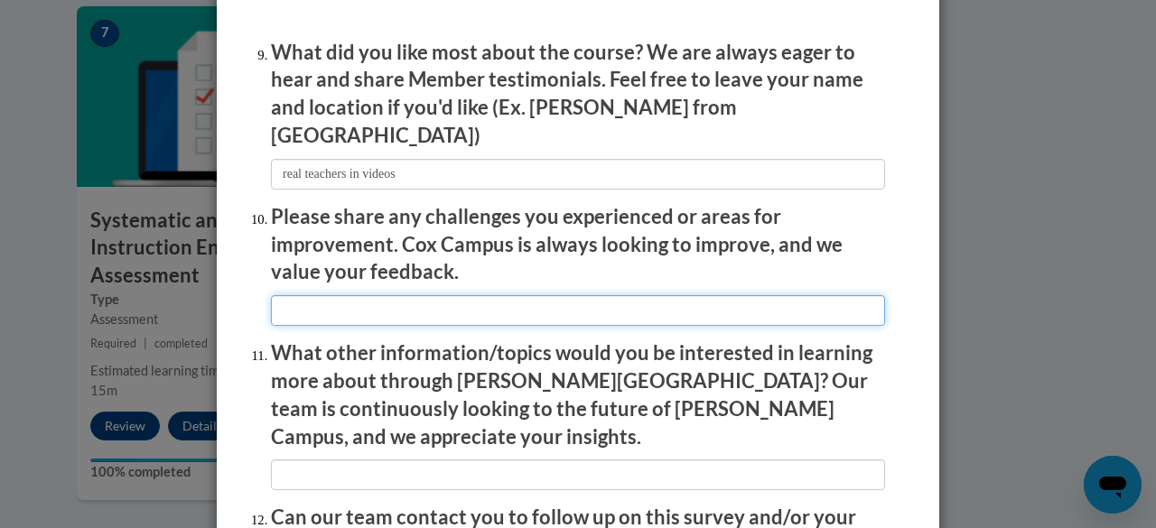
click at [431, 310] on input "textbox" at bounding box center [578, 310] width 614 height 31
type input "none"
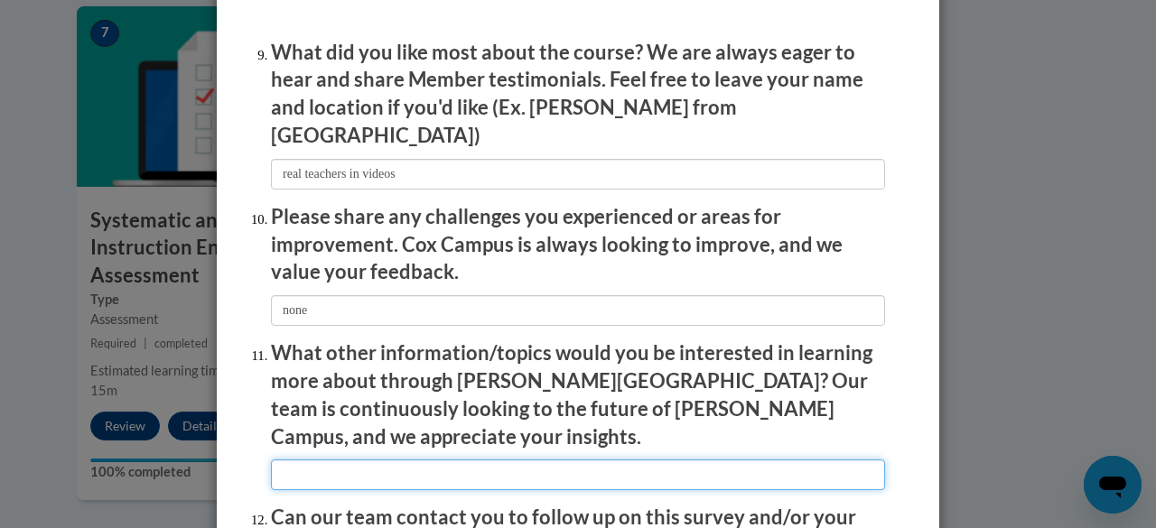
click at [416, 460] on input "textbox" at bounding box center [578, 475] width 614 height 31
type input "none"
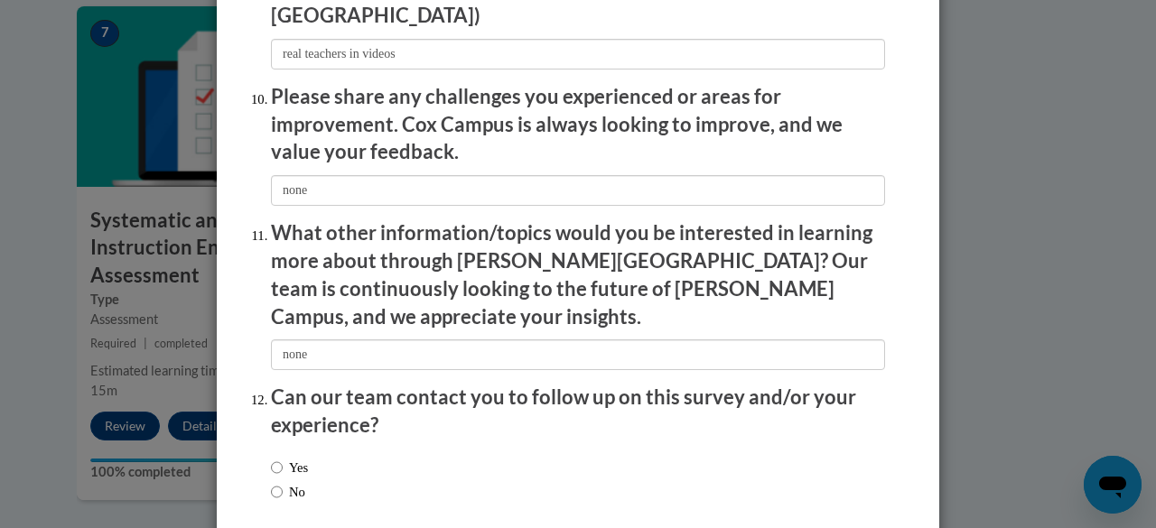
scroll to position [3226, 0]
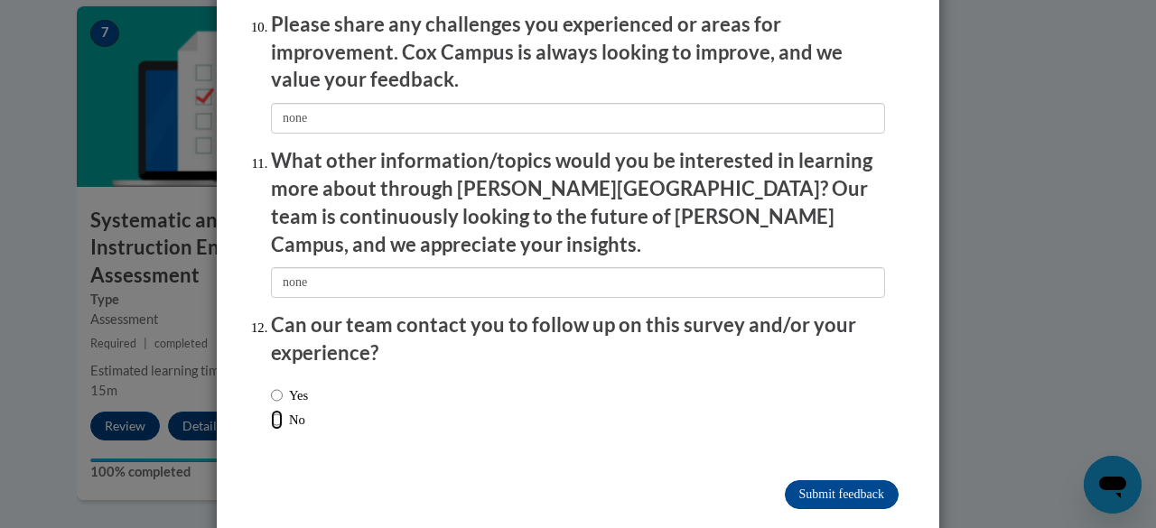
click at [271, 410] on input "No" at bounding box center [277, 420] width 12 height 20
radio input "true"
click at [807, 480] on input "Submit feedback" at bounding box center [842, 494] width 114 height 29
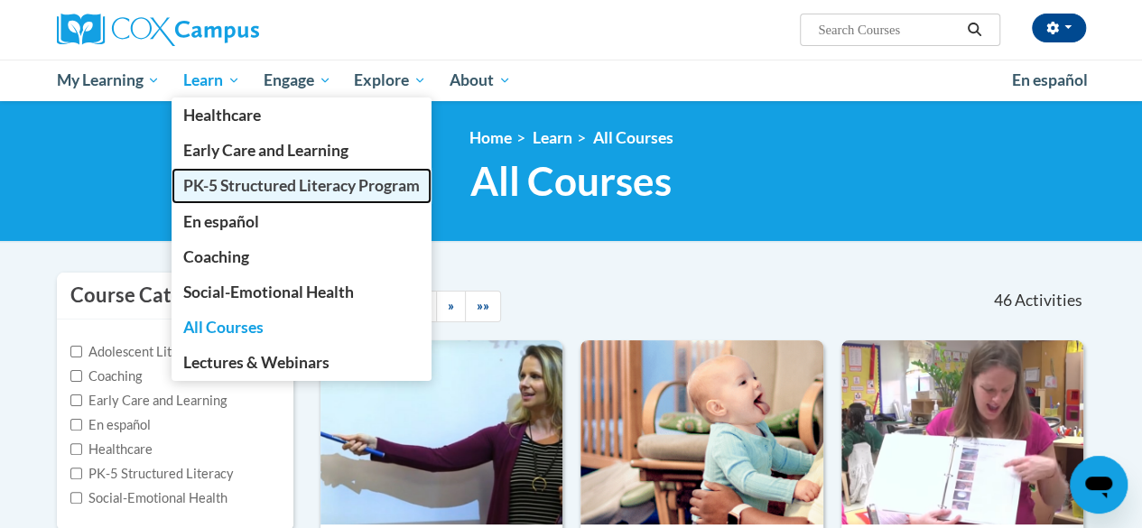
click at [231, 184] on span "PK-5 Structured Literacy Program" at bounding box center [301, 185] width 237 height 19
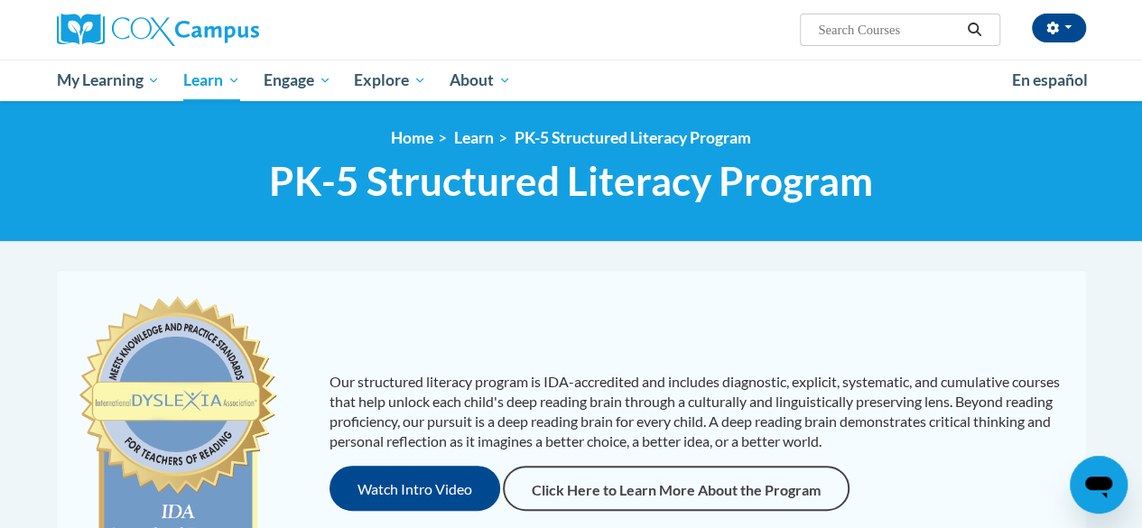
click at [906, 322] on div "Our structured literacy program is IDA-accredited and includes diagnostic, expl…" at bounding box center [571, 441] width 1020 height 307
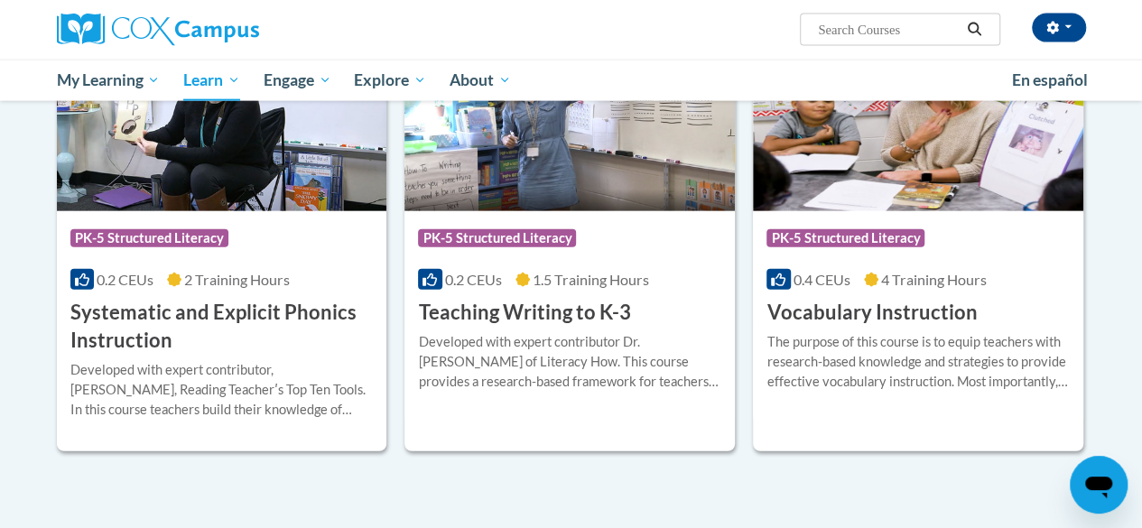
scroll to position [2059, 0]
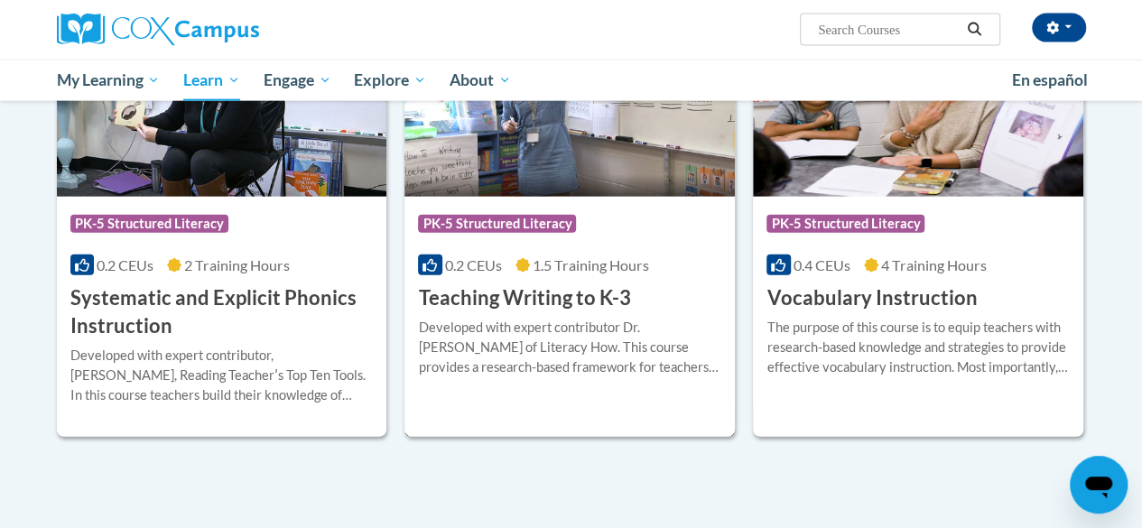
click at [532, 297] on h3 "Teaching Writing to K-3" at bounding box center [524, 298] width 212 height 28
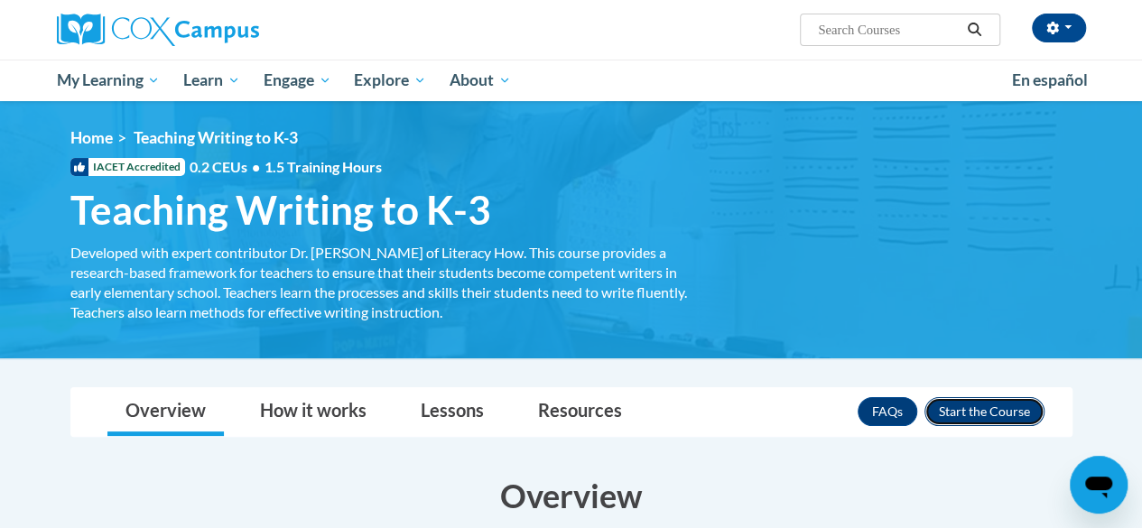
click at [1015, 406] on button "Enroll" at bounding box center [985, 411] width 120 height 29
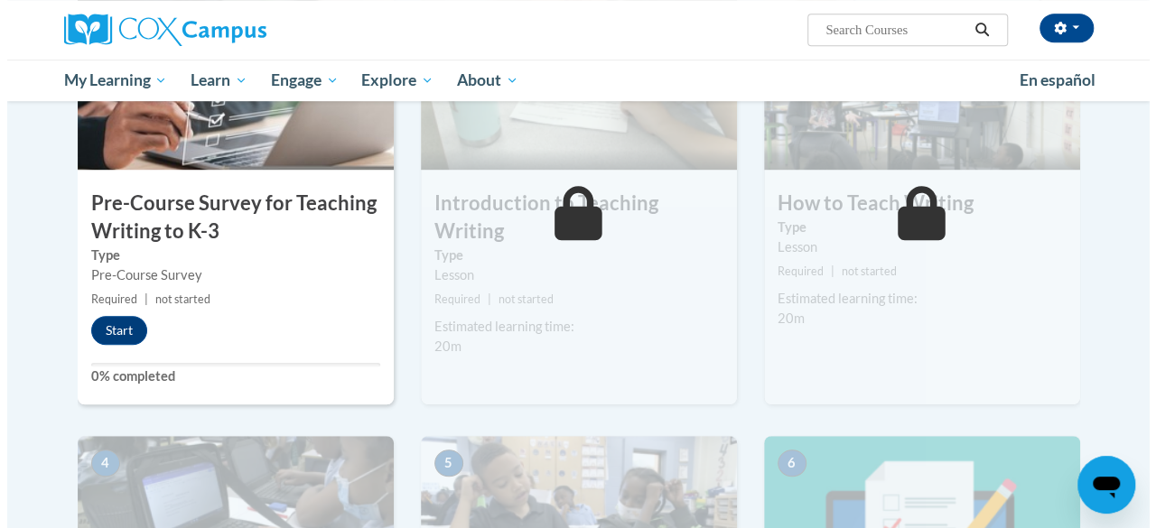
scroll to position [361, 0]
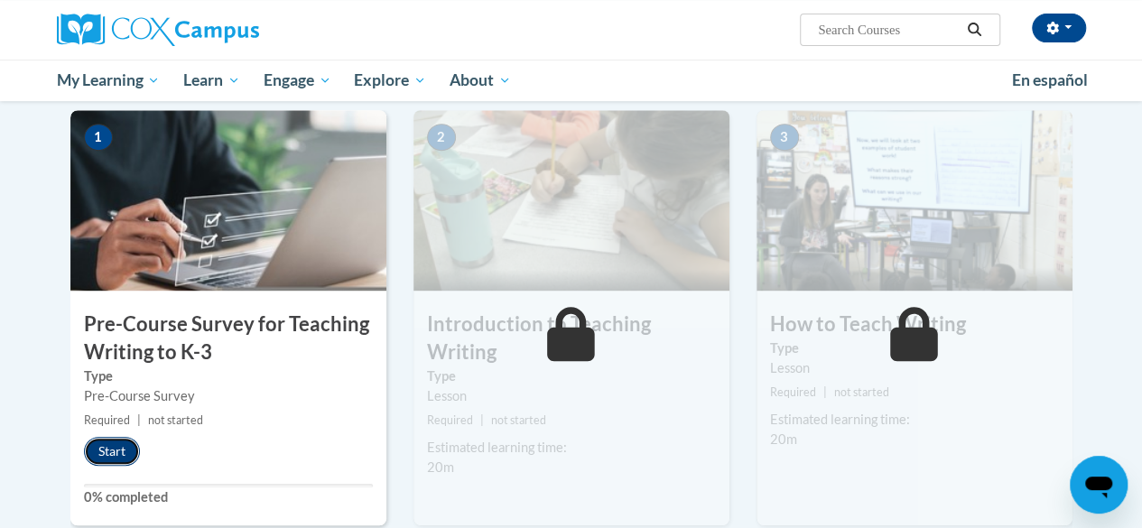
click at [102, 451] on button "Start" at bounding box center [112, 451] width 56 height 29
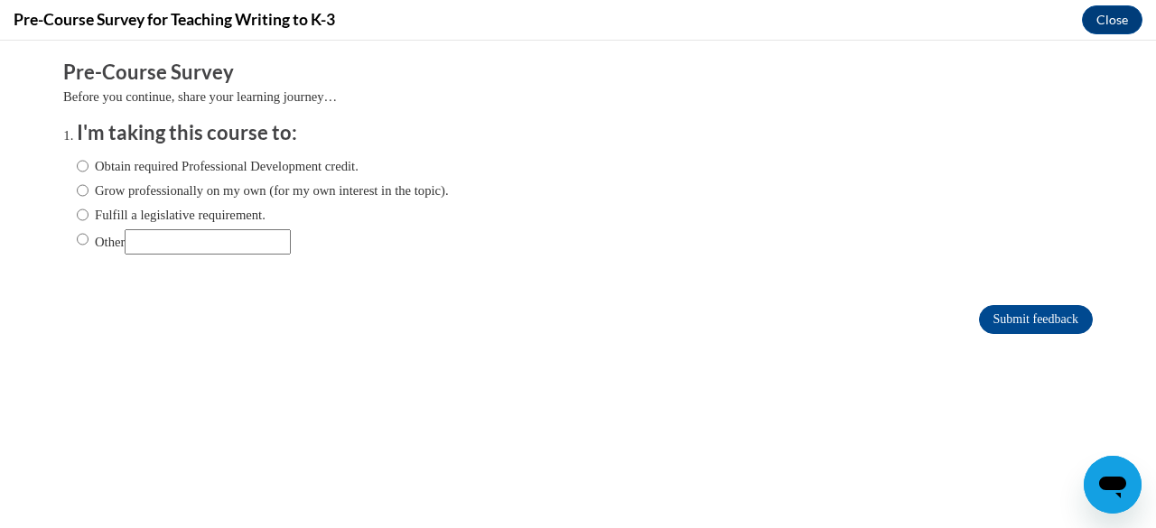
scroll to position [0, 0]
click at [77, 241] on input "Other" at bounding box center [83, 239] width 12 height 20
radio input "true"
click at [1004, 317] on input "Submit feedback" at bounding box center [1036, 319] width 114 height 29
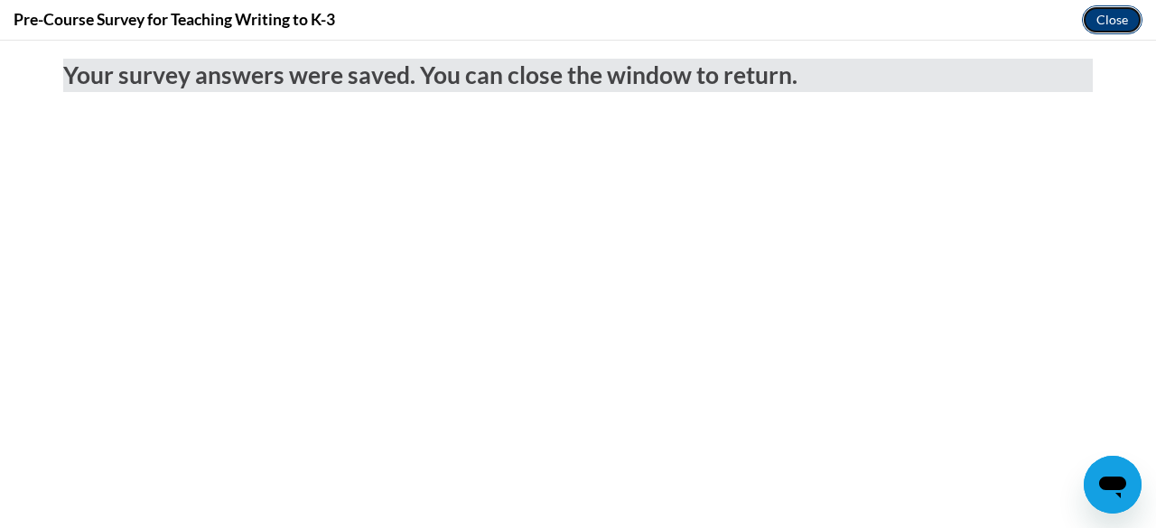
click at [1115, 22] on button "Close" at bounding box center [1112, 19] width 60 height 29
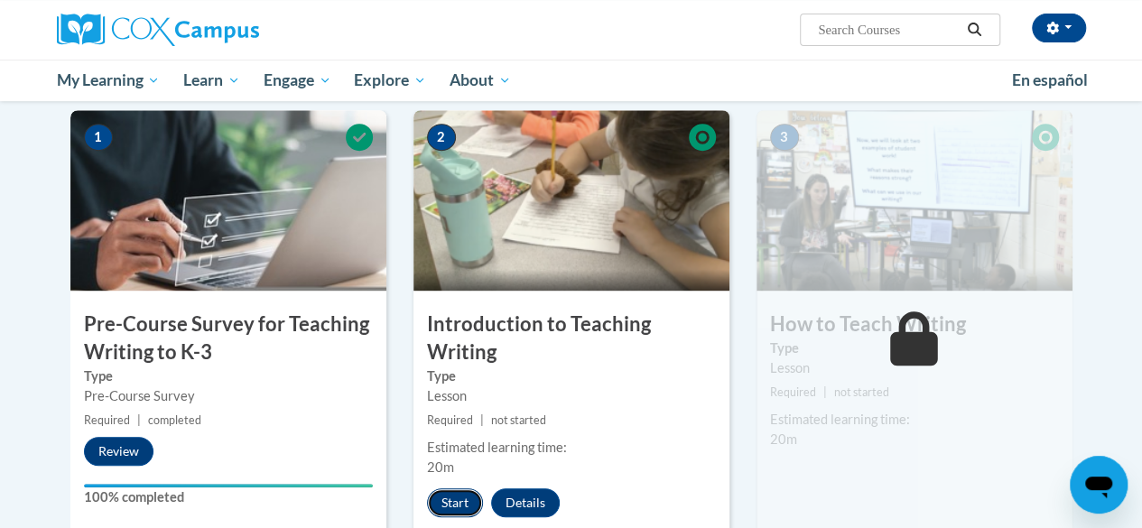
click at [454, 503] on button "Start" at bounding box center [455, 502] width 56 height 29
